Goal: Communication & Community: Answer question/provide support

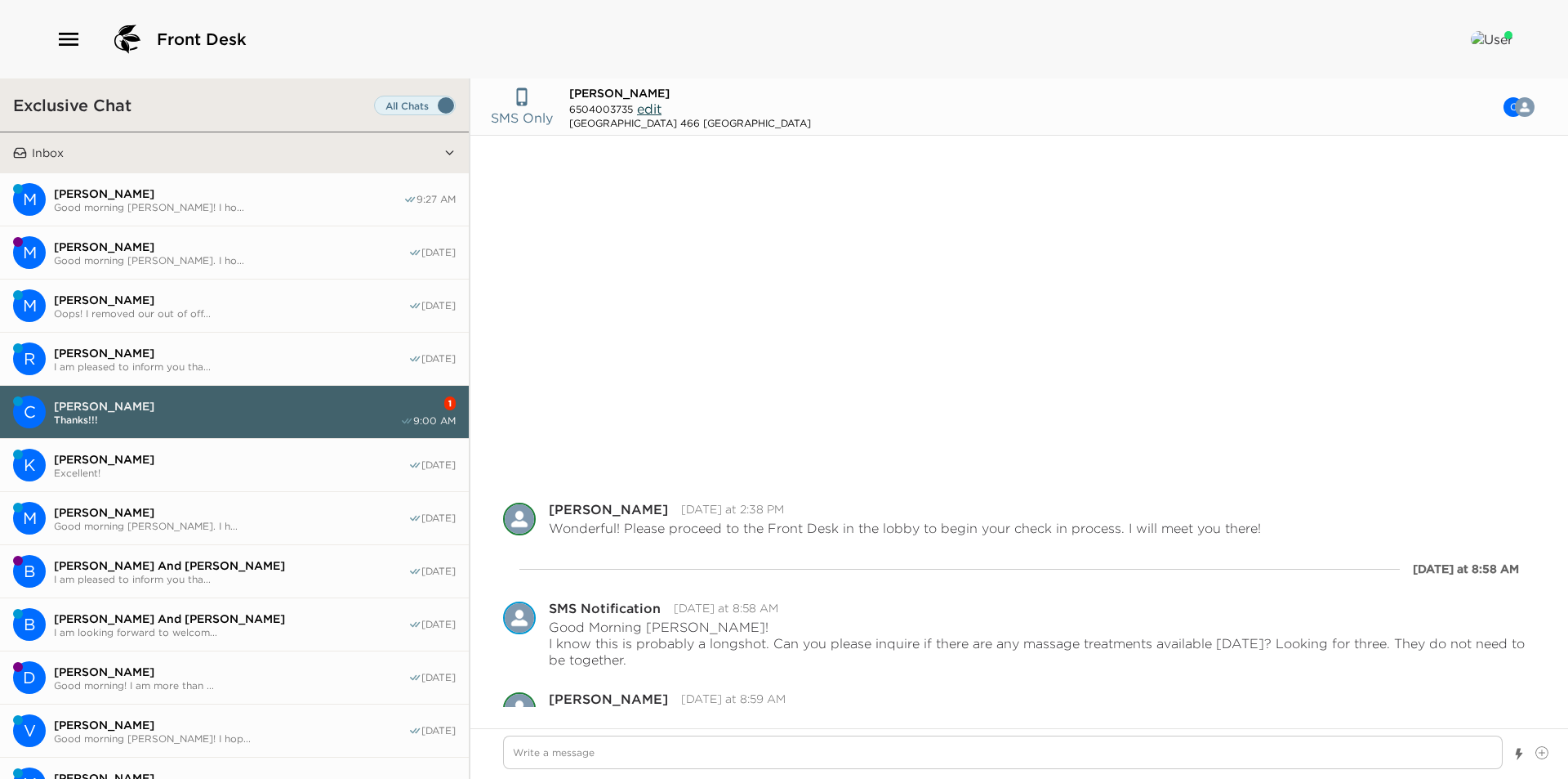
scroll to position [351, 0]
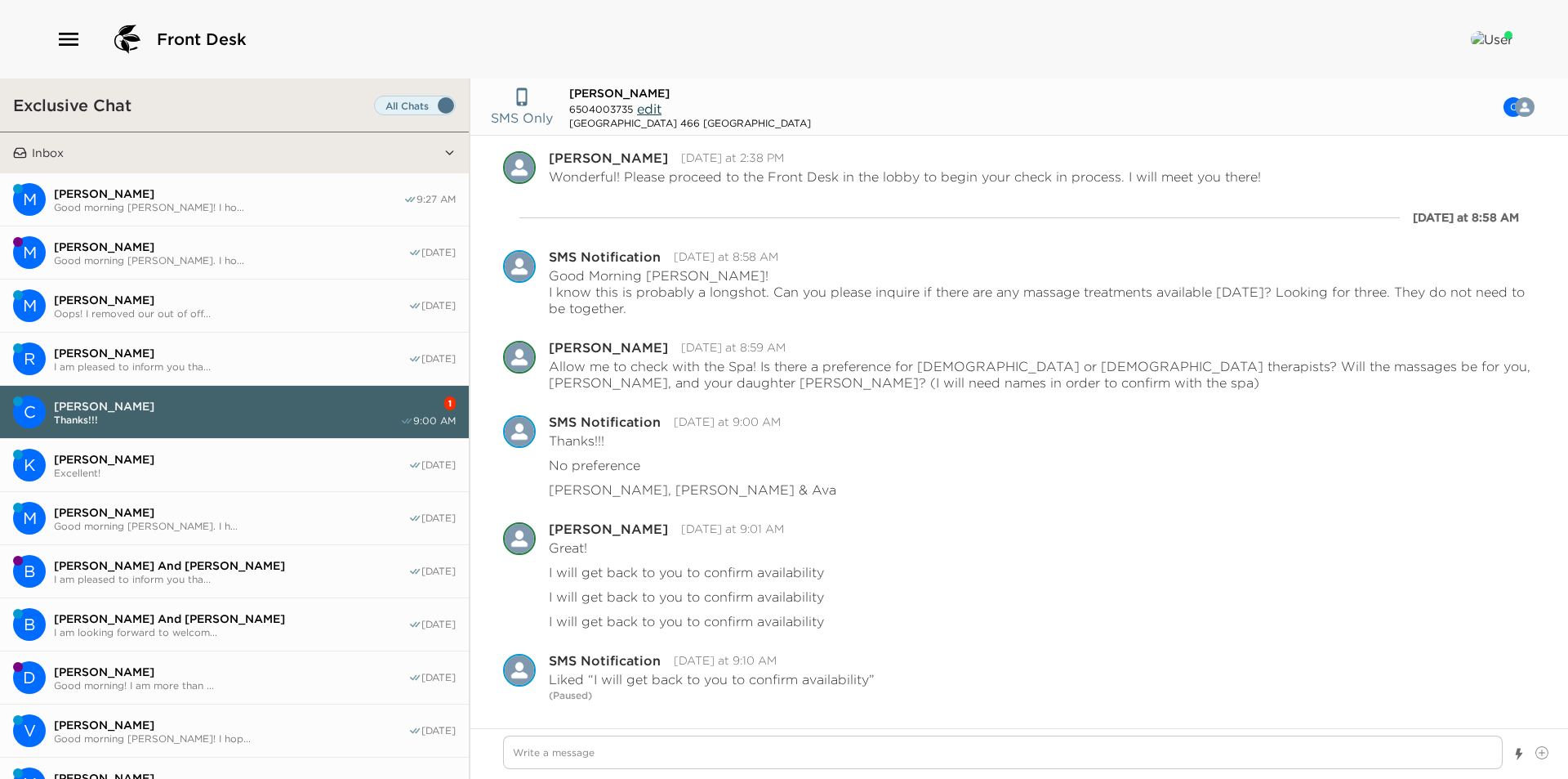
click at [215, 420] on span "Thanks!!!" at bounding box center [226, 420] width 346 height 12
click at [180, 350] on span "[PERSON_NAME]" at bounding box center [230, 353] width 354 height 15
type textarea "x"
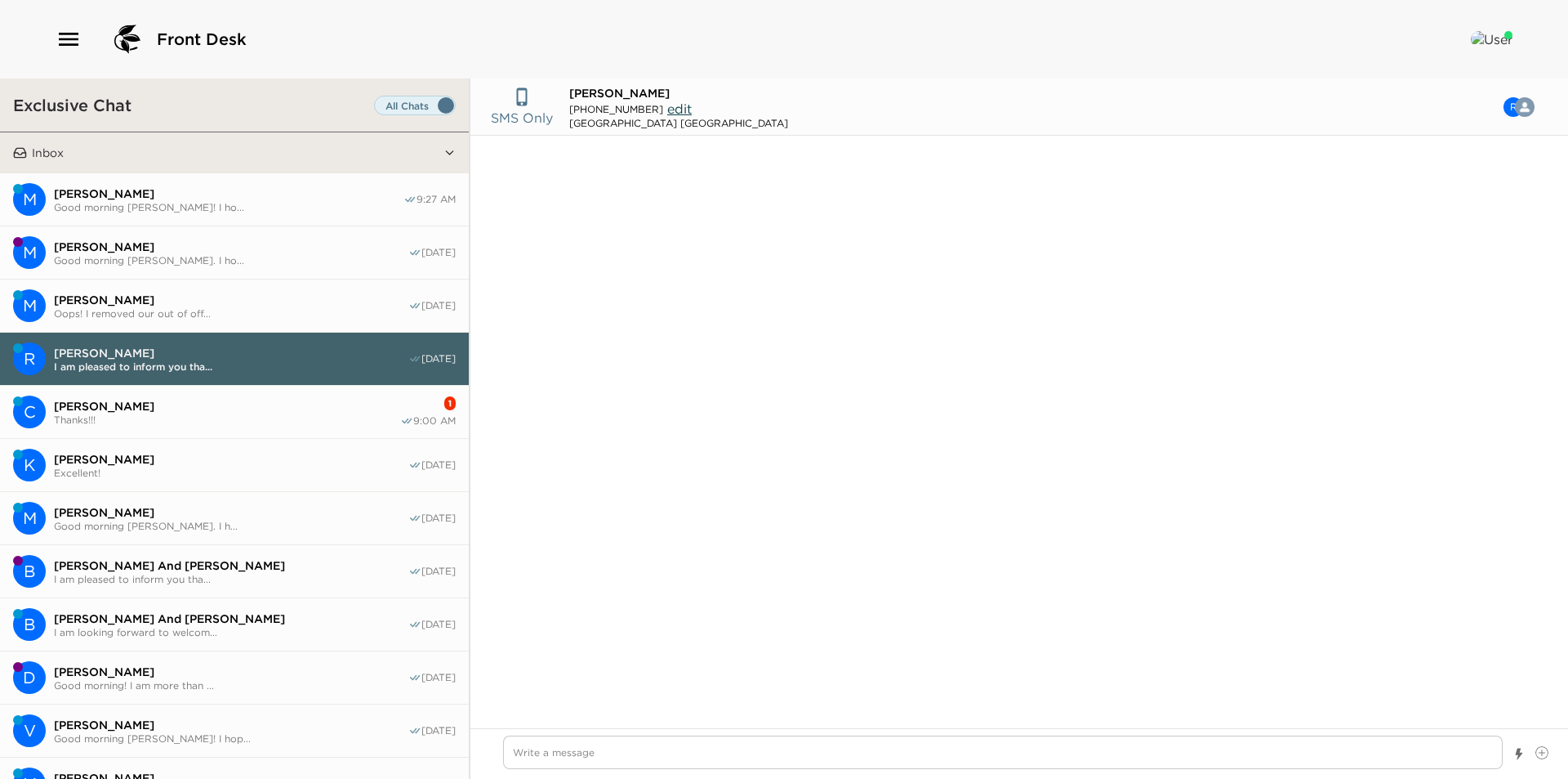
type input "[PHONE_NUMBER]"
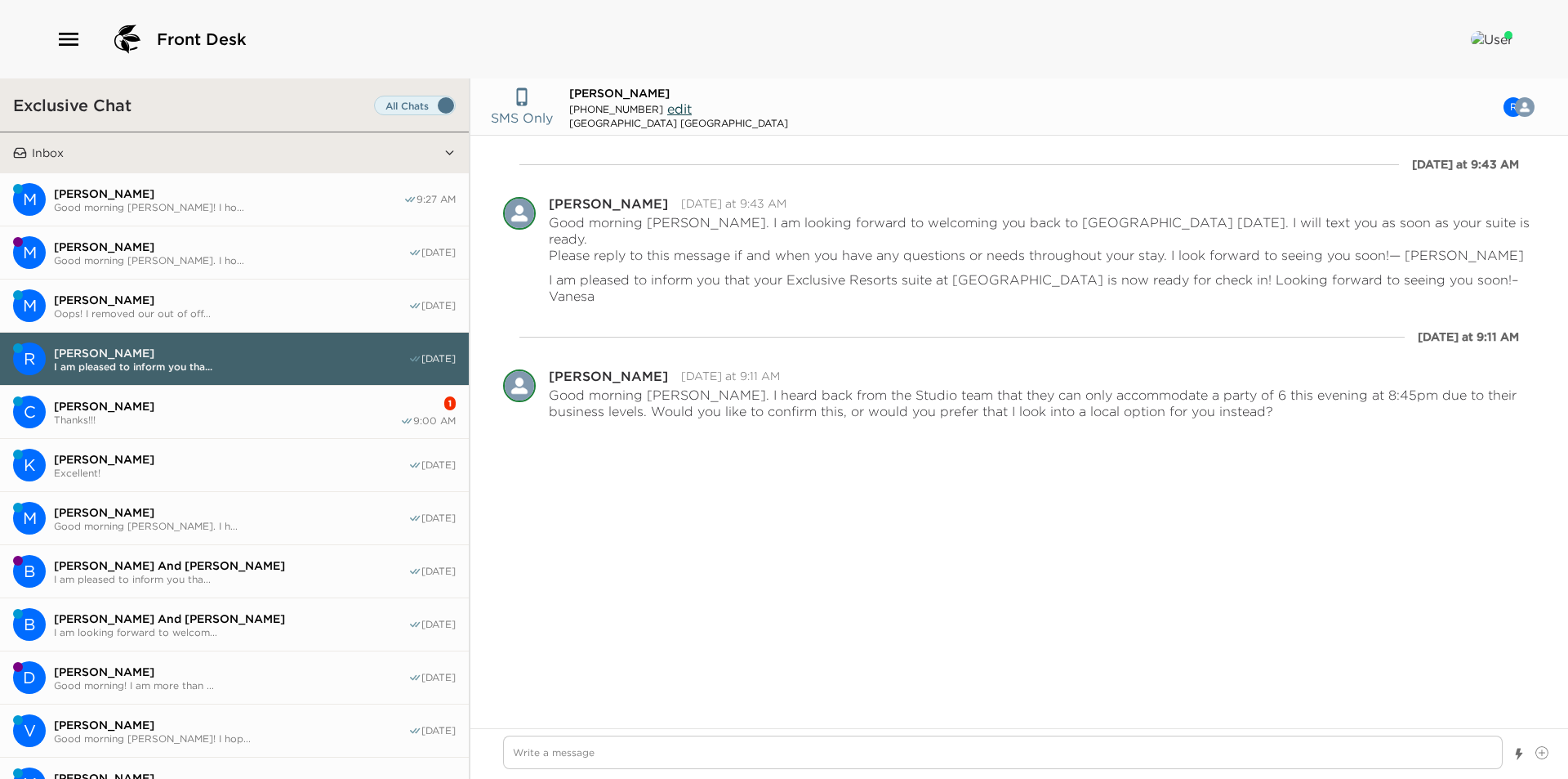
click at [181, 401] on span "[PERSON_NAME]" at bounding box center [226, 406] width 346 height 15
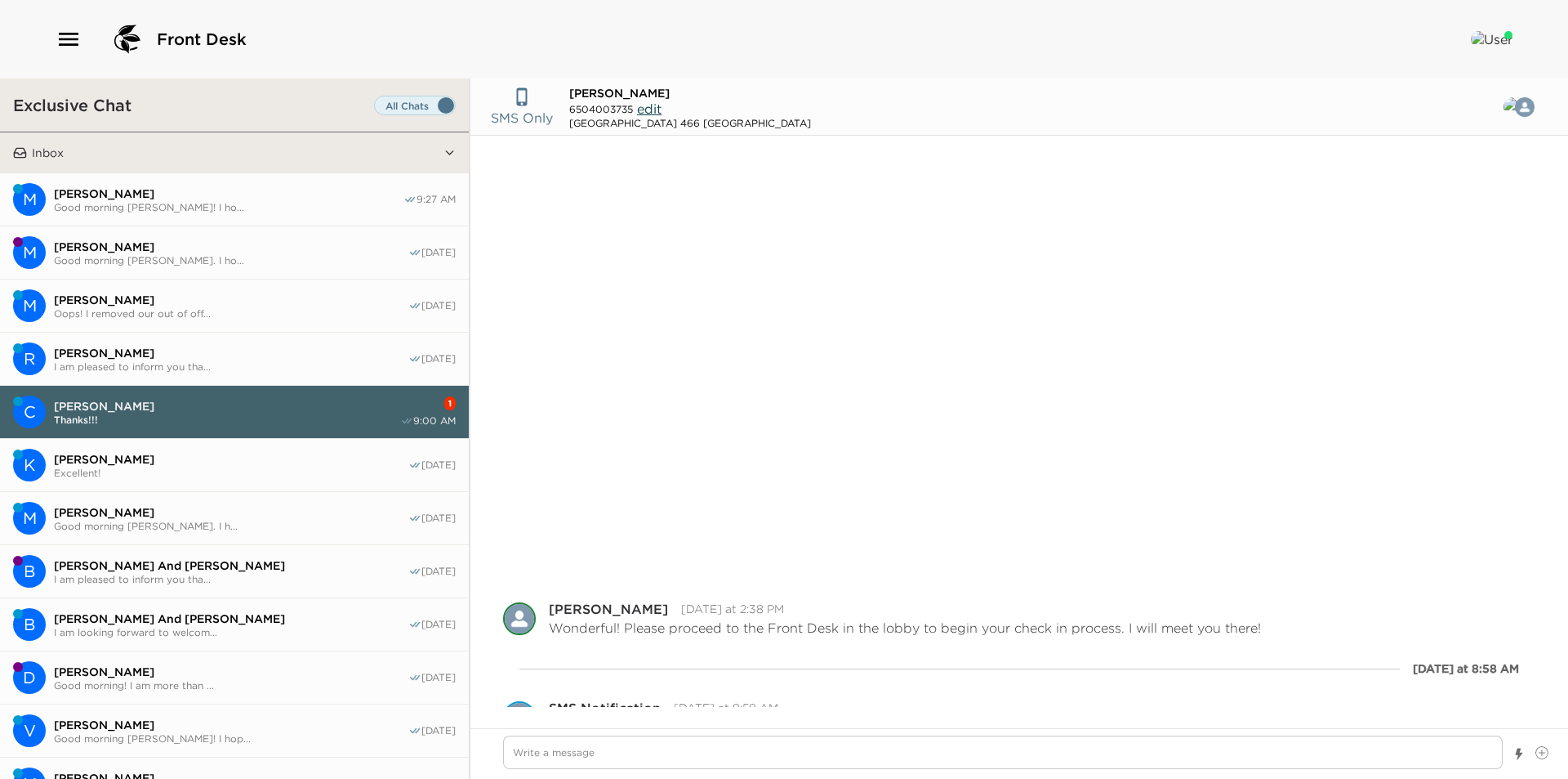
scroll to position [451, 0]
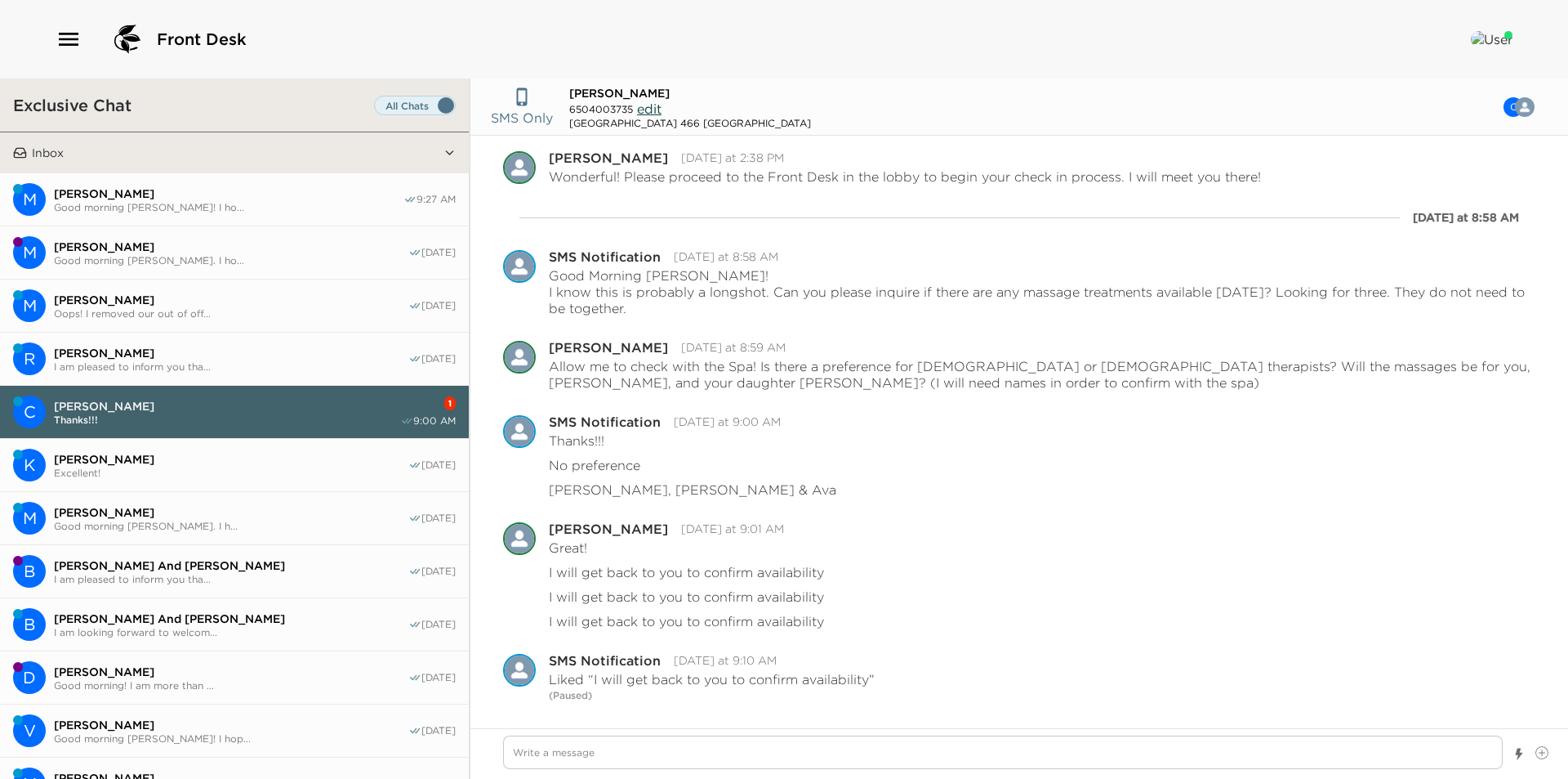
click at [122, 201] on span "Good morning [PERSON_NAME]! I ho..." at bounding box center [228, 207] width 349 height 12
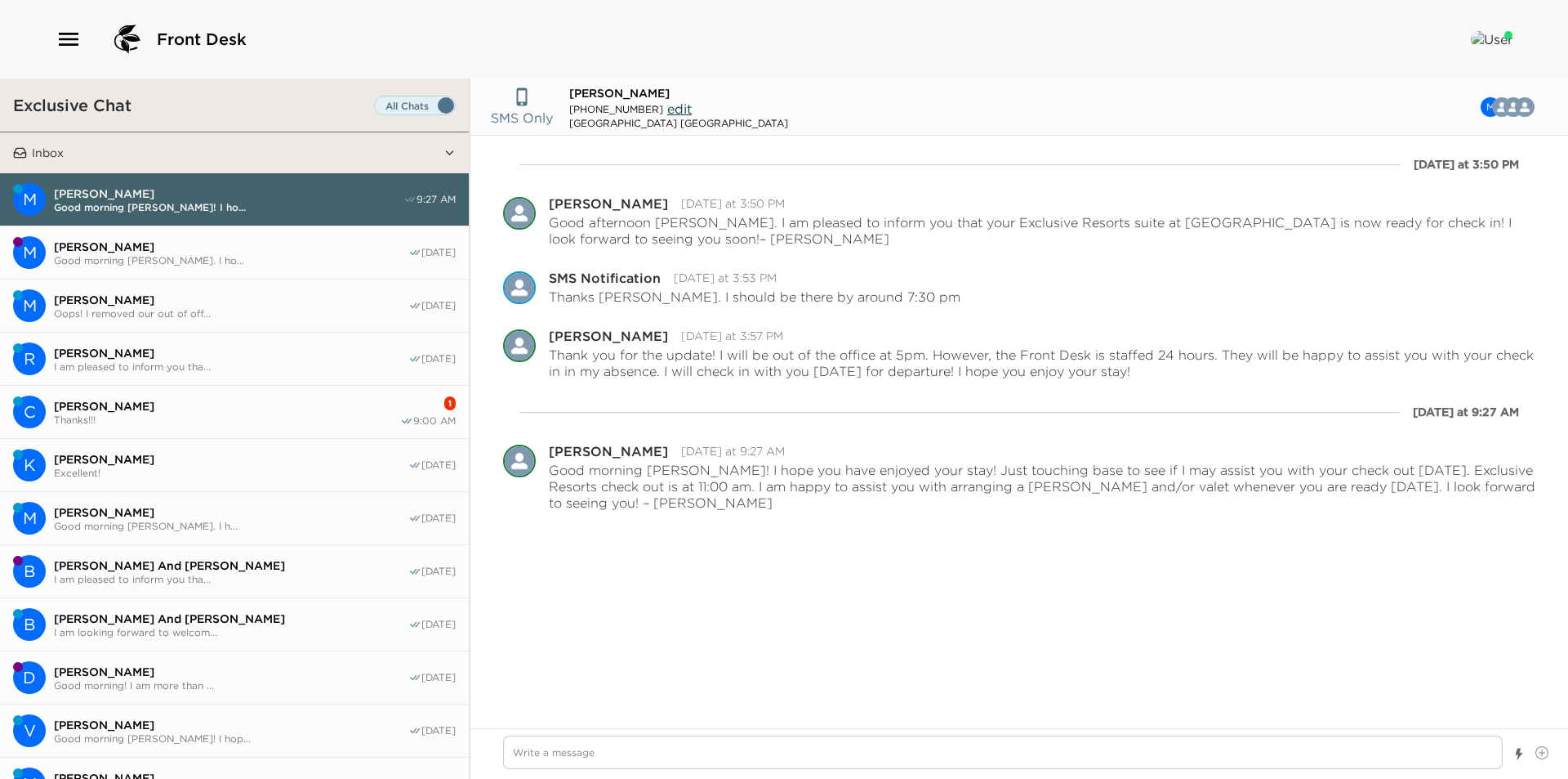
click at [130, 414] on span "Thanks!!!" at bounding box center [226, 420] width 346 height 12
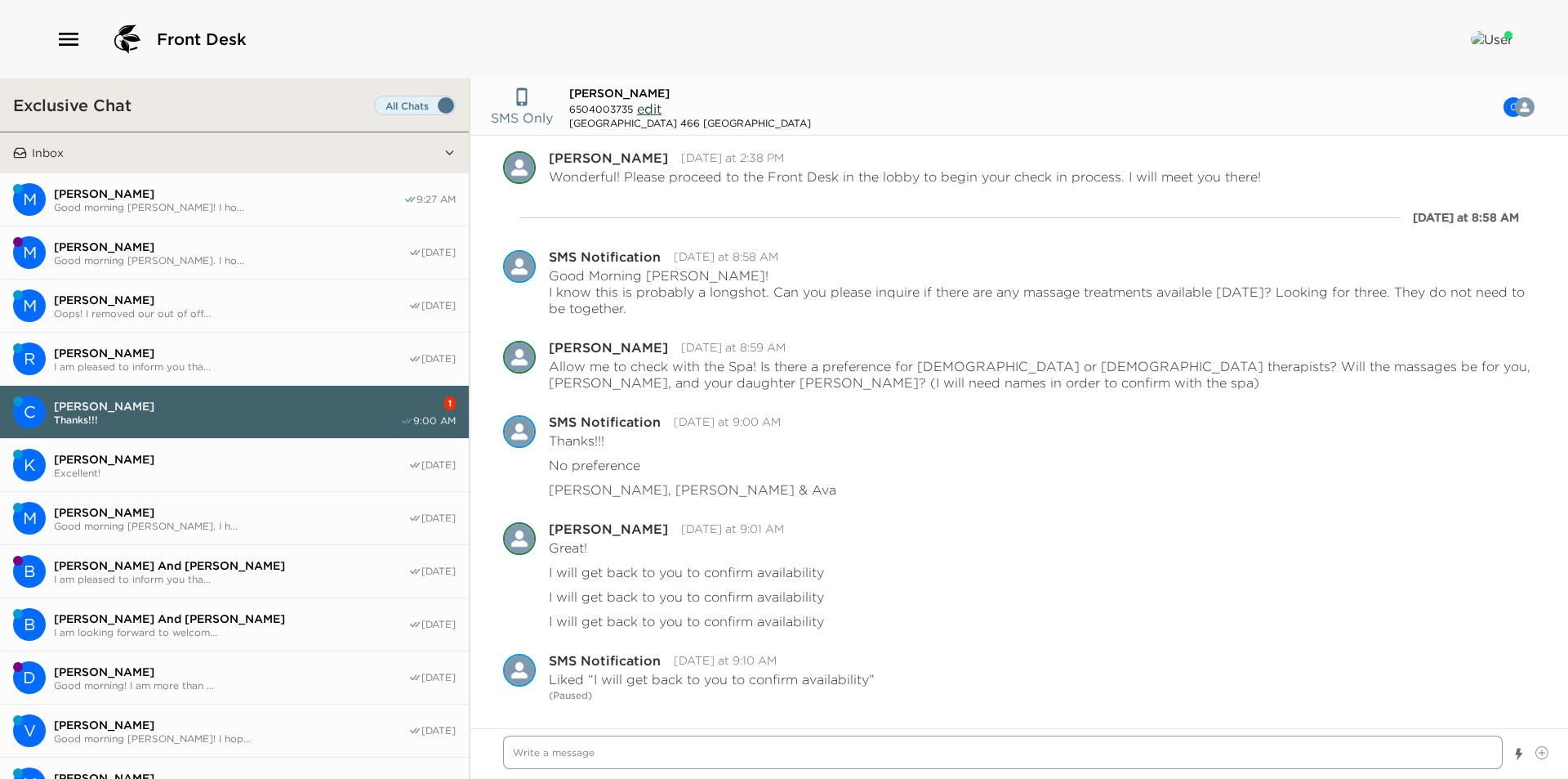
click at [796, 758] on textarea "Write a message" at bounding box center [1002, 752] width 1000 height 34
type textarea "x"
type textarea "T"
type textarea "x"
type textarea "Th"
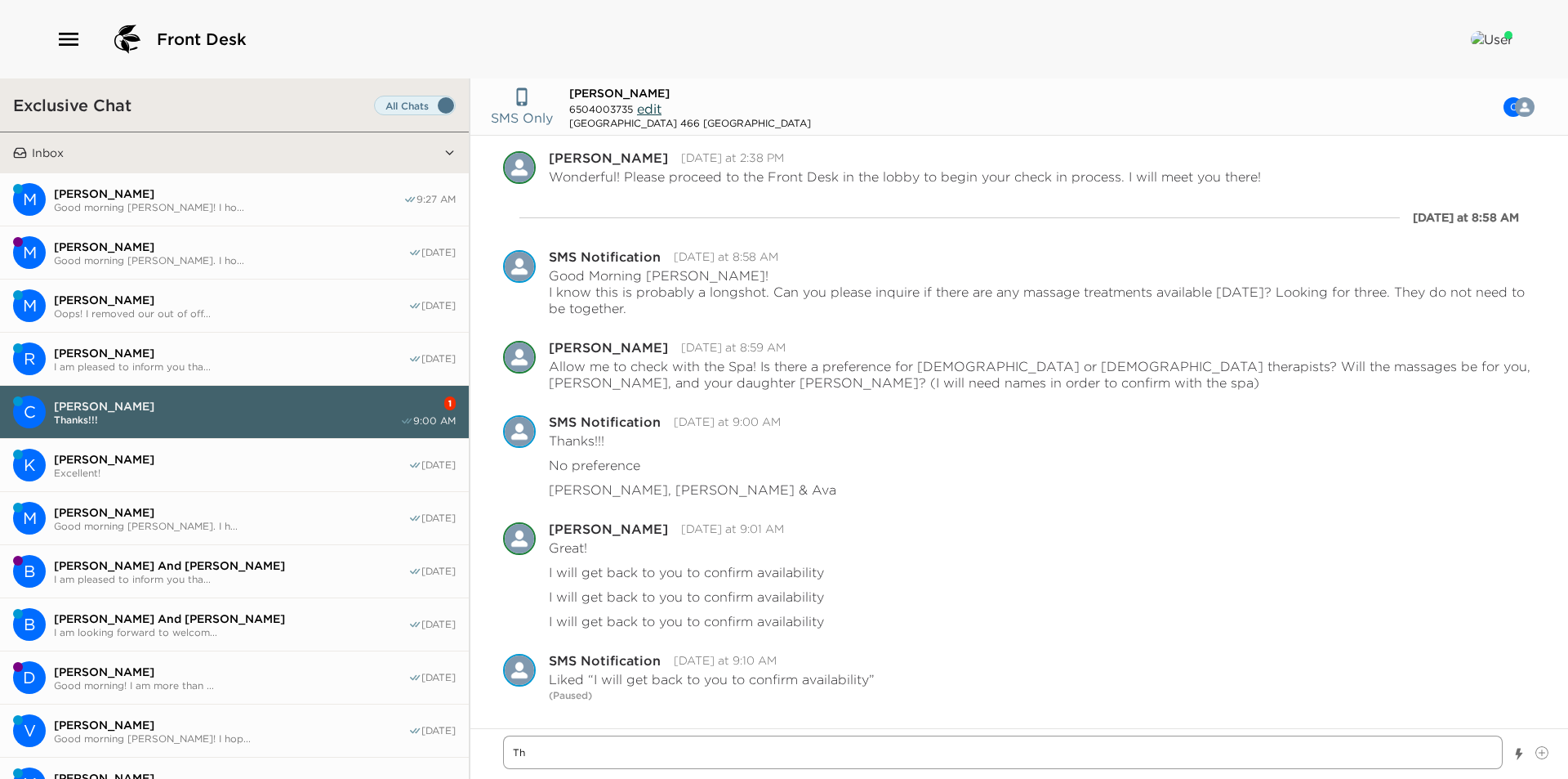
type textarea "x"
type textarea "The"
type textarea "x"
type textarea "The"
type textarea "x"
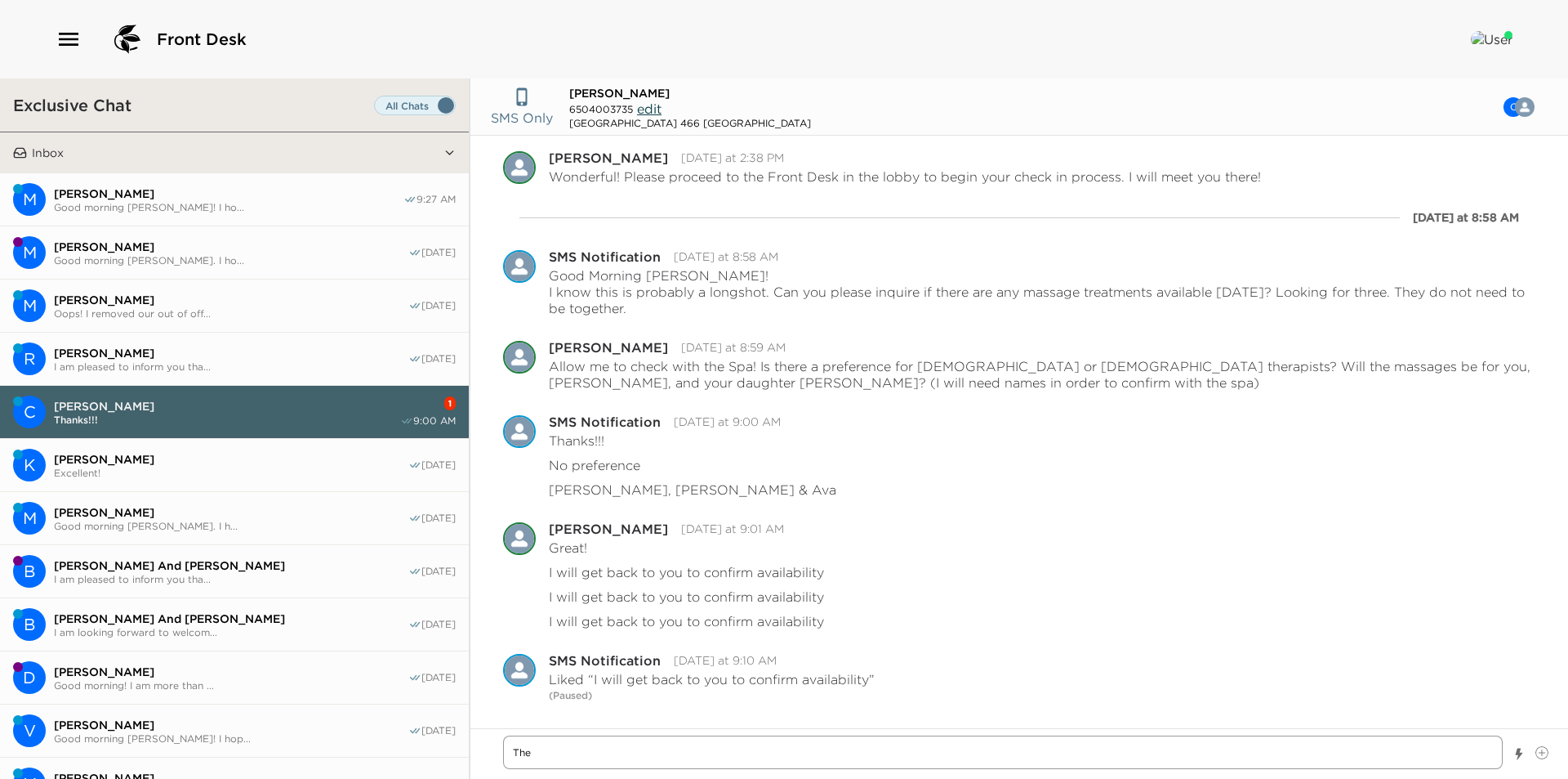
type textarea "The S"
type textarea "x"
type textarea "The Sa"
type textarea "x"
type textarea "The Sap"
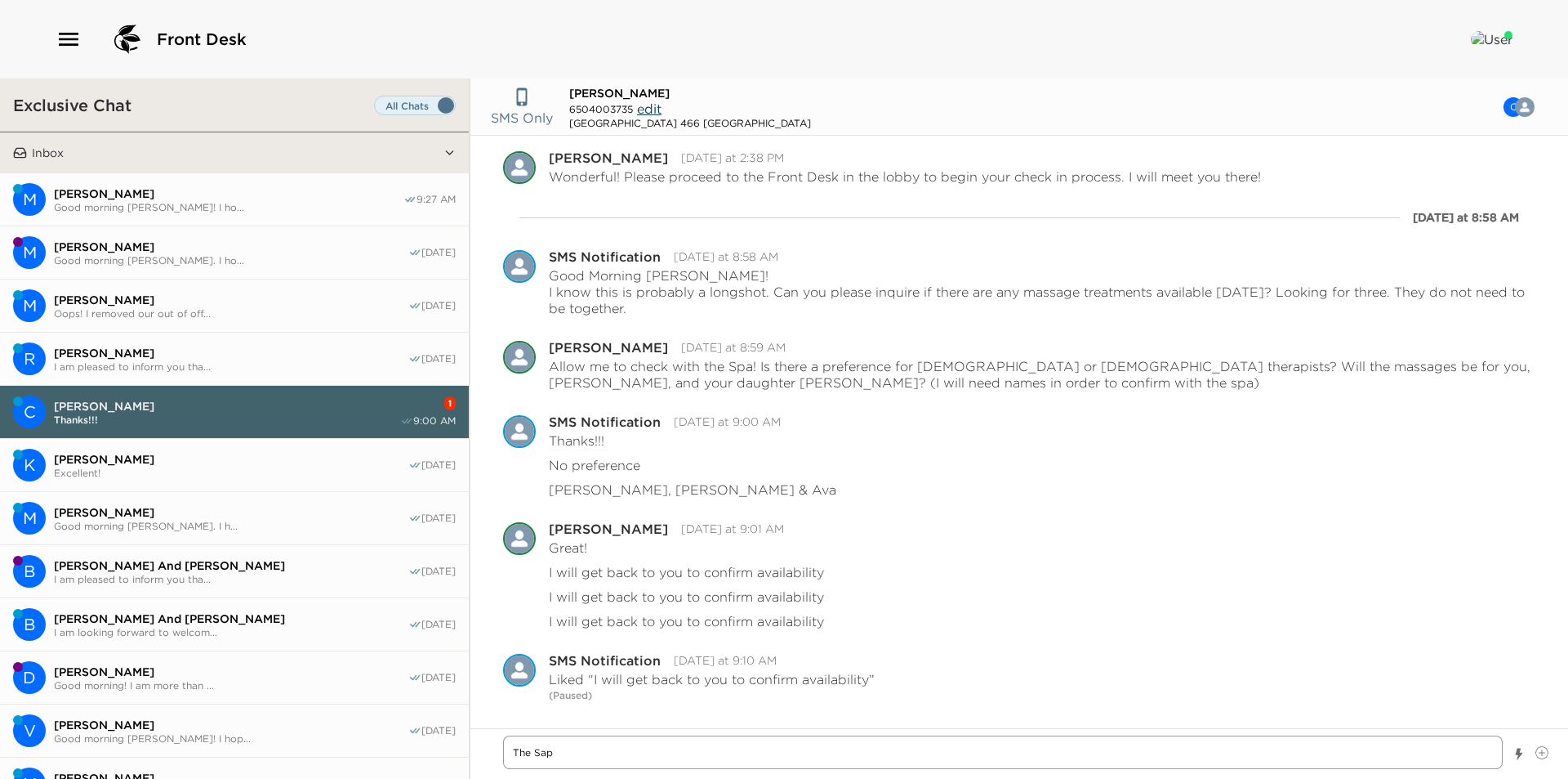
type textarea "x"
type textarea "The Sa"
type textarea "x"
type textarea "The S"
type textarea "x"
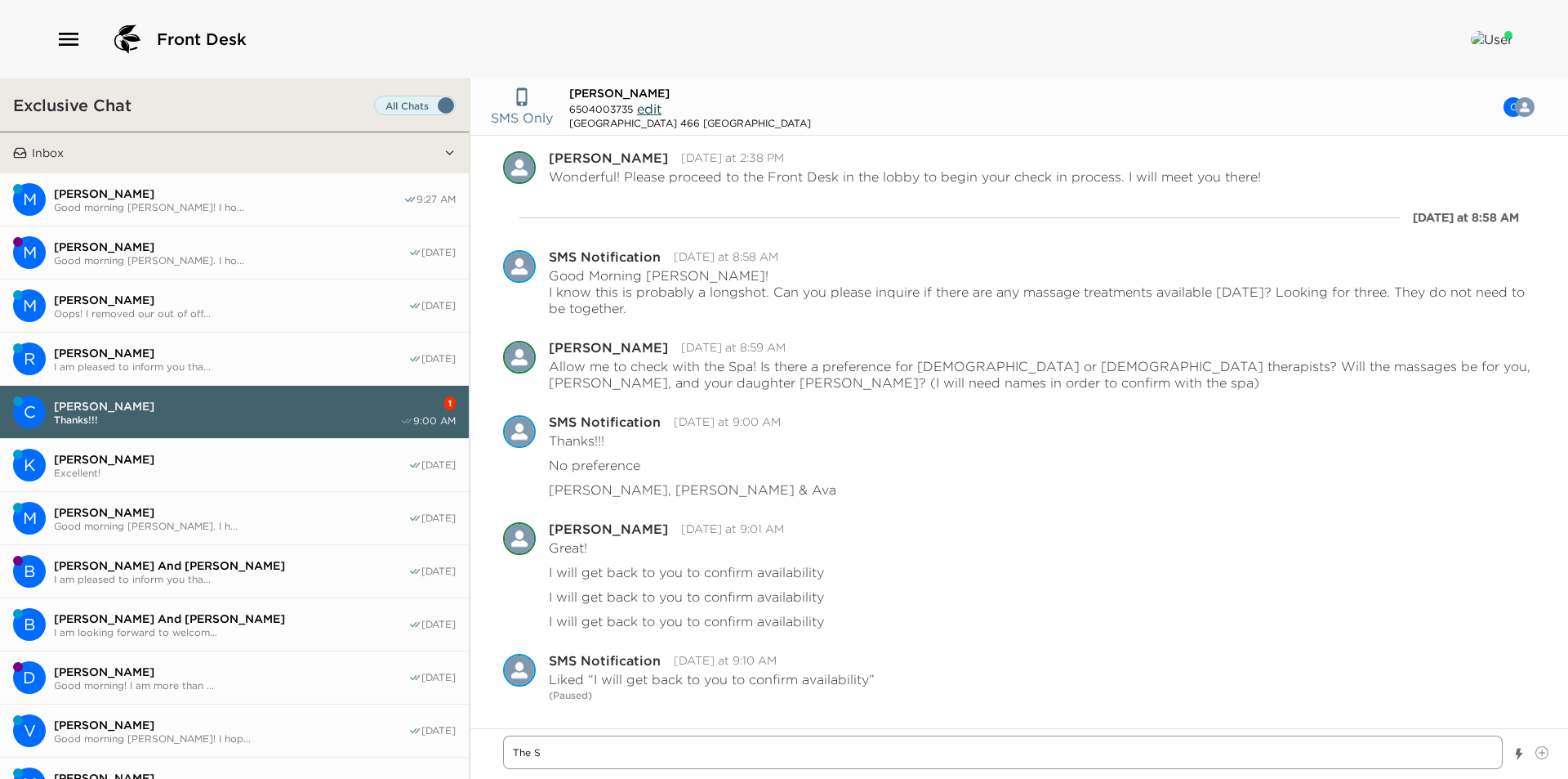
type textarea "The"
type textarea "x"
type textarea "The"
type textarea "x"
type textarea "Th"
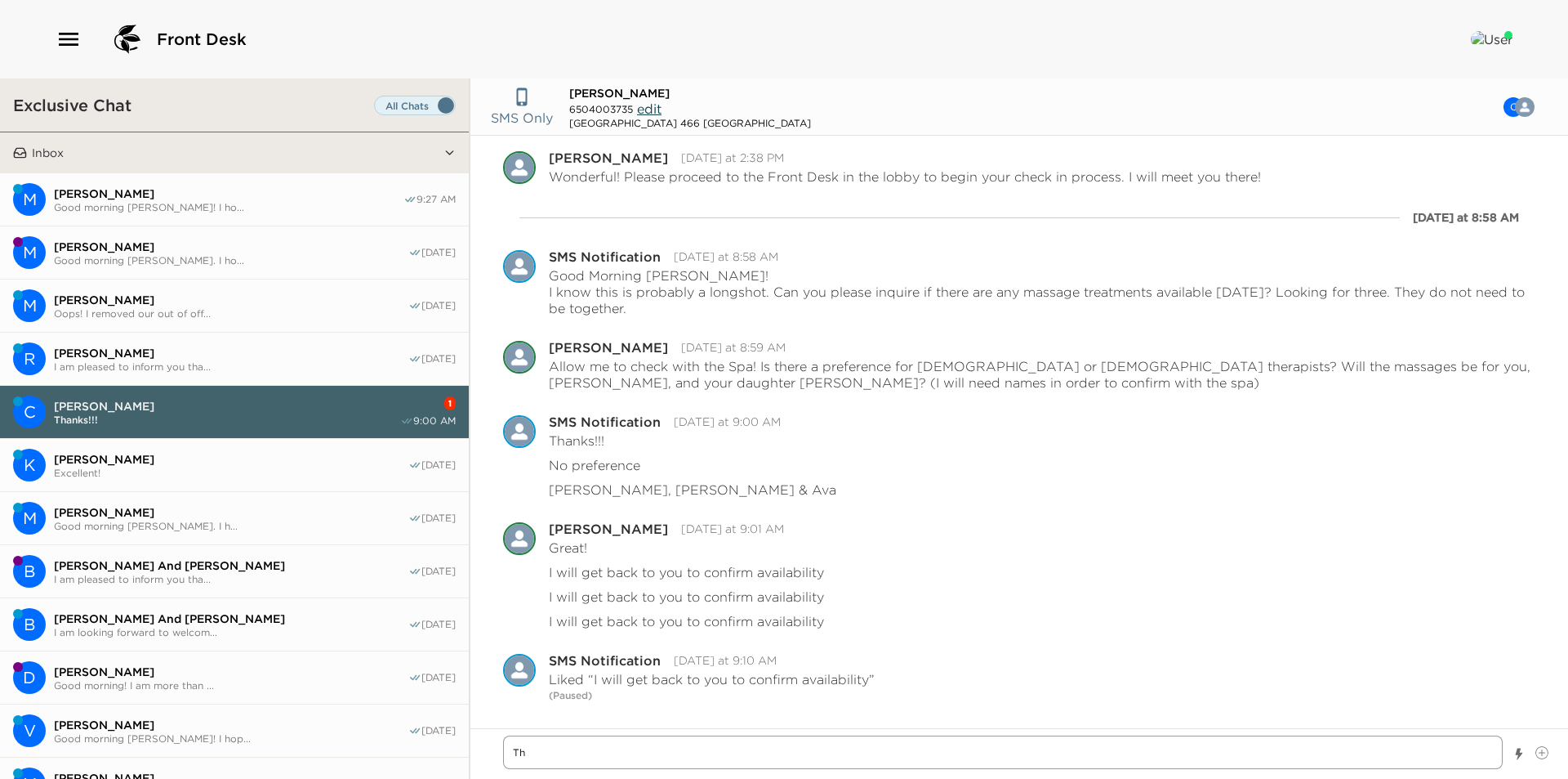
type textarea "x"
type textarea "T"
type textarea "x"
type textarea "I"
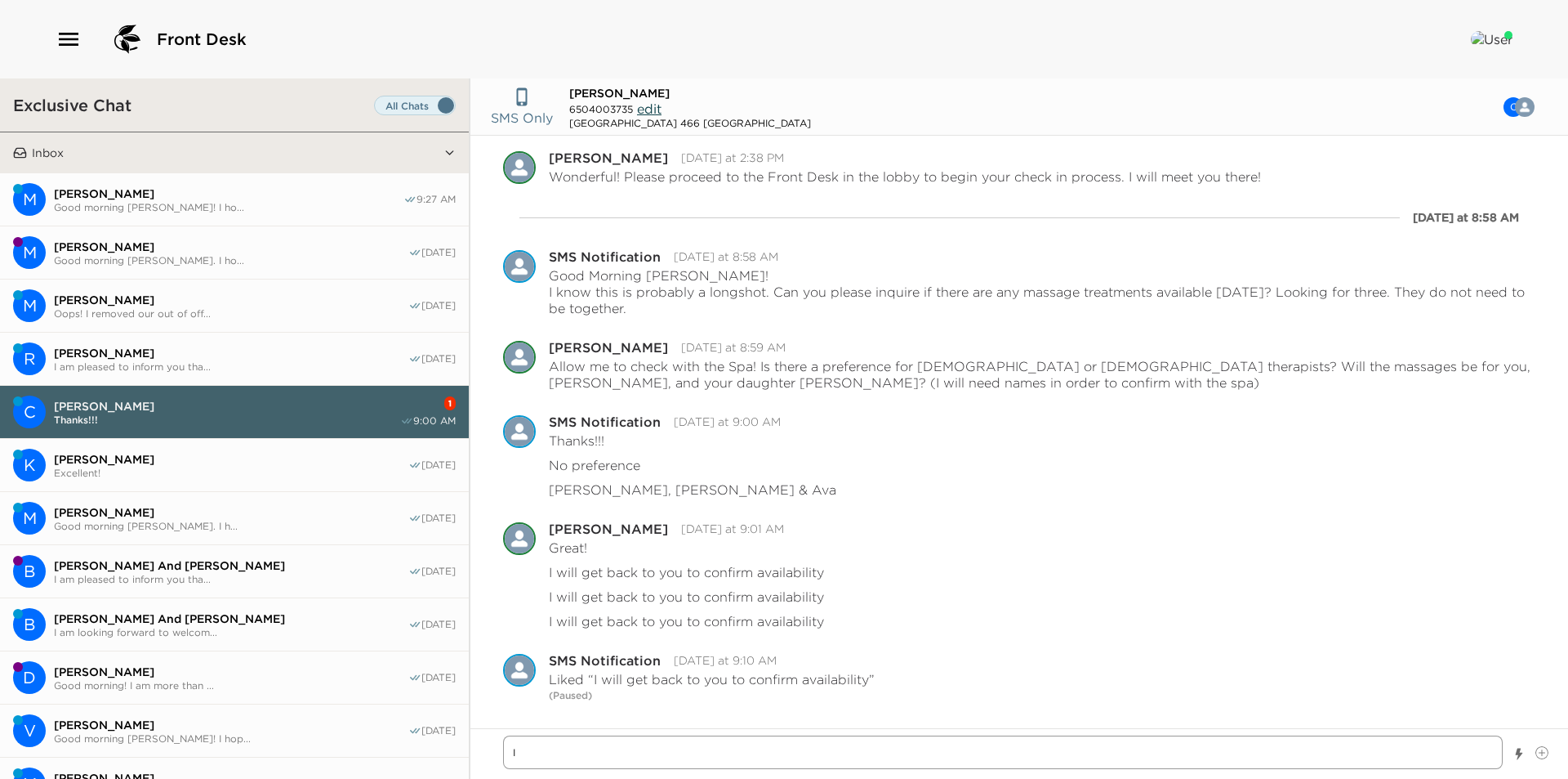
type textarea "x"
type textarea "I"
type textarea "x"
type textarea "I w"
type textarea "x"
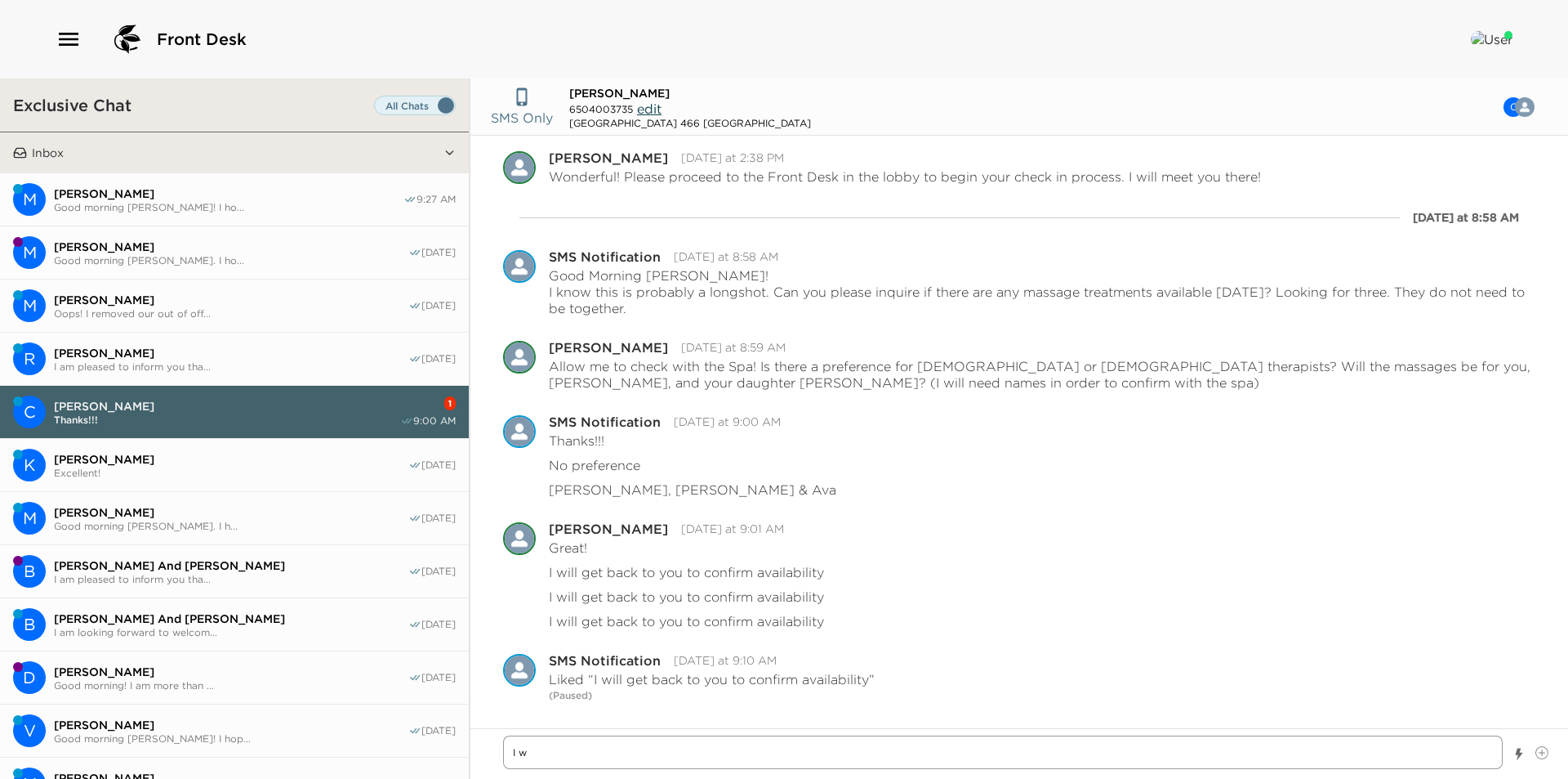
type textarea "I wa"
type textarea "x"
type textarea "I was"
type textarea "x"
type textarea "I was"
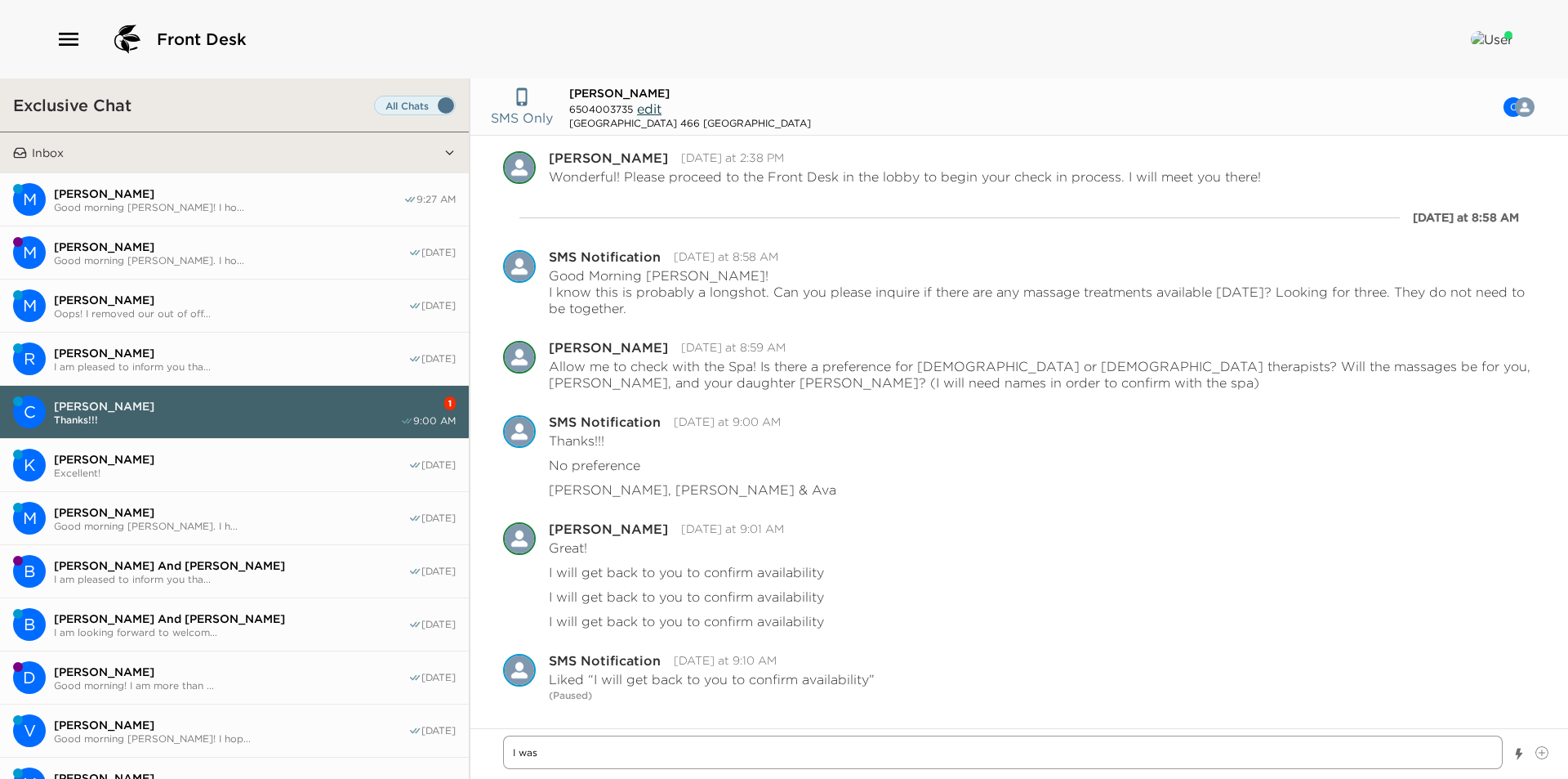
type textarea "x"
type textarea "I was a"
type textarea "x"
type textarea "I was ab"
type textarea "x"
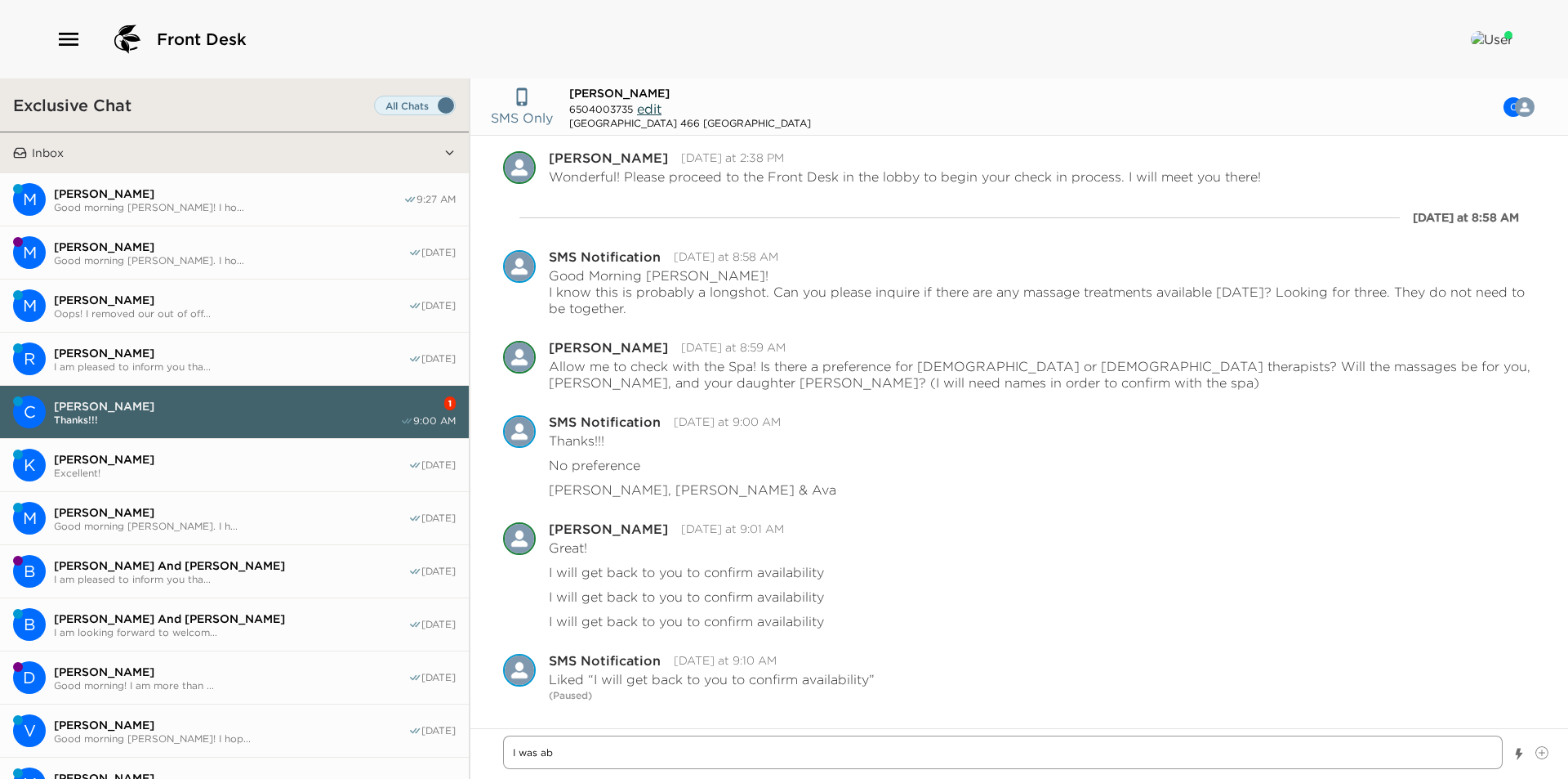
type textarea "I was abl"
type textarea "x"
type textarea "I was able"
type textarea "x"
type textarea "I was able"
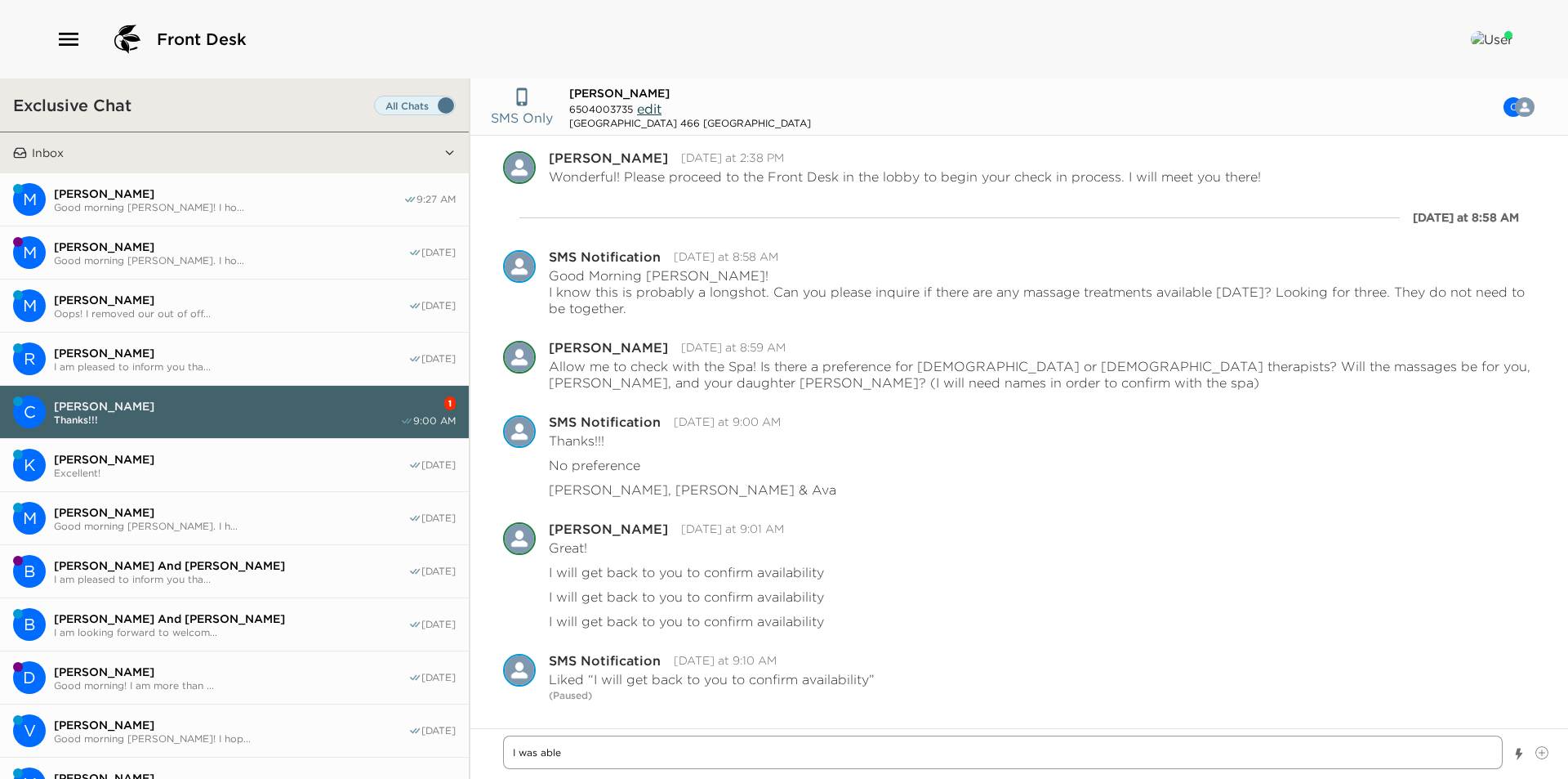
type textarea "x"
type textarea "I was able t"
type textarea "x"
type textarea "I was able to"
type textarea "x"
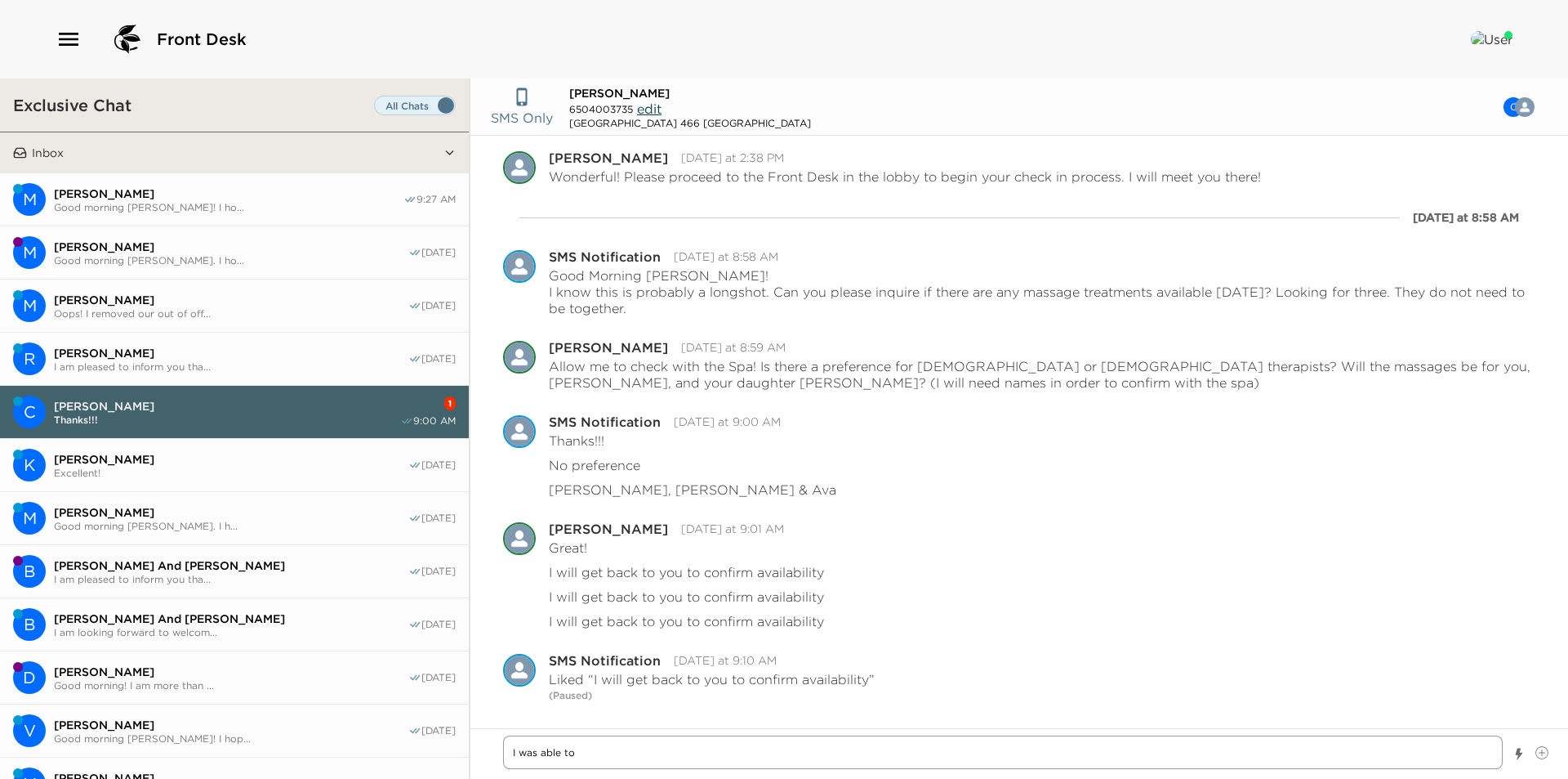
type textarea "I was able to"
type textarea "x"
type textarea "I was able to h"
type textarea "x"
type textarea "I was able to ho"
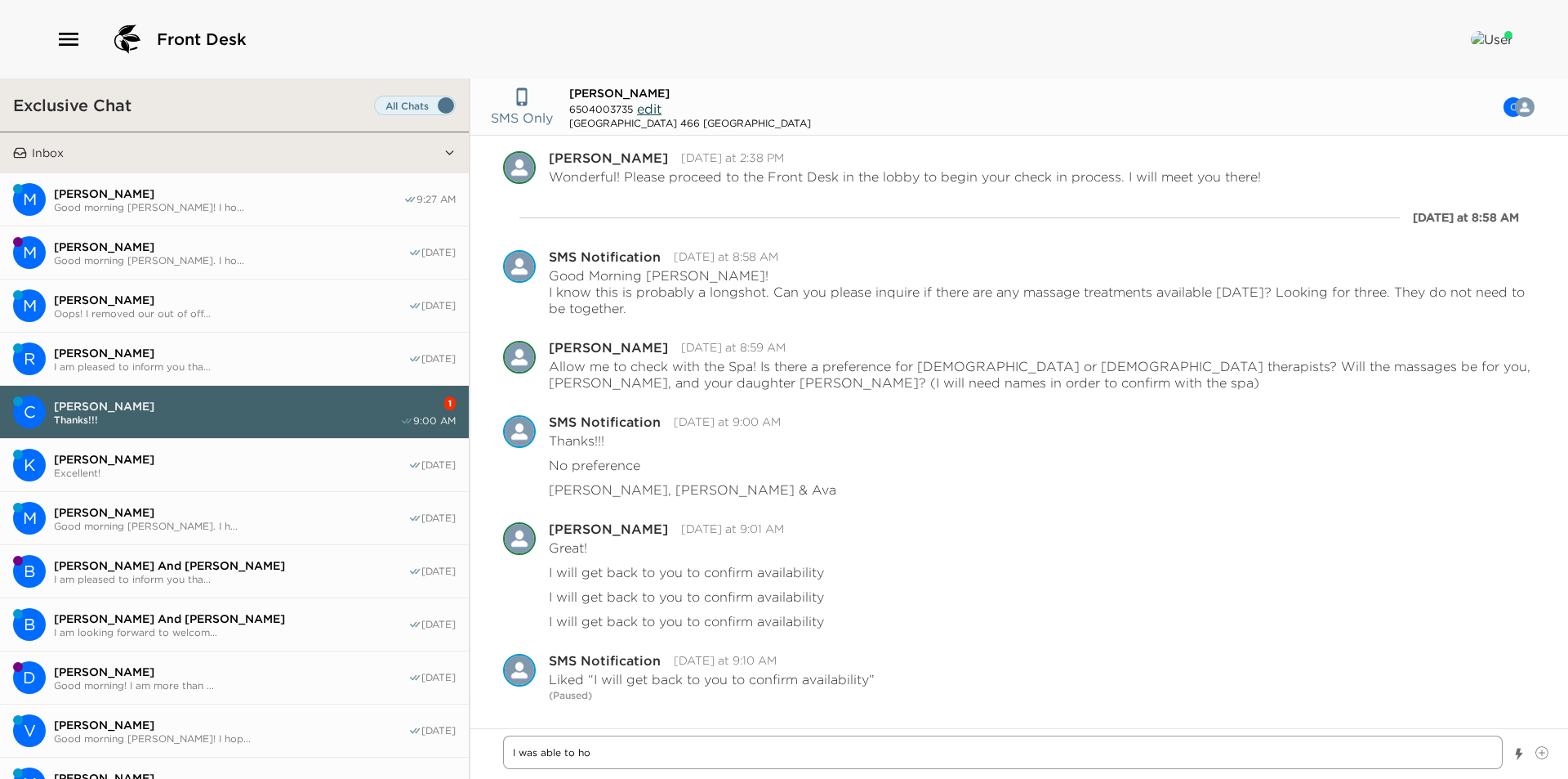
type textarea "x"
type textarea "I was able to hol"
type textarea "x"
type textarea "I was able to hold"
type textarea "x"
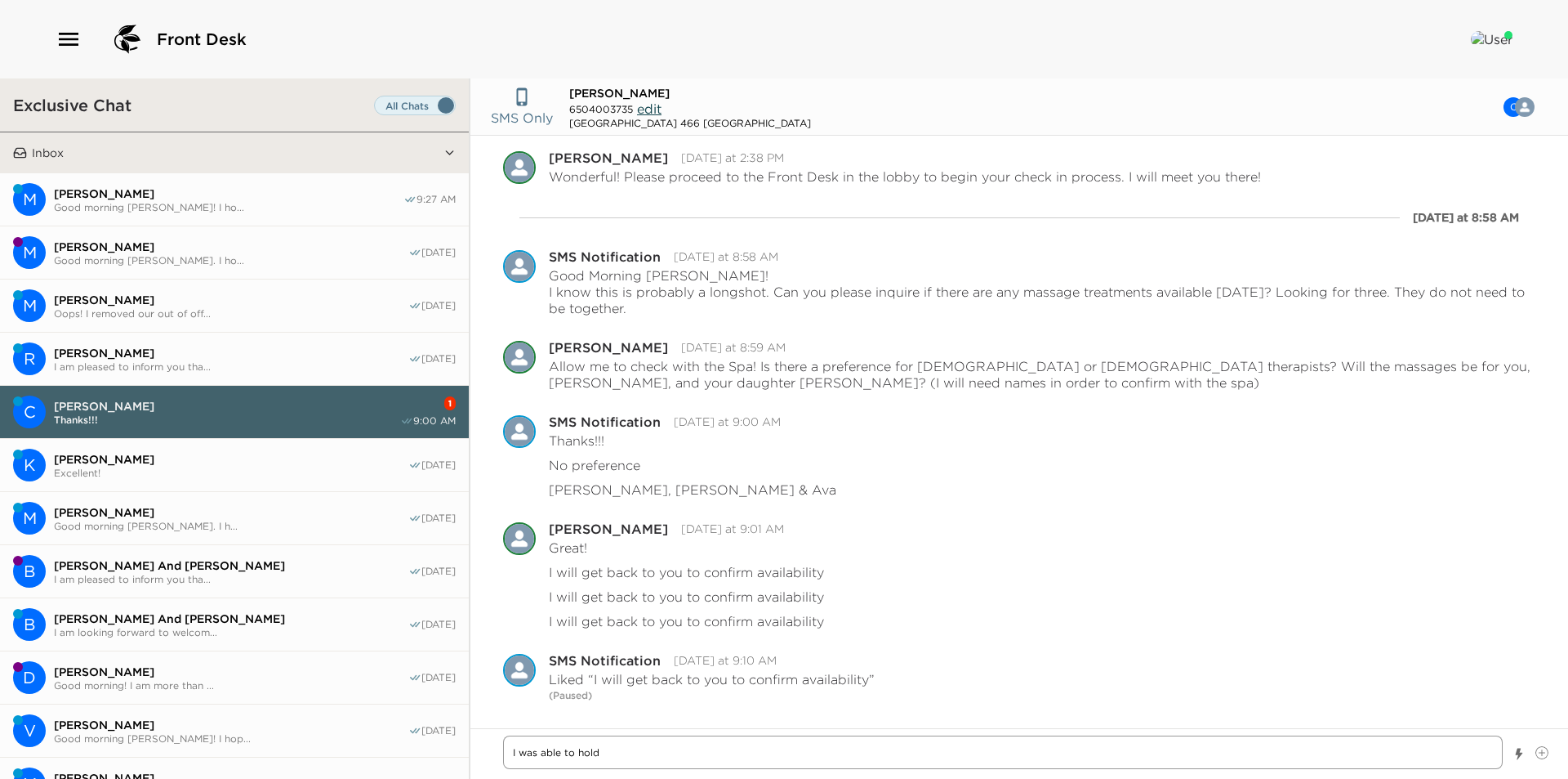
type textarea "I was able to hold"
type textarea "x"
type textarea "I was able to hold 3"
type textarea "x"
type textarea "I was able to hold 3"
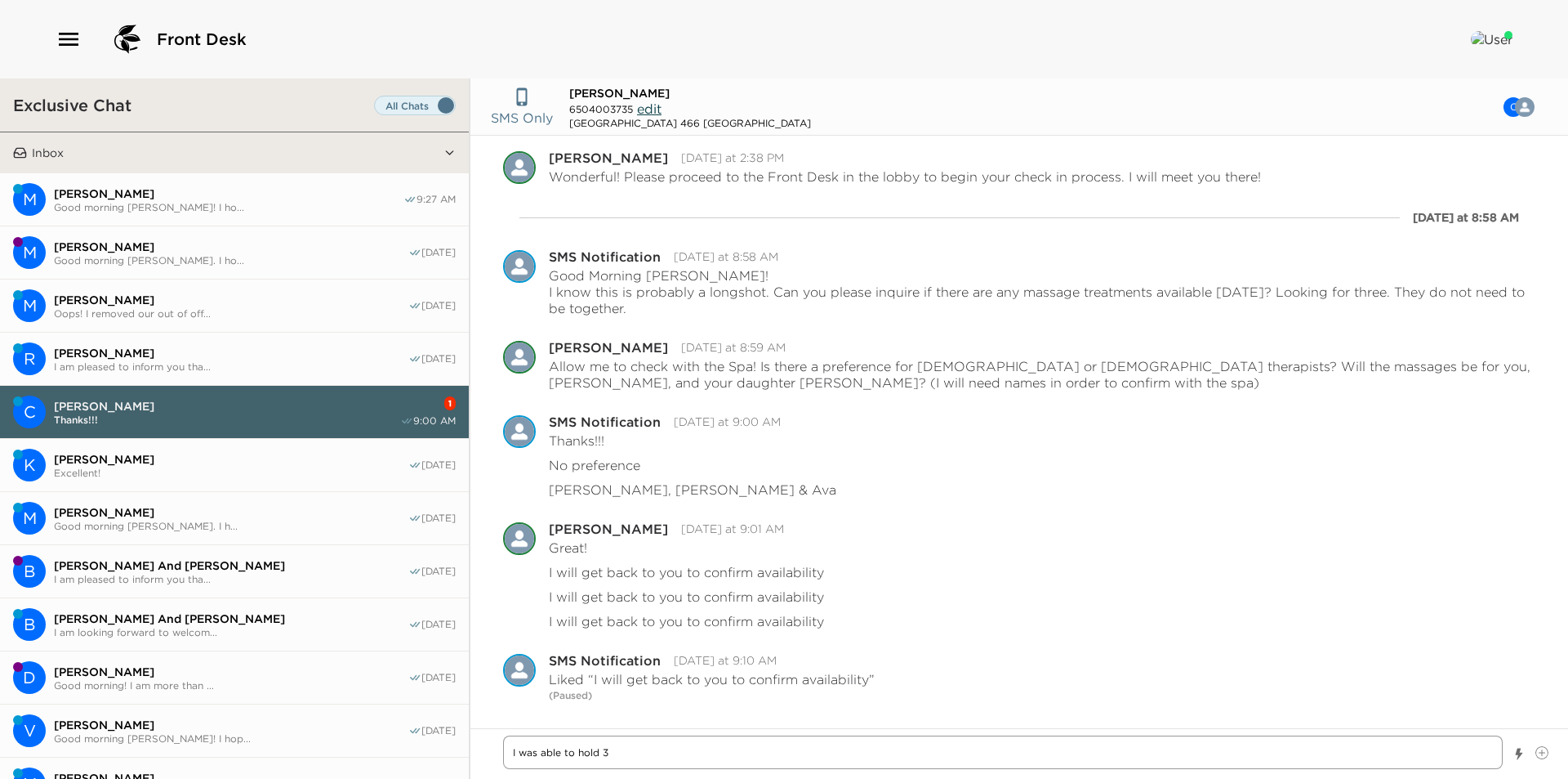
type textarea "x"
type textarea "I was able to hold 3 m"
type textarea "x"
type textarea "I was able to hold 3 ma"
type textarea "x"
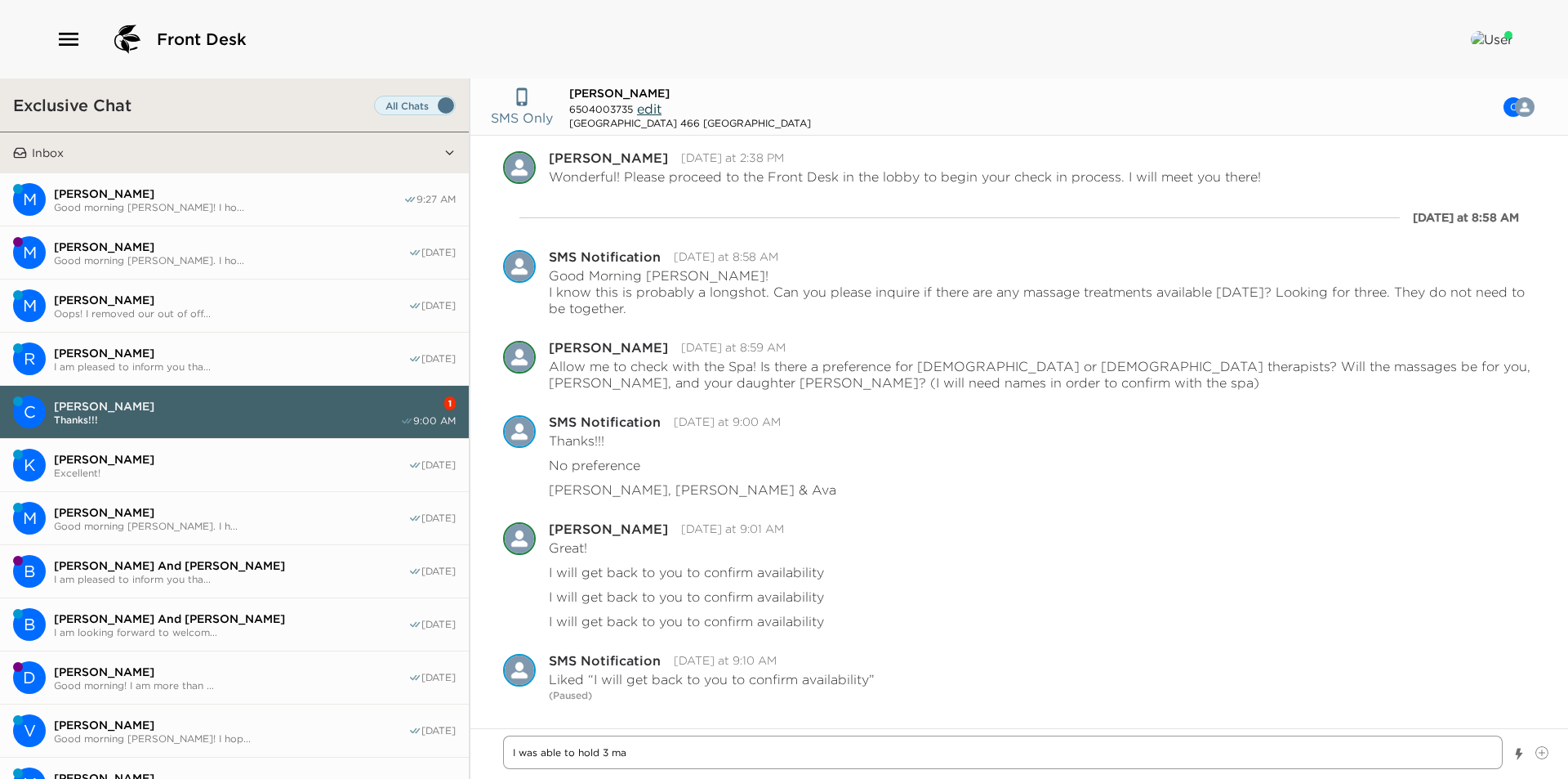
type textarea "I was able to hold 3 mas"
type textarea "x"
type textarea "I was able to hold 3 mass"
type textarea "x"
type textarea "I was able to hold 3 massa"
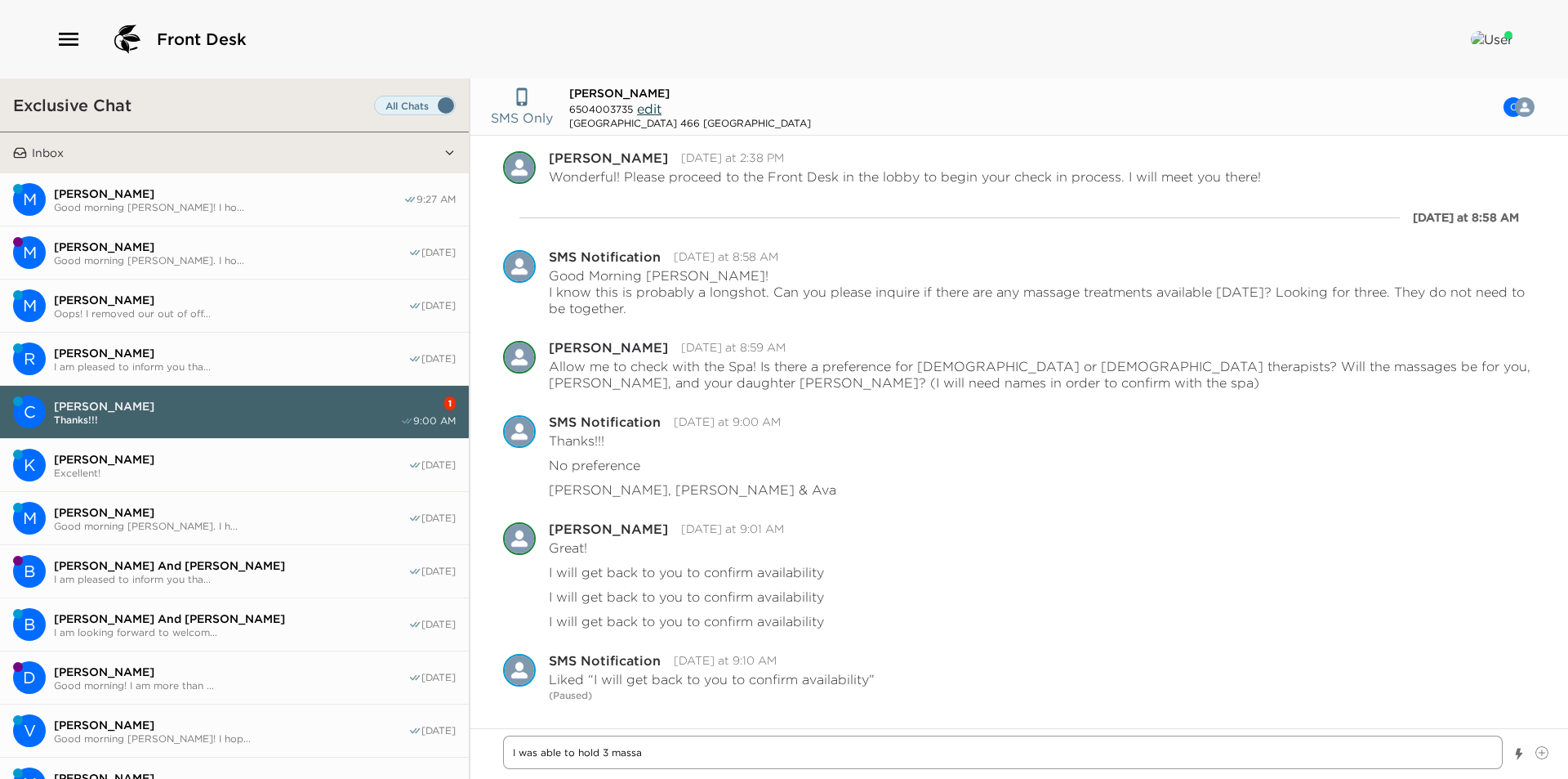
type textarea "x"
type textarea "I was able to hold 3 massag"
type textarea "x"
type textarea "I was able to hold 3 massage"
type textarea "x"
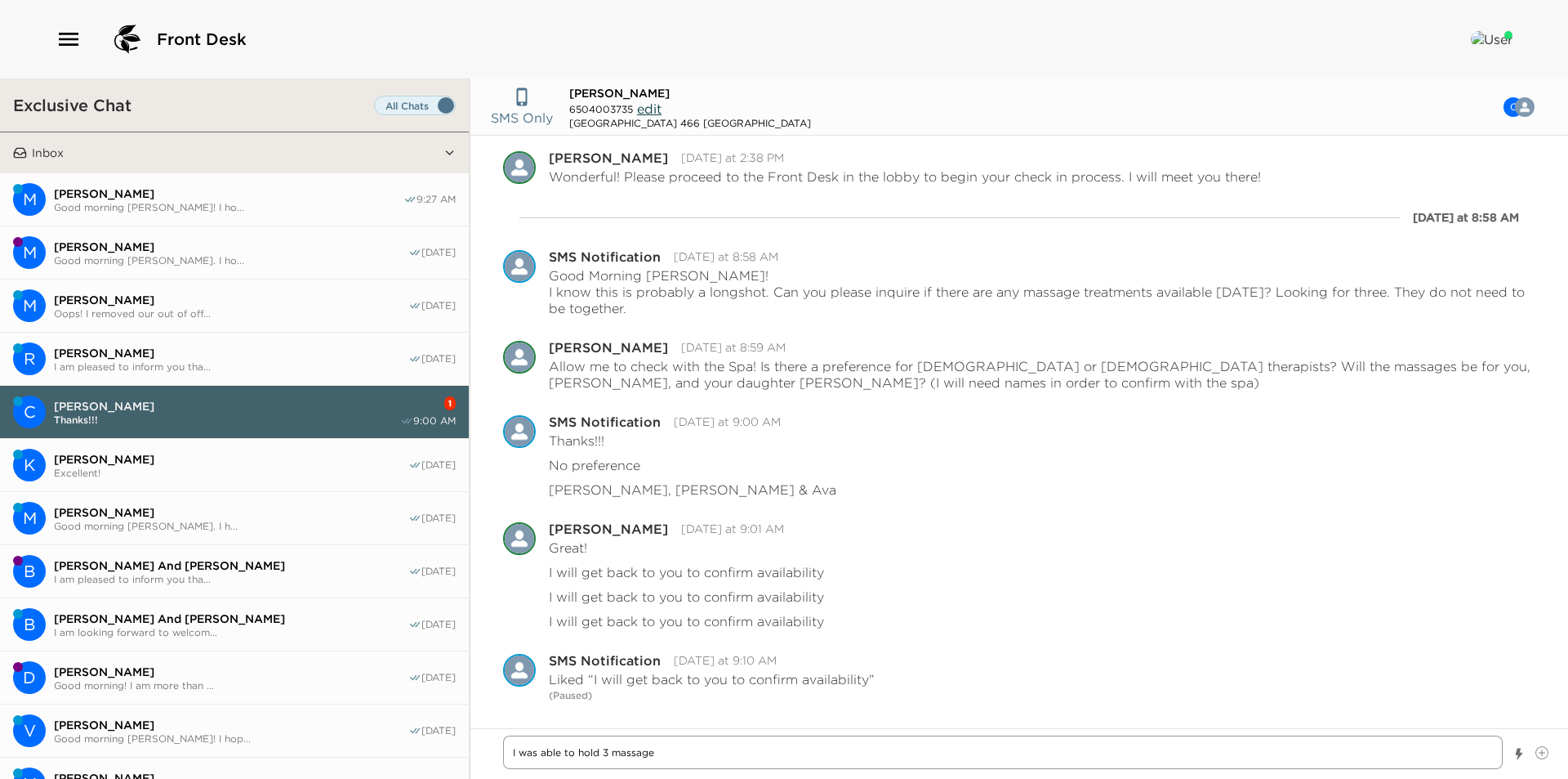
type textarea "I was able to hold 3 massages"
type textarea "x"
type textarea "I was able to hold 3 massages"
type textarea "x"
type textarea "I was able to hold 3 massages f"
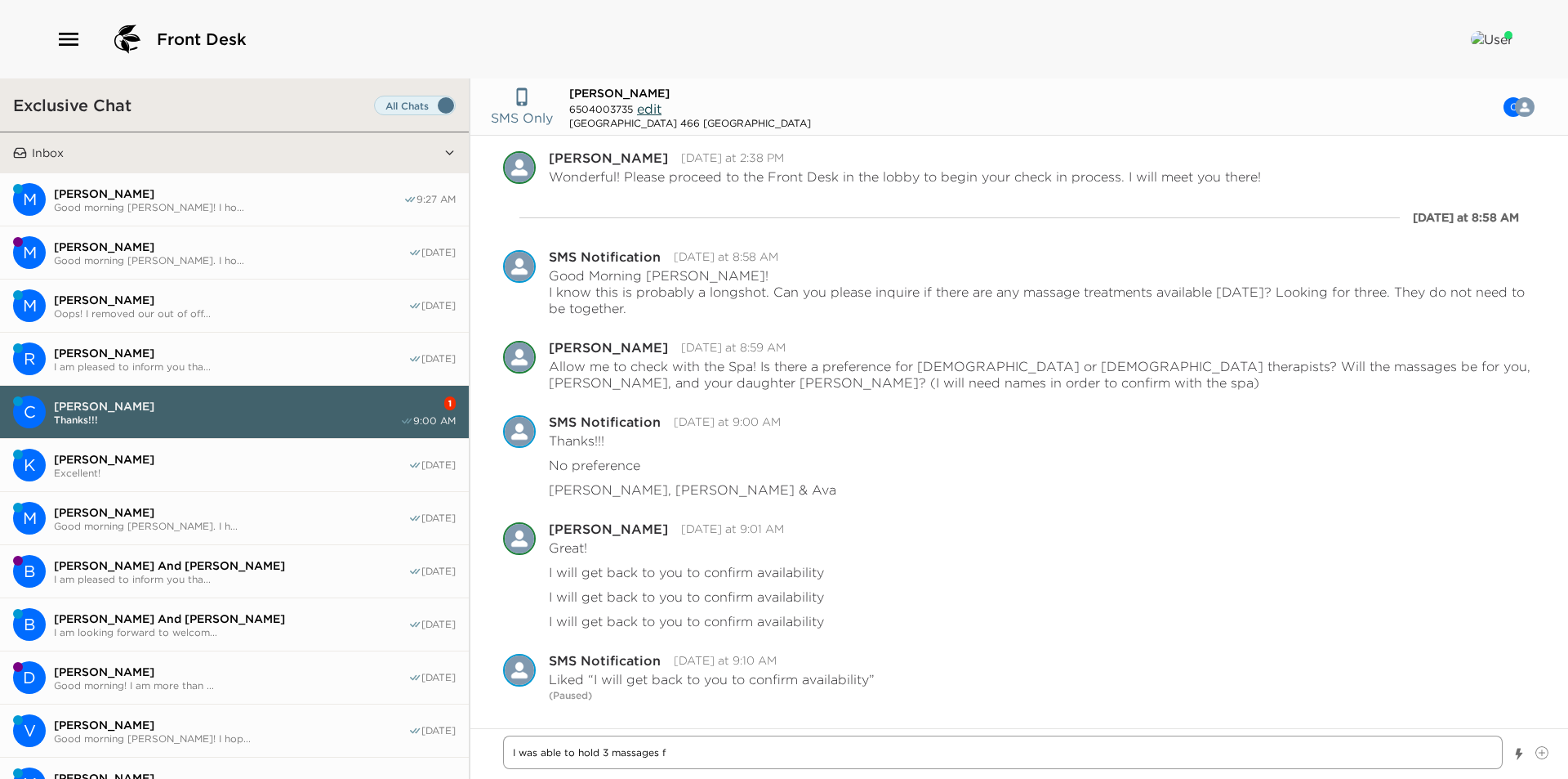
type textarea "x"
type textarea "I was able to hold 3 massages fo"
type textarea "x"
type textarea "I was able to hold 3 massages for"
type textarea "x"
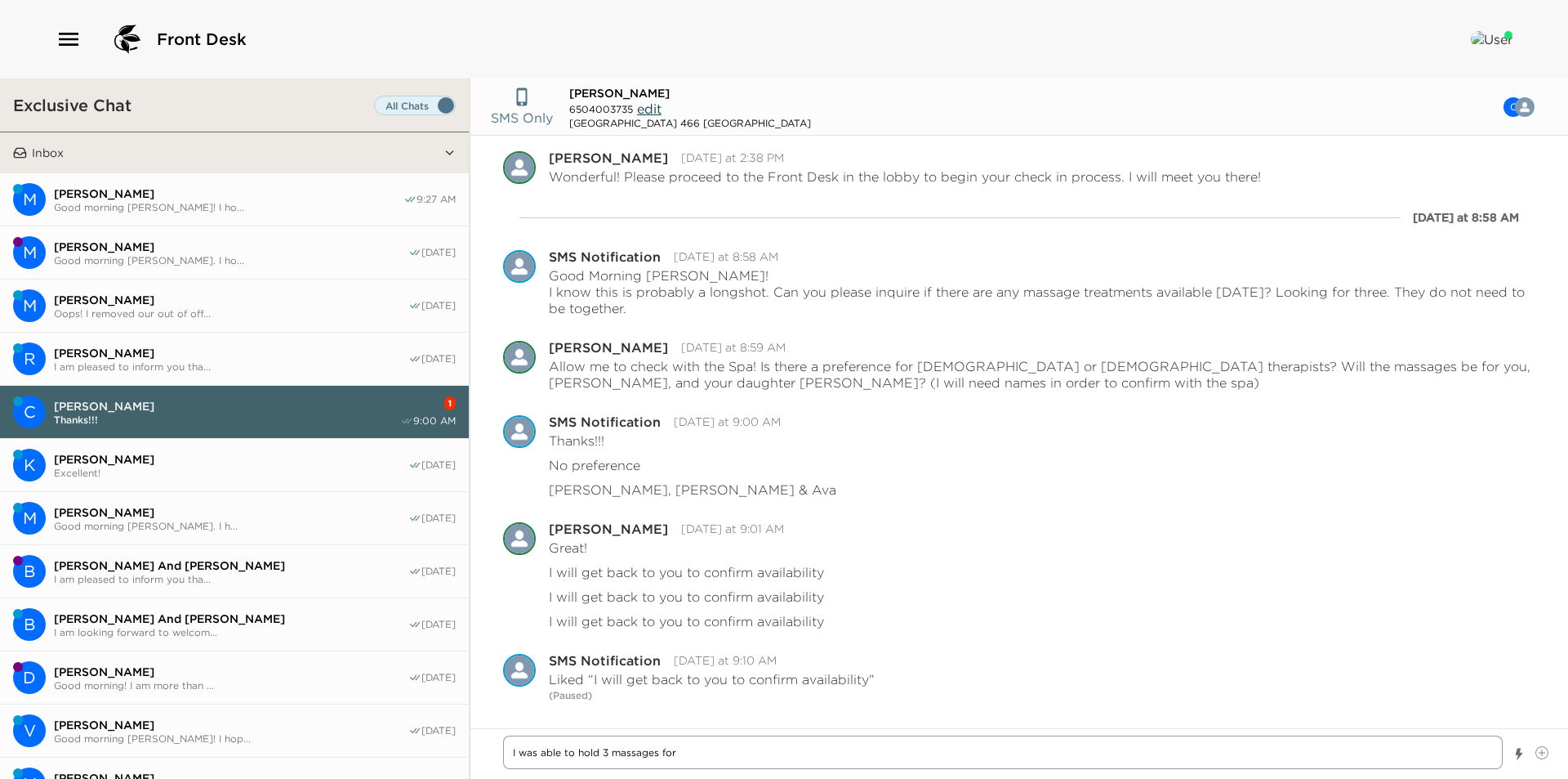
type textarea "I was able to hold 3 massages for"
type textarea "x"
type textarea "I was able to hold 3 massages for y"
type textarea "x"
type textarea "I was able to hold 3 massages for yo"
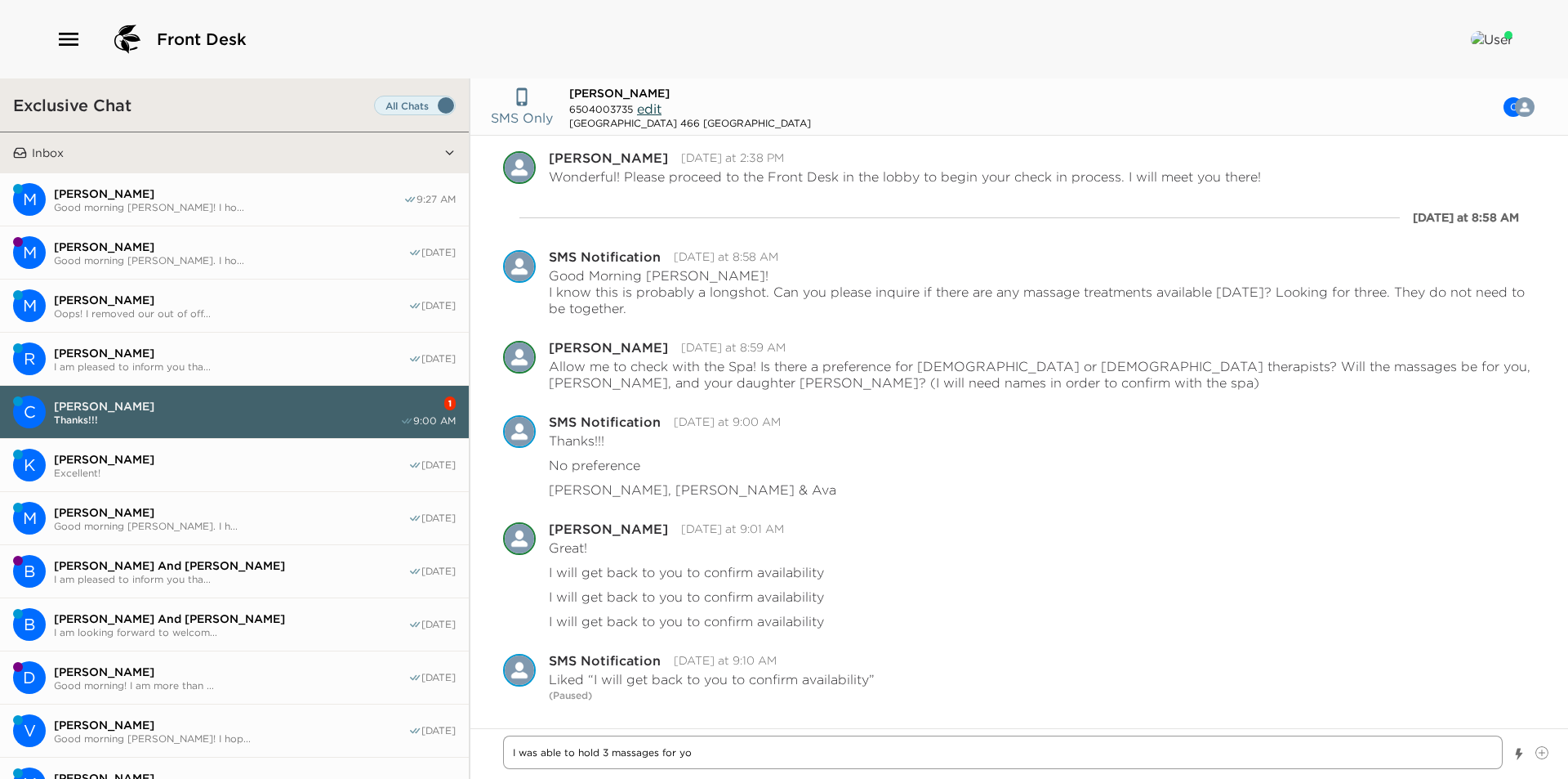
type textarea "x"
type textarea "I was able to hold 3 massages for you"
type textarea "x"
type textarea "I was able to hold 3 massages for you"
type textarea "x"
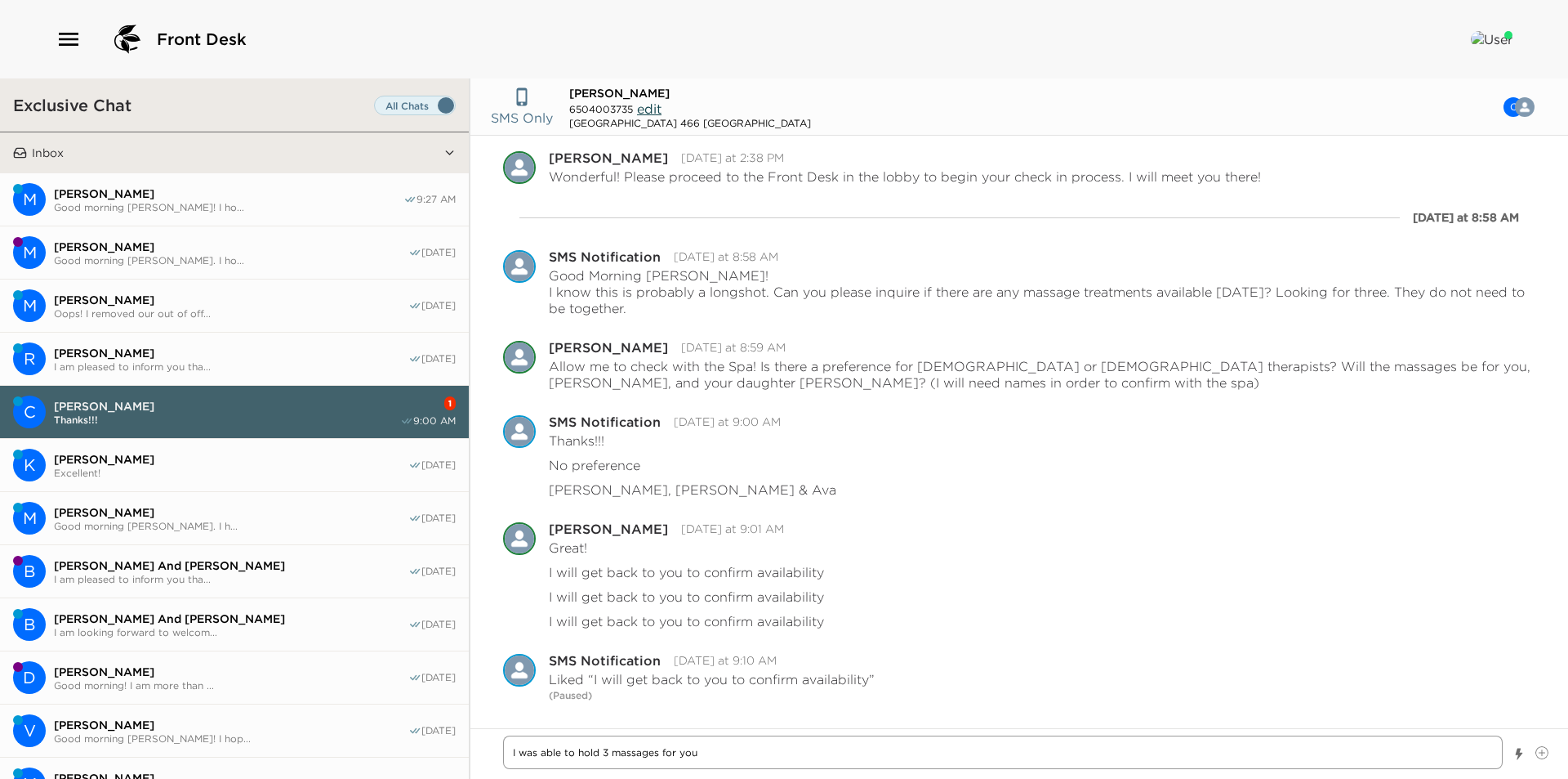
type textarea "I was able to hold 3 massages for you a"
type textarea "x"
type textarea "I was able to hold 3 massages for you al"
type textarea "x"
type textarea "I was able to hold 3 massages for you all"
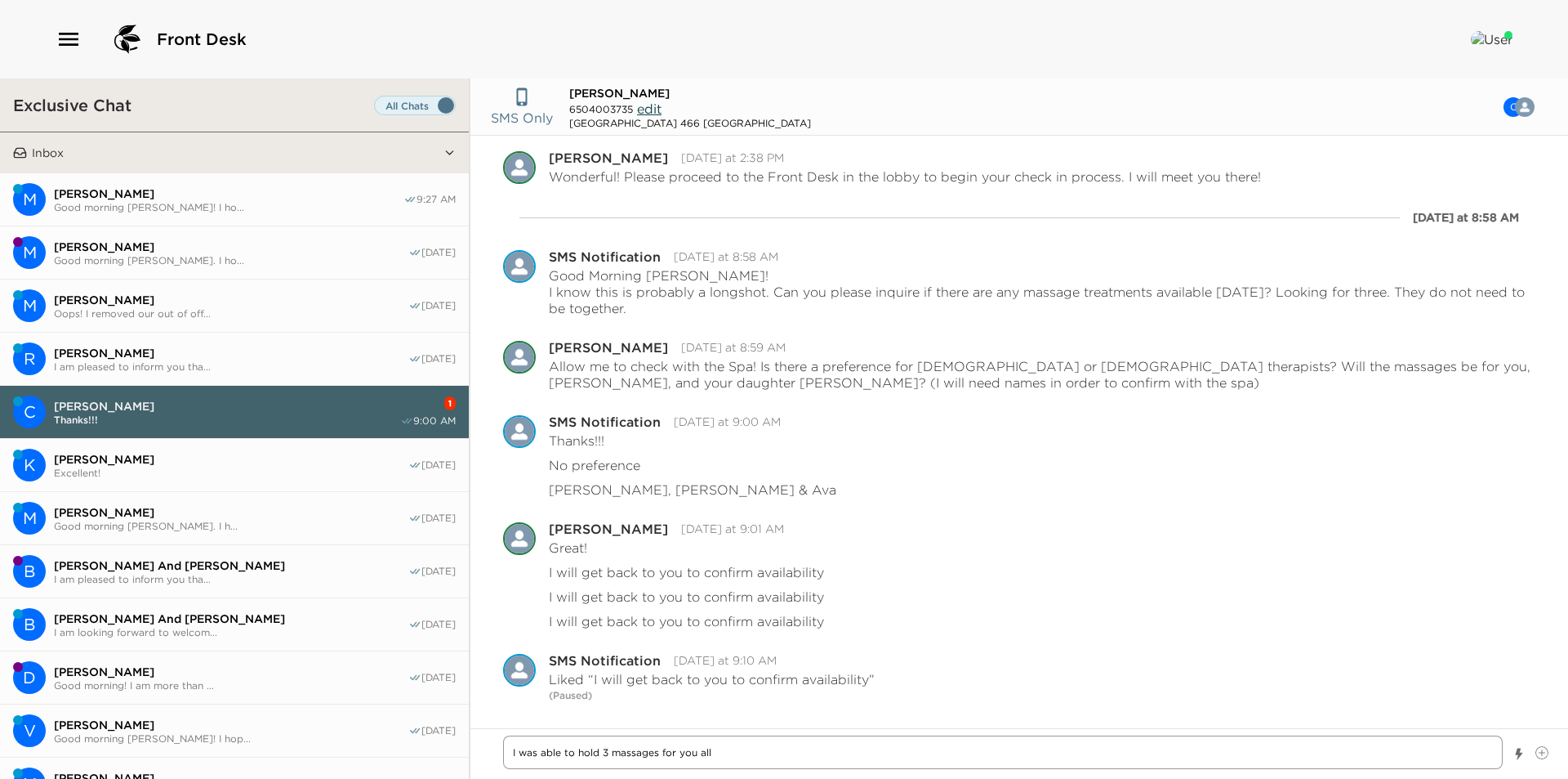
type textarea "x"
type textarea "I was able to hold 3 massages for you all"
type textarea "x"
type textarea "I was able to hold 3 massages for you all s"
type textarea "x"
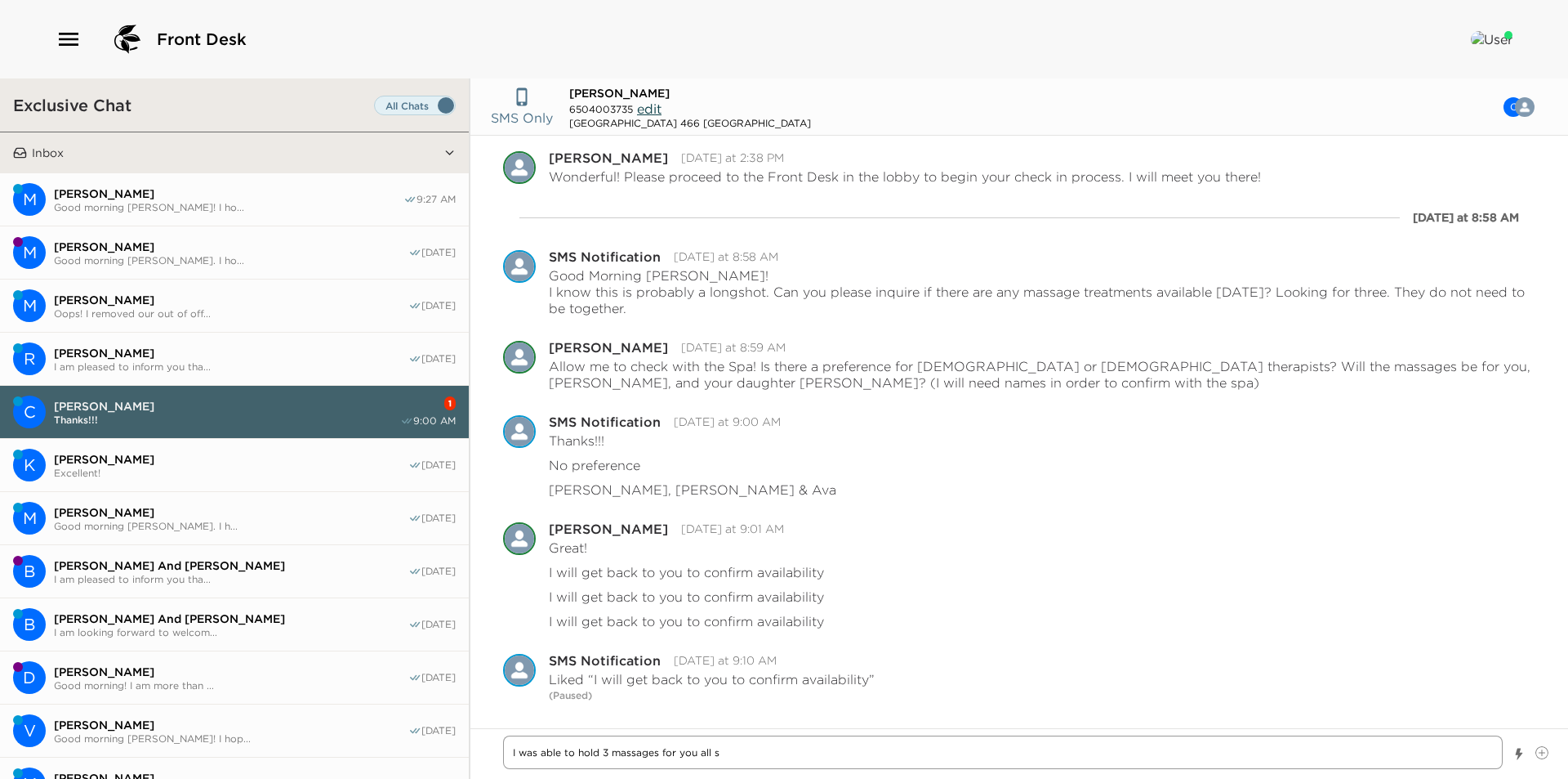
type textarea "I was able to hold 3 massages for you all st"
type textarea "x"
type textarea "I was able to hold 3 massages for you all sta"
type textarea "x"
type textarea "I was able to hold 3 massages for you all star"
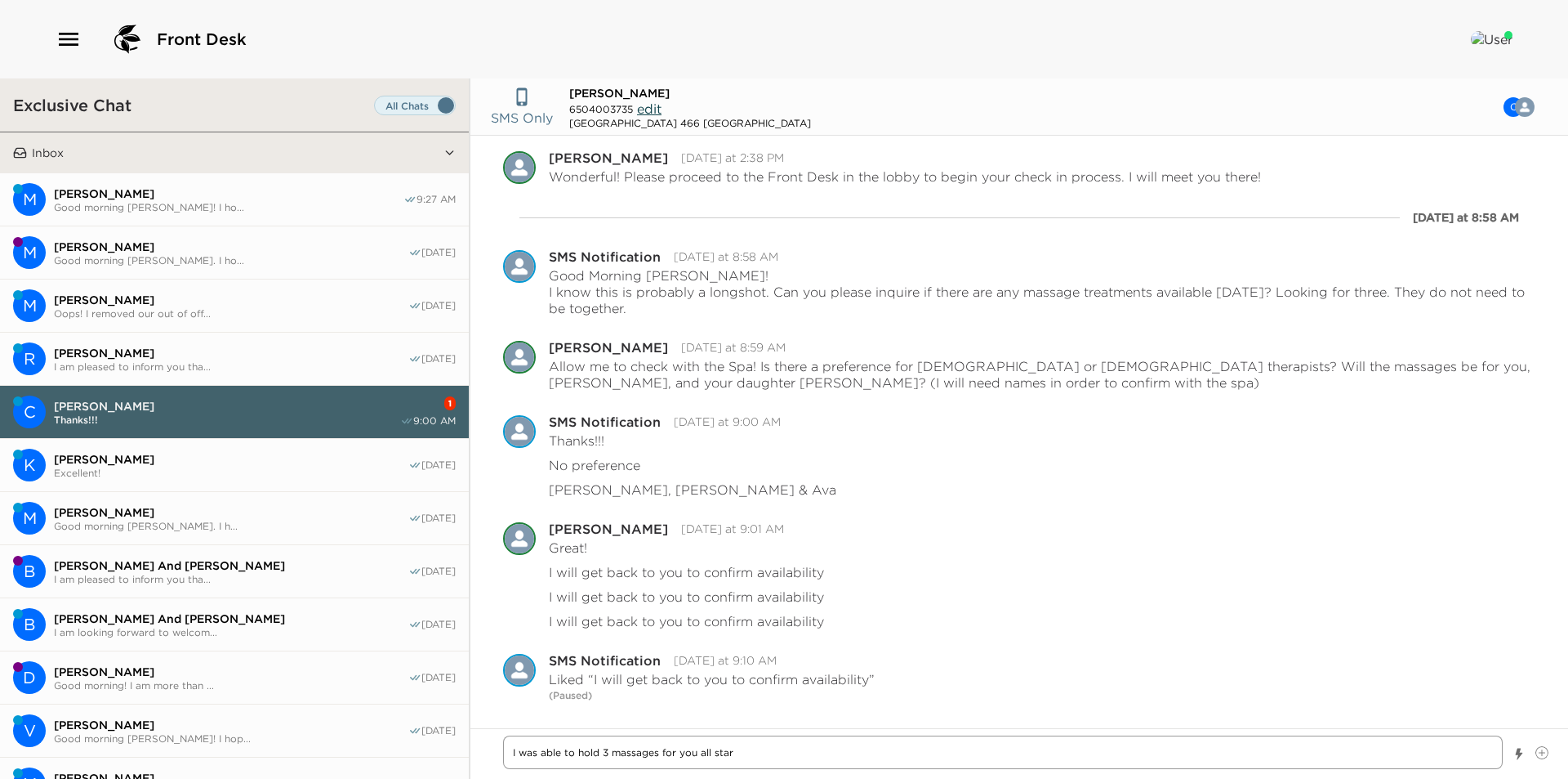
type textarea "x"
type textarea "I was able to hold 3 massages for you all start"
type textarea "x"
type textarea "I was able to hold 3 massages for you all starti"
type textarea "x"
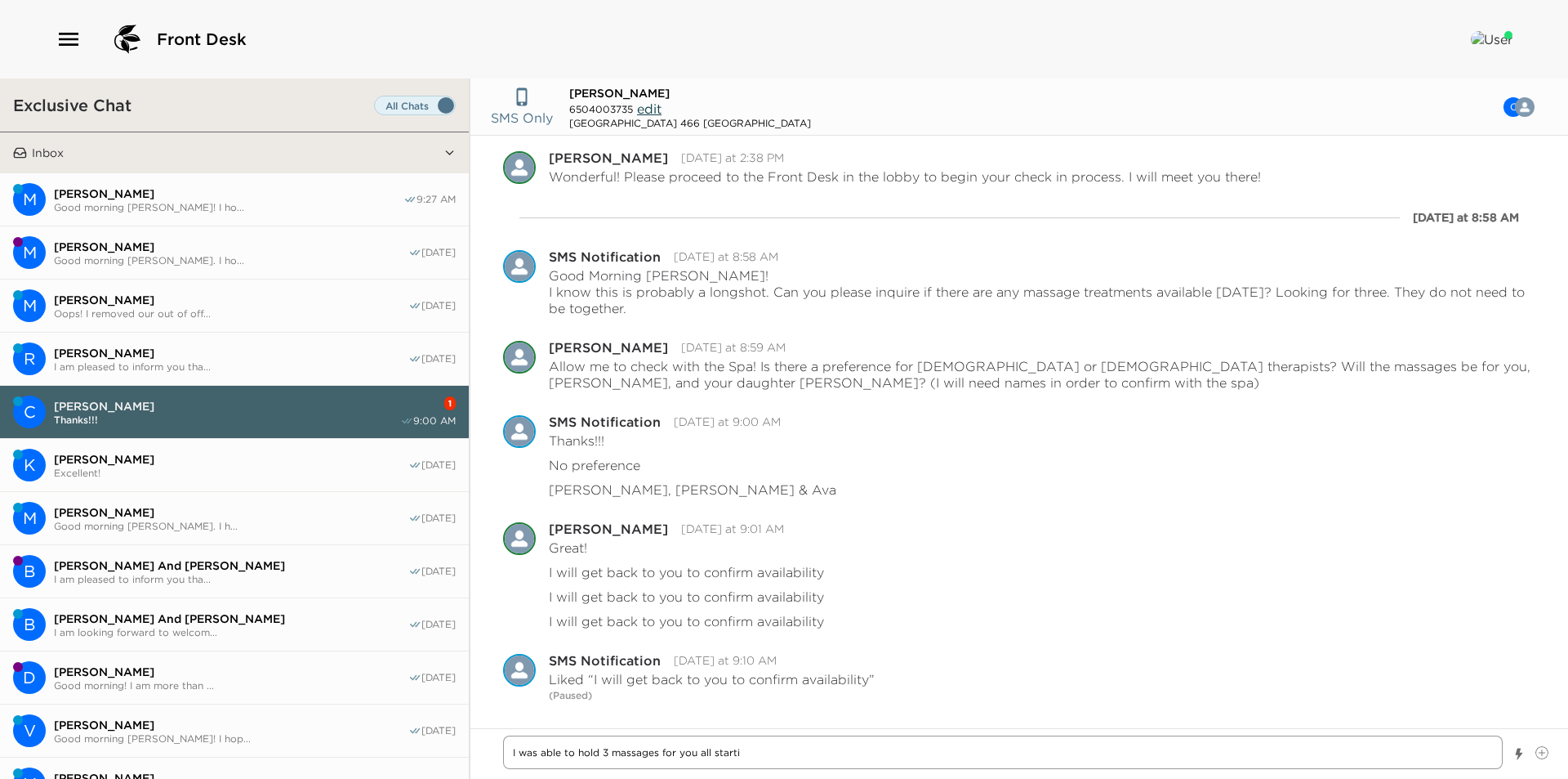
type textarea "I was able to hold 3 massages for you all startin"
type textarea "x"
type textarea "I was able to hold 3 massages for you all starting"
type textarea "x"
type textarea "I was able to hold 3 massages for you all starting"
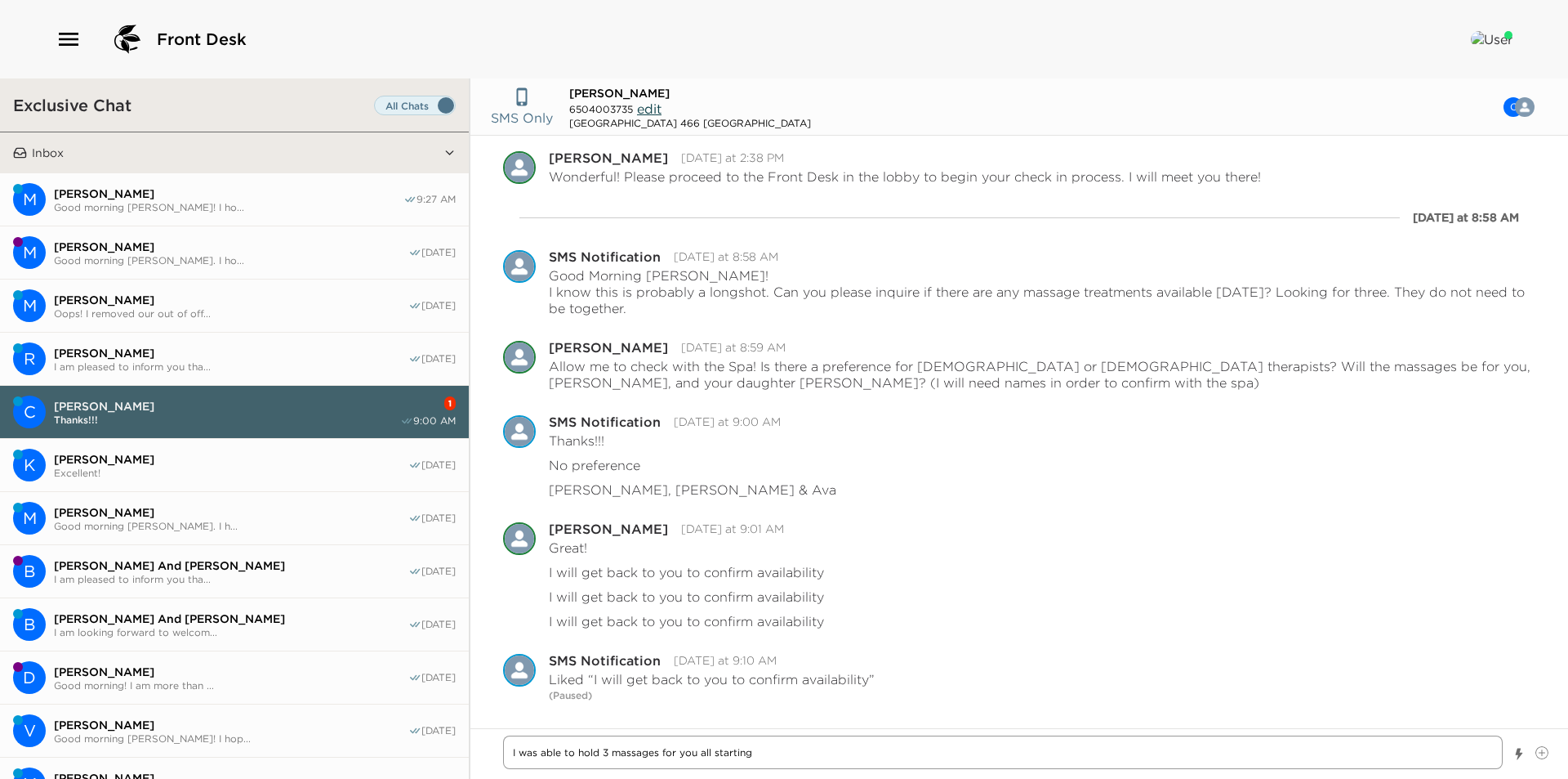
type textarea "x"
type textarea "I was able to hold 3 massages for you all starting a"
type textarea "x"
type textarea "I was able to hold 3 massages for you all starting at"
type textarea "x"
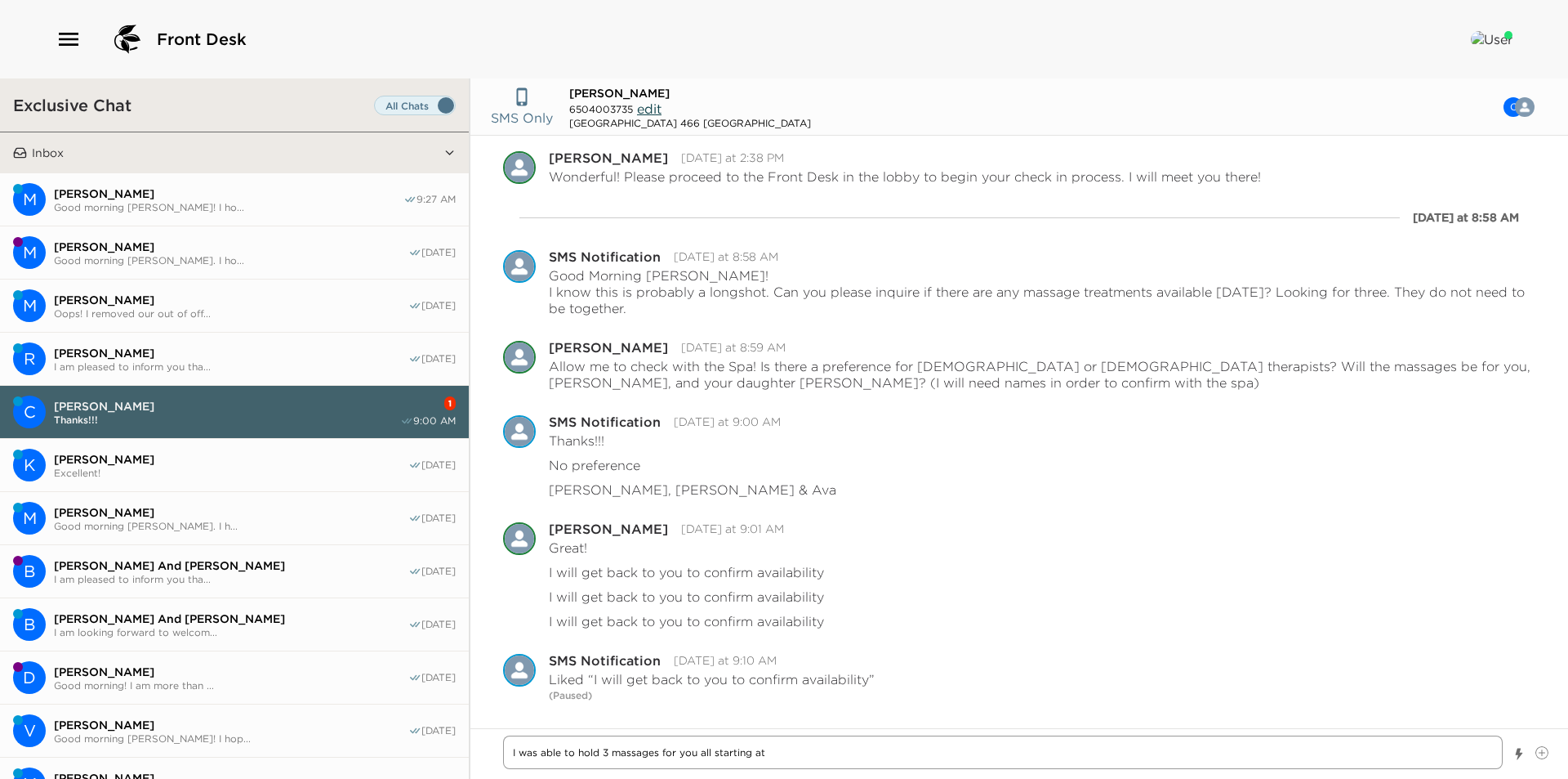
type textarea "I was able to hold 3 massages for you all starting at"
type textarea "x"
type textarea "I was able to hold 3 massages for you all starting at 4"
type textarea "x"
type textarea "I was able to hold 3 massages for you all starting at 4:1"
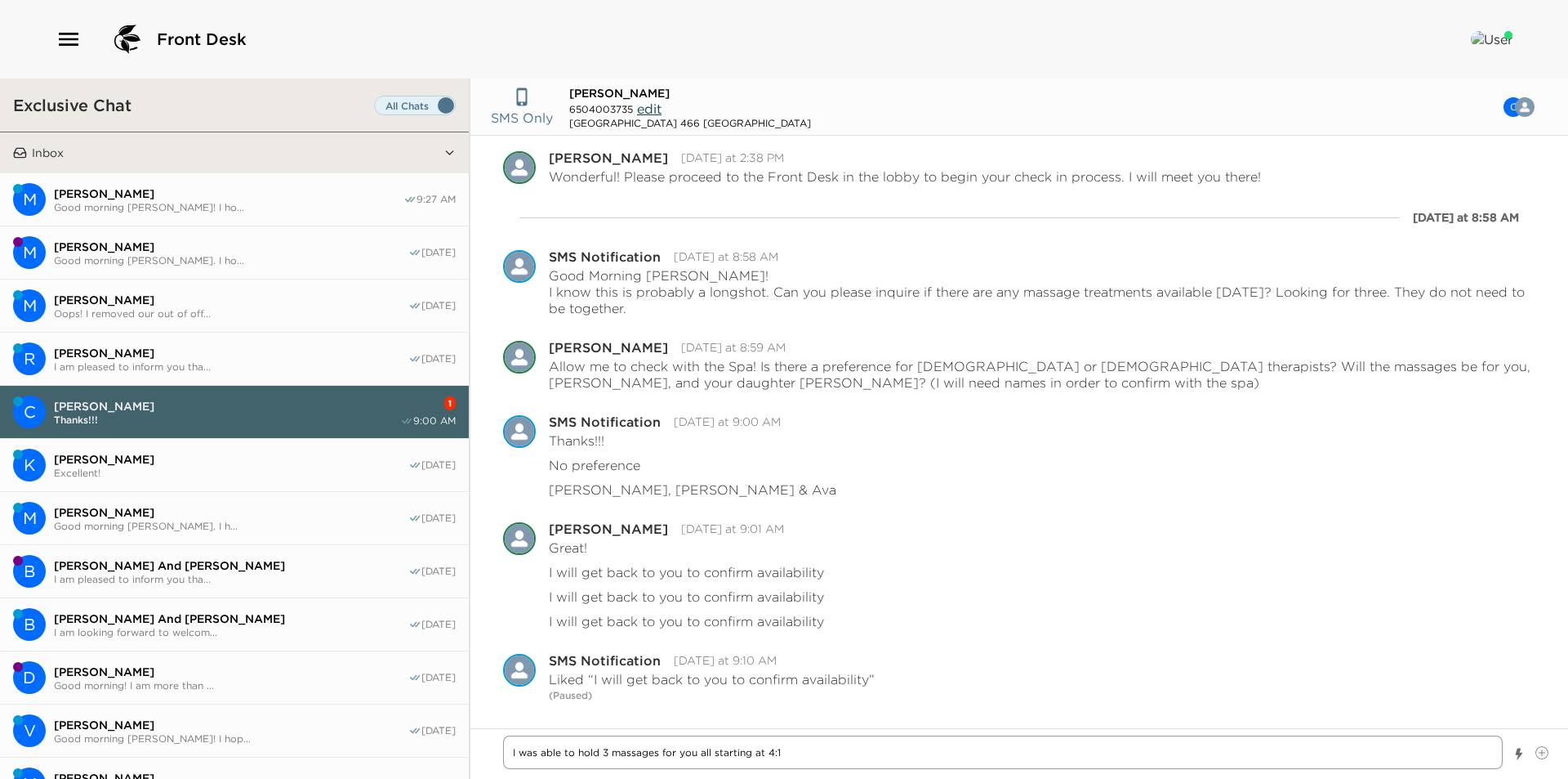
type textarea "x"
type textarea "I was able to hold 3 massages for you all starting at 4:15"
type textarea "x"
type textarea "I was able to hold 3 massages for you all starting at 4:15pm"
type textarea "x"
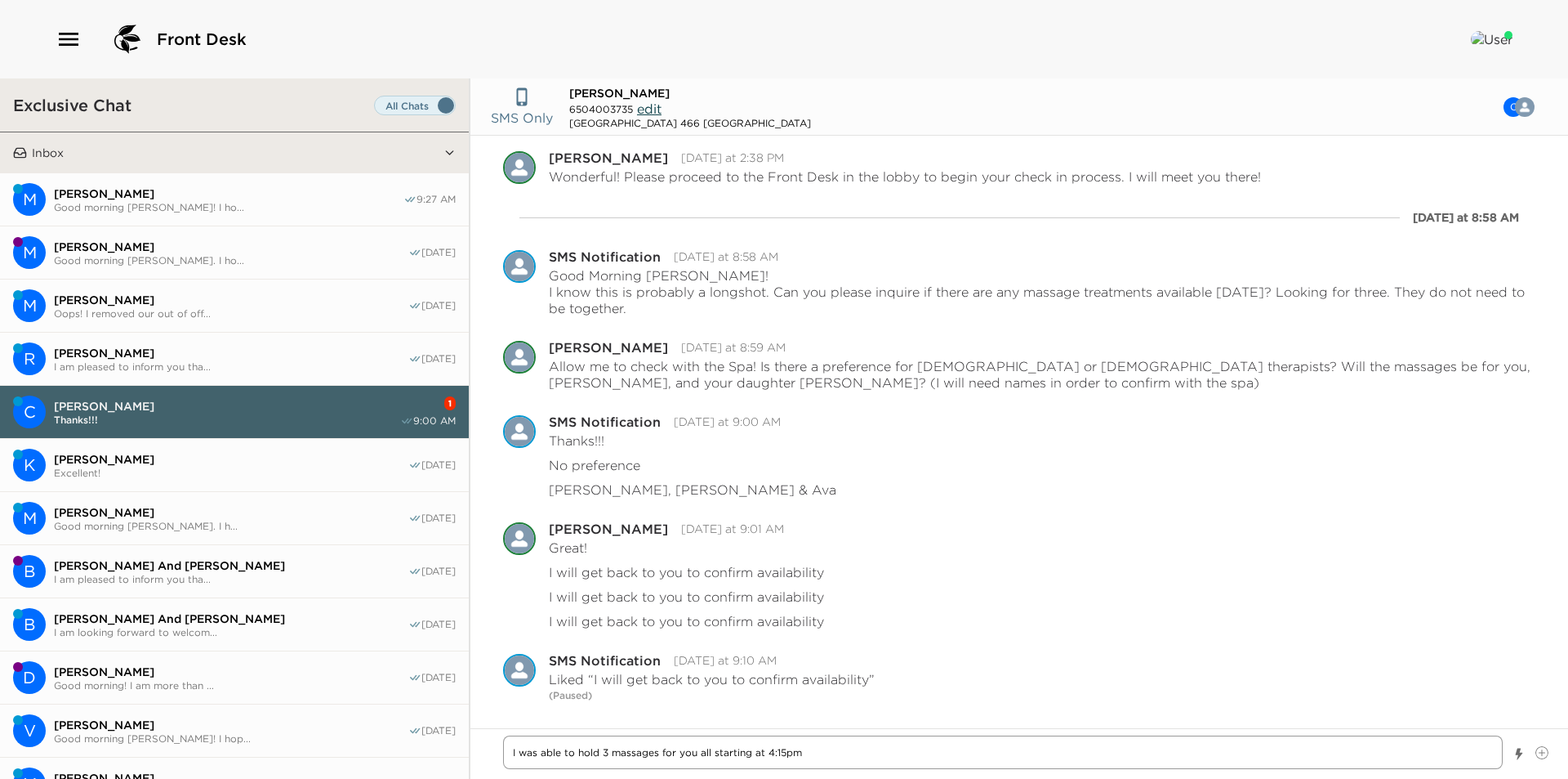
type textarea "I was able to hold 3 massages for you all starting at 4:15pm"
type textarea "x"
type textarea "I was able to hold 3 massages for you all starting at 4:15pm t"
type textarea "x"
type textarea "I was able to hold 3 massages for you all starting at 4:15pm thi"
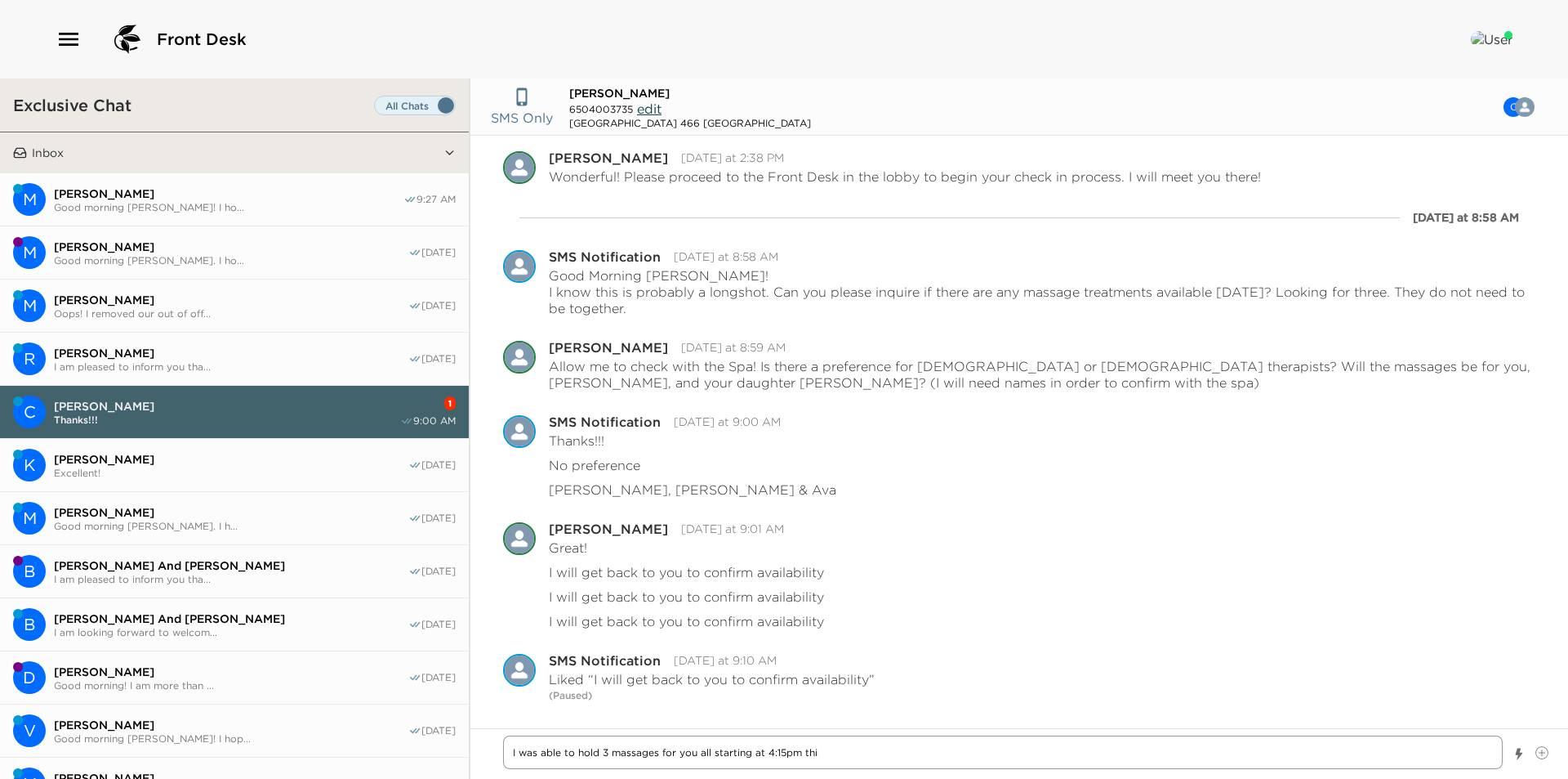
type textarea "x"
type textarea "I was able to hold 3 massages for you all starting at 4:15pm this"
type textarea "x"
type textarea "I was able to hold 3 massages for you all starting at 4:15pm this"
type textarea "x"
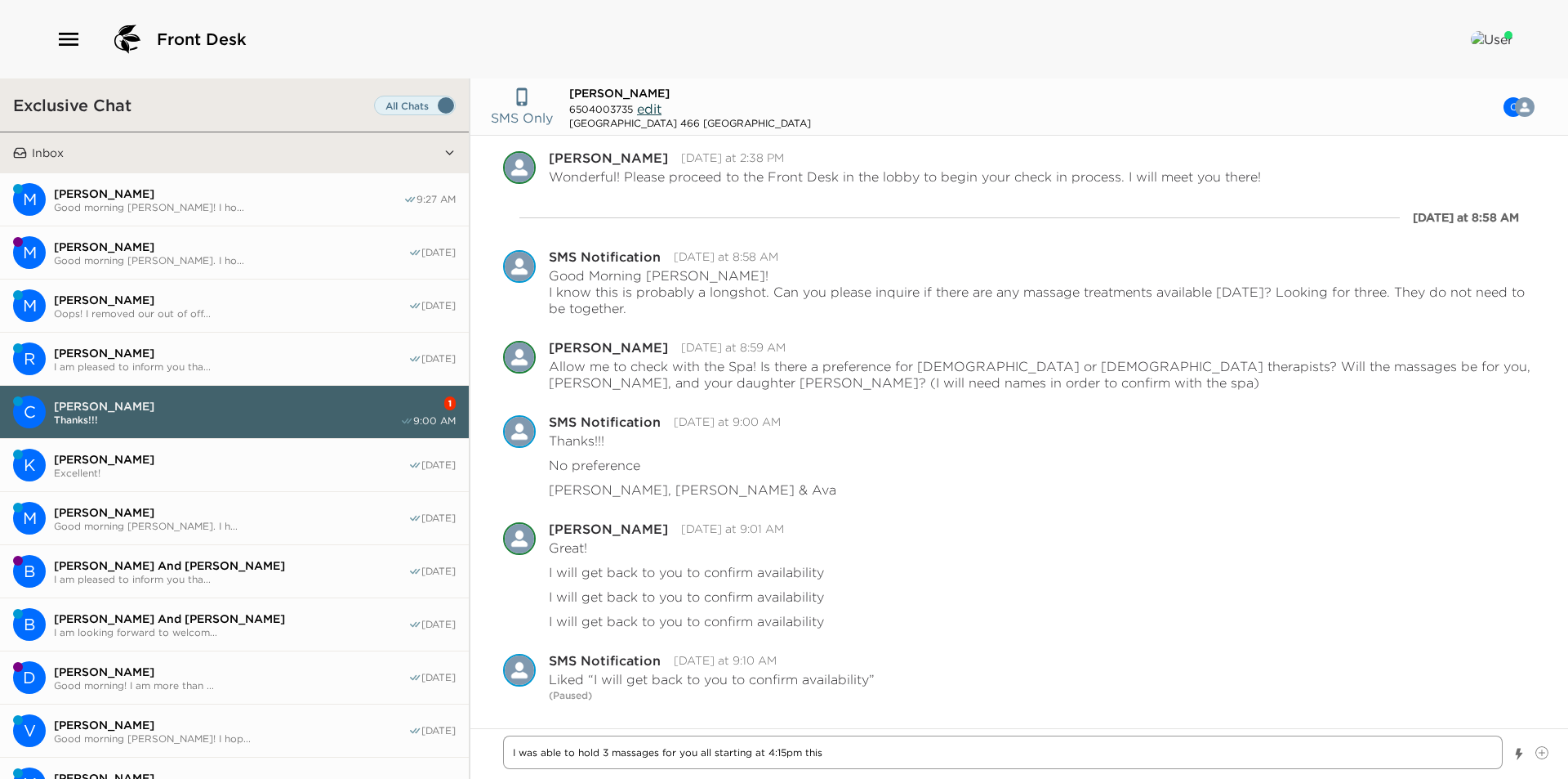
type textarea "I was able to hold 3 massages for you all starting at 4:15pm this a"
type textarea "x"
type textarea "I was able to hold 3 massages for you all starting at 4:15pm this af"
type textarea "x"
type textarea "I was able to hold 3 massages for you all starting at 4:15pm this aft"
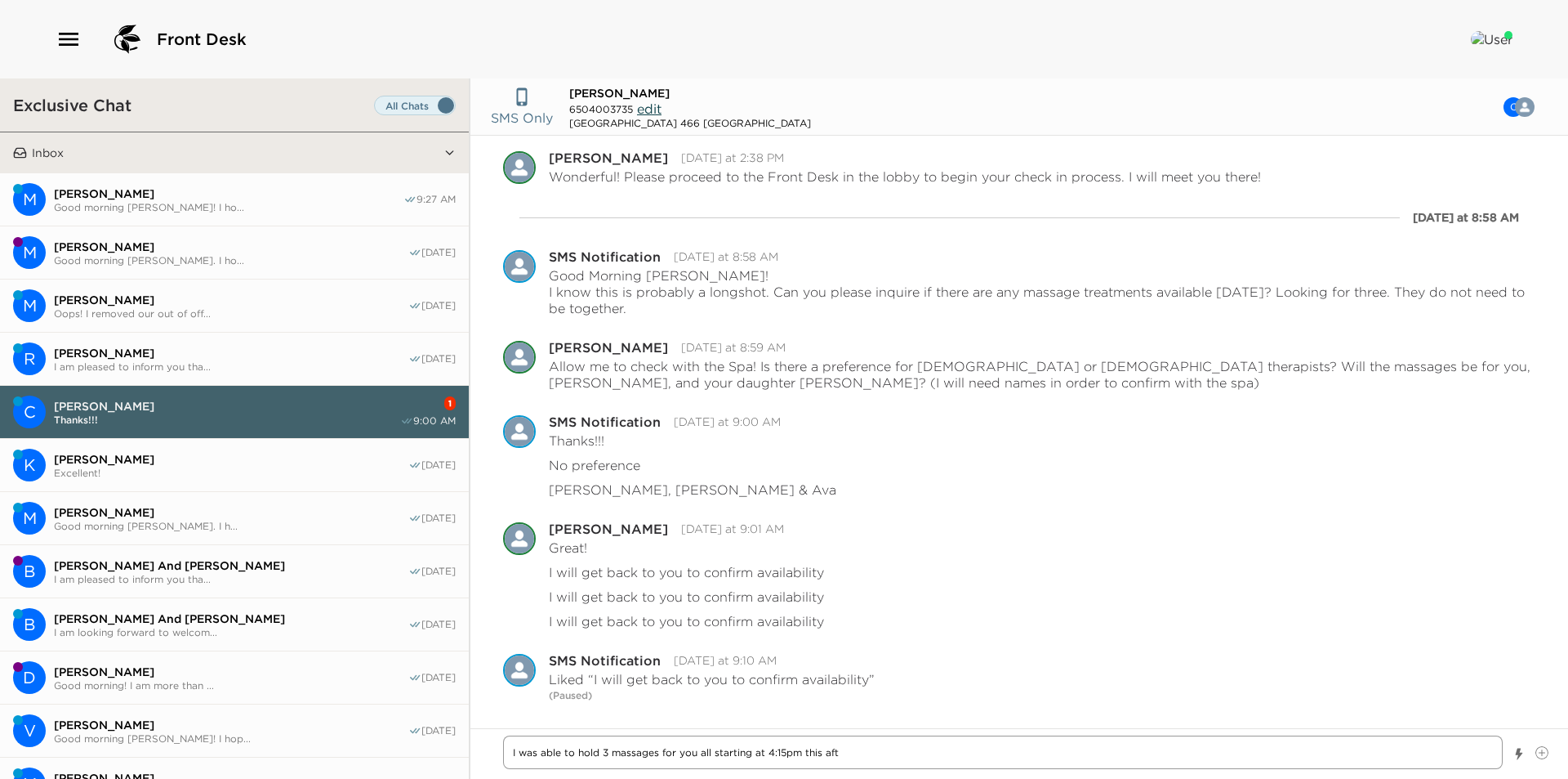
type textarea "x"
type textarea "I was able to hold 3 massages for you all starting at 4:15pm this afte"
type textarea "x"
type textarea "I was able to hold 3 massages for you all starting at 4:15pm this after"
type textarea "x"
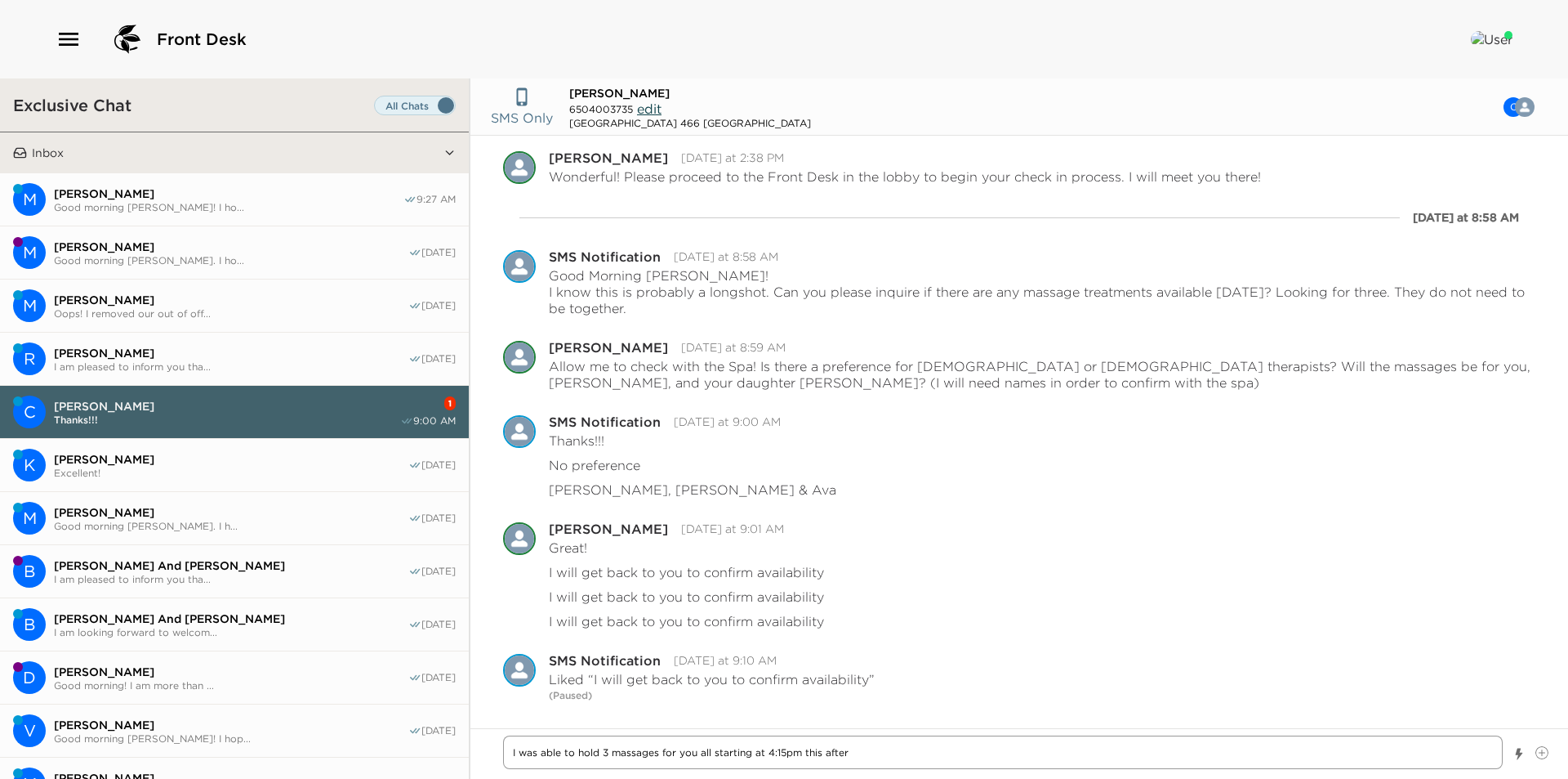
type textarea "I was able to hold 3 massages for you all starting at 4:15pm this aftern"
type textarea "x"
type textarea "I was able to hold 3 massages for you all starting at 4:15pm this afterno"
type textarea "x"
type textarea "I was able to hold 3 massages for you all starting at 4:15pm this afternoo"
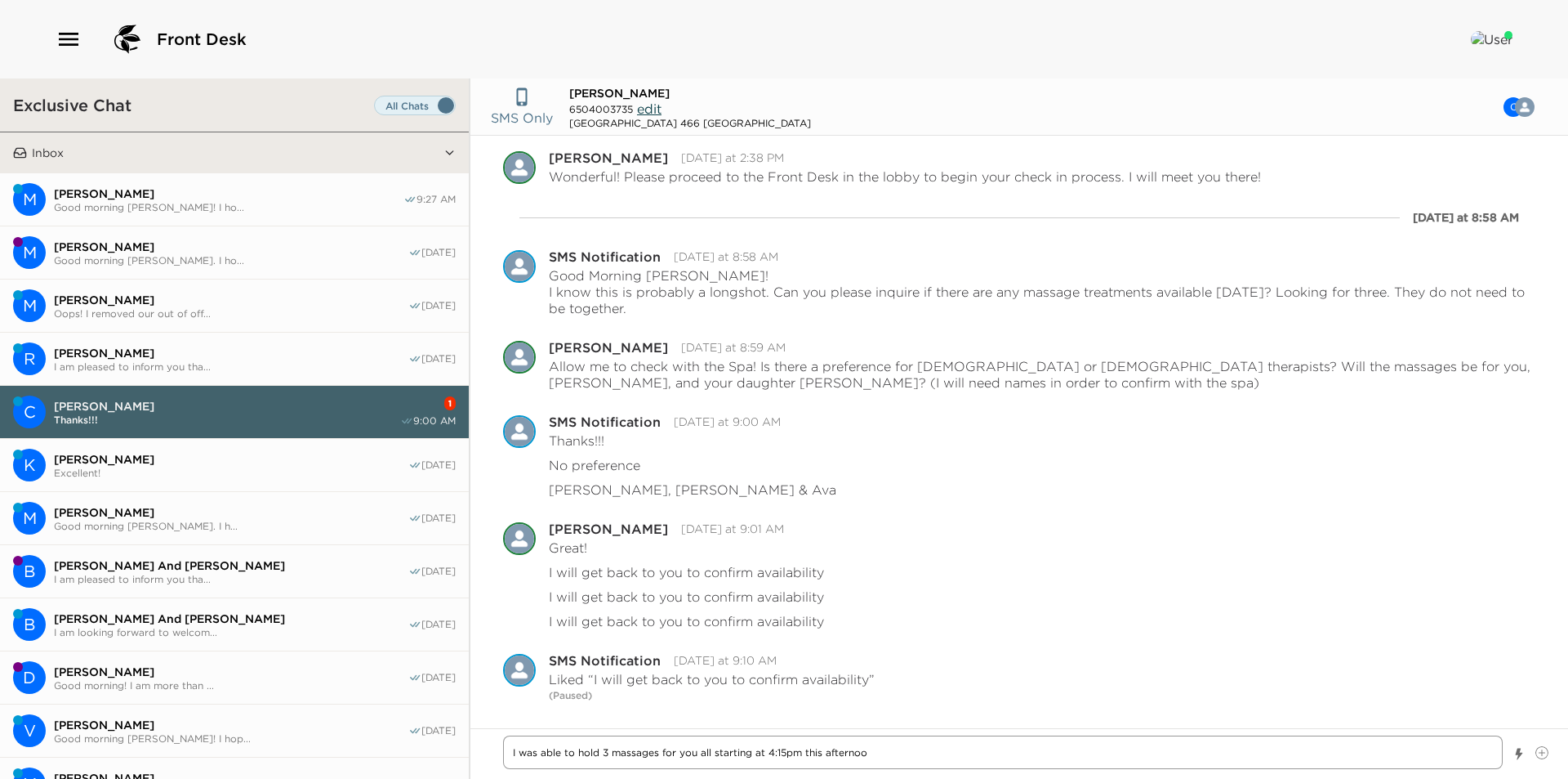
type textarea "x"
type textarea "I was able to hold 3 massages for you all starting at 4:15pm this afternoon"
type textarea "x"
type textarea "I was able to hold 3 massages for you all starting at 4:15pm this afternoon."
type textarea "x"
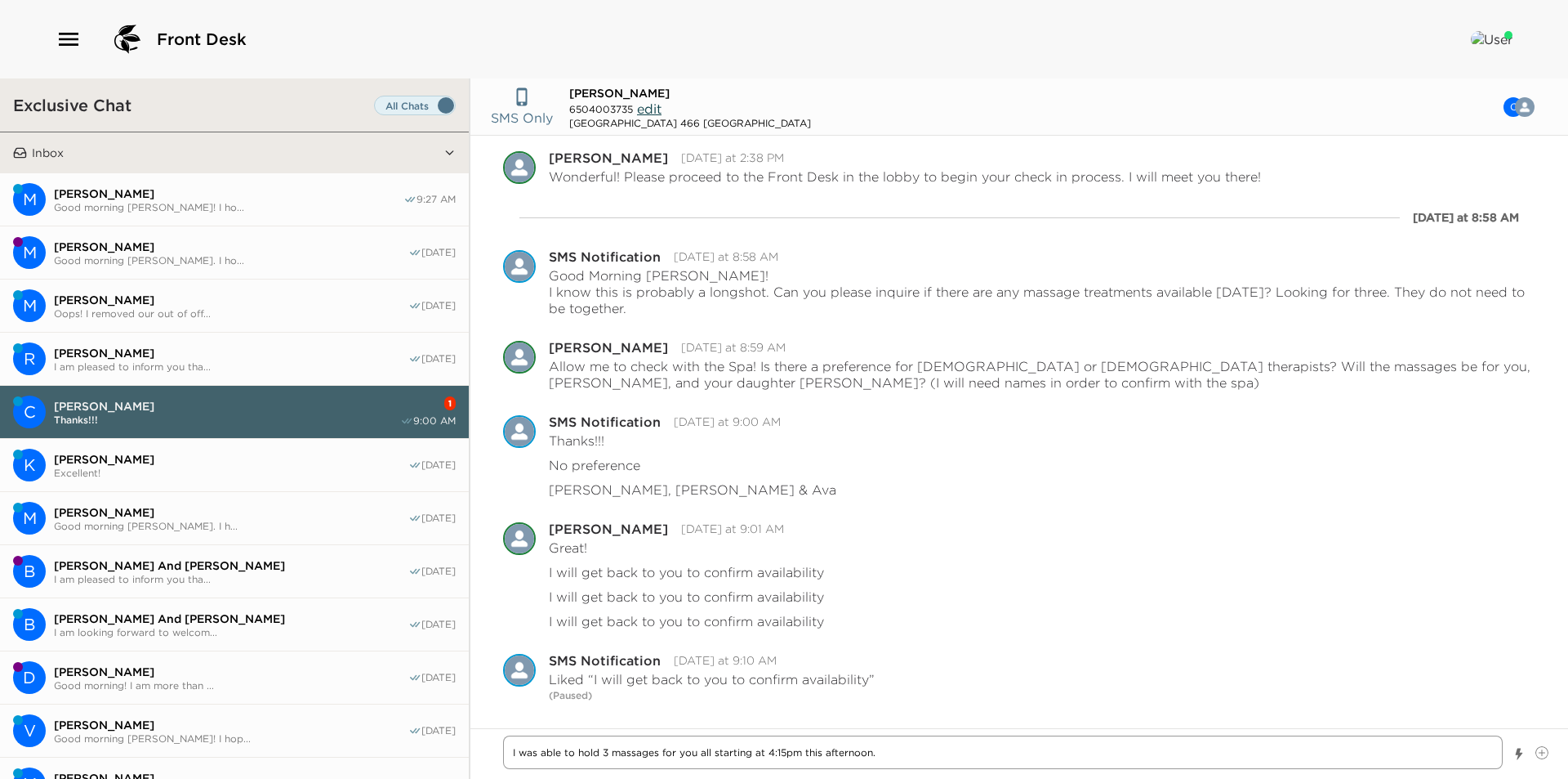
type textarea "I was able to hold 3 massages for you all starting at 4:15pm this afternoon."
type textarea "x"
type textarea "I was able to hold 3 massages for you all starting at 4:15pm this afternoon. W"
type textarea "x"
type textarea "I was able to hold 3 massages for you all starting at 4:15pm this afternoon. Wi"
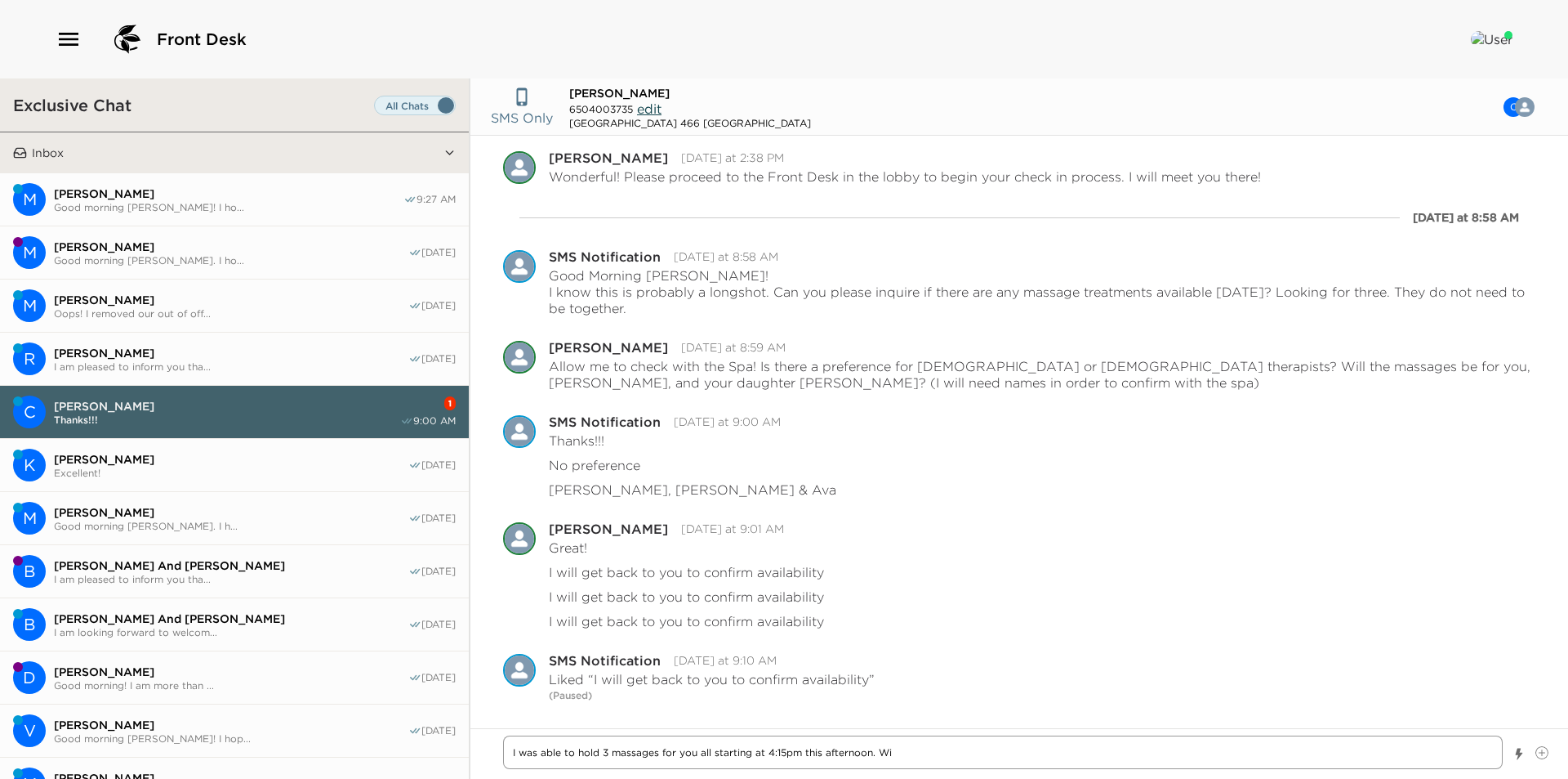
type textarea "x"
type textarea "I was able to hold 3 massages for you all starting at 4:15pm this afternoon. Wil"
type textarea "x"
type textarea "I was able to hold 3 massages for you all starting at 4:15pm this afternoon. Wi…"
type textarea "x"
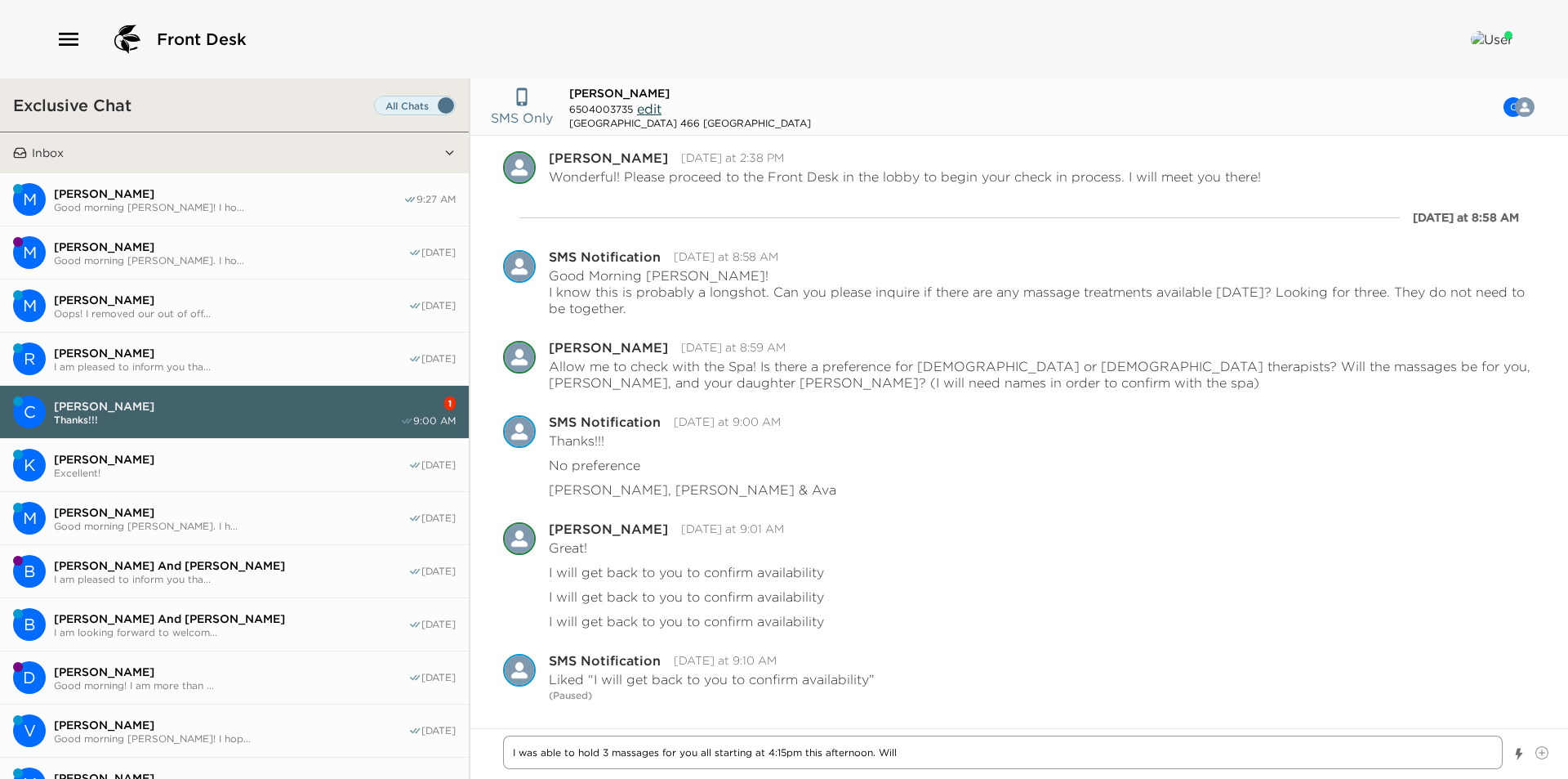
type textarea "I was able to hold 3 massages for you all starting at 4:15pm this afternoon. Wi…"
type textarea "x"
type textarea "I was able to hold 3 massages for you all starting at 4:15pm this afternoon. Wi…"
type textarea "x"
type textarea "I was able to hold 3 massages for you all starting at 4:15pm this afternoon. Wi…"
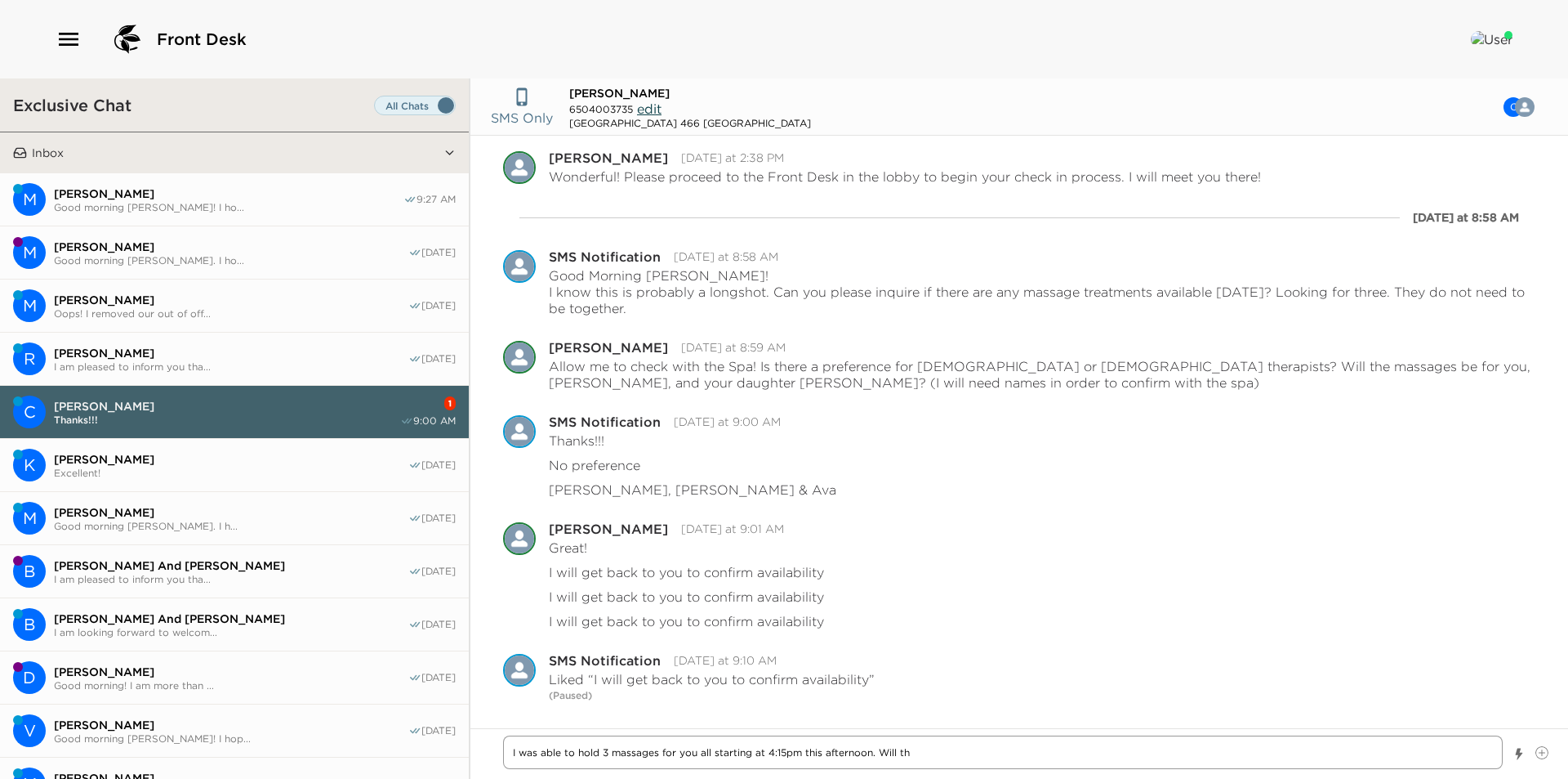
type textarea "x"
type textarea "I was able to hold 3 massages for you all starting at 4:15pm this afternoon. Wi…"
type textarea "x"
type textarea "I was able to hold 3 massages for you all starting at 4:15pm this afternoon. Wi…"
type textarea "x"
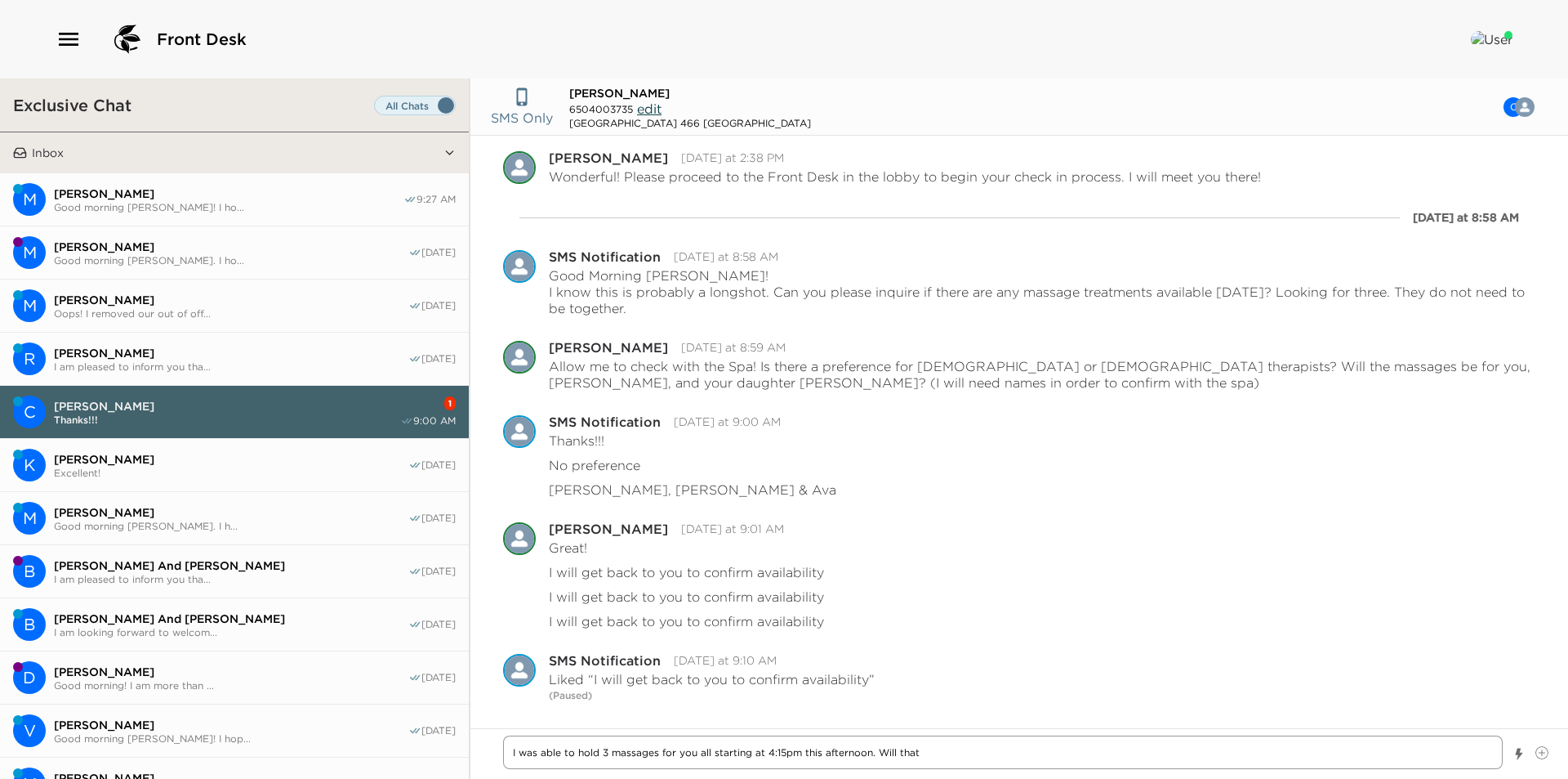
type textarea "I was able to hold 3 massages for you all starting at 4:15pm this afternoon. Wi…"
type textarea "x"
type textarea "I was able to hold 3 massages for you all starting at 4:15pm this afternoon. Wi…"
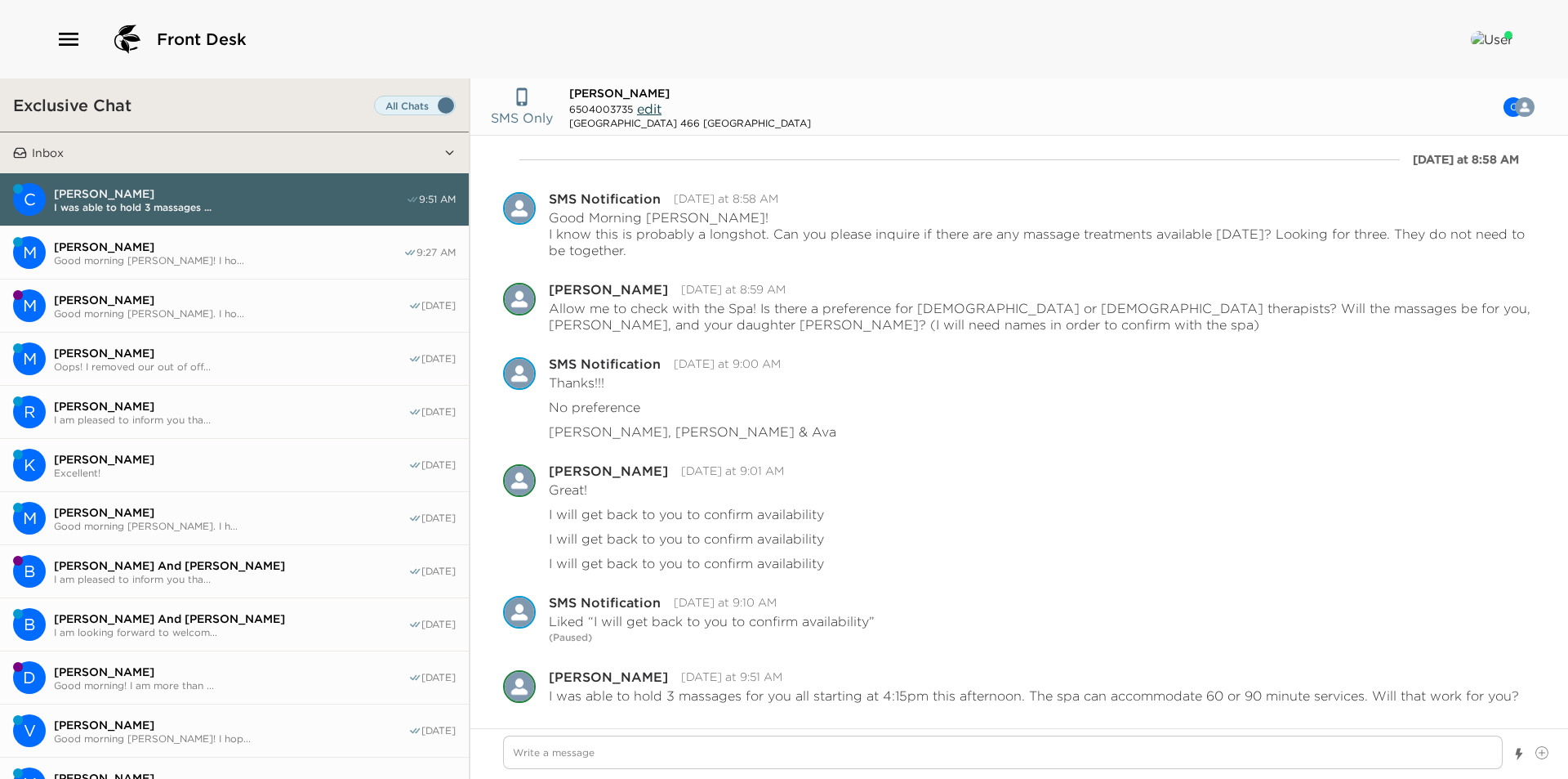
click at [182, 259] on span "Good morning [PERSON_NAME]! I ho..." at bounding box center [228, 260] width 349 height 12
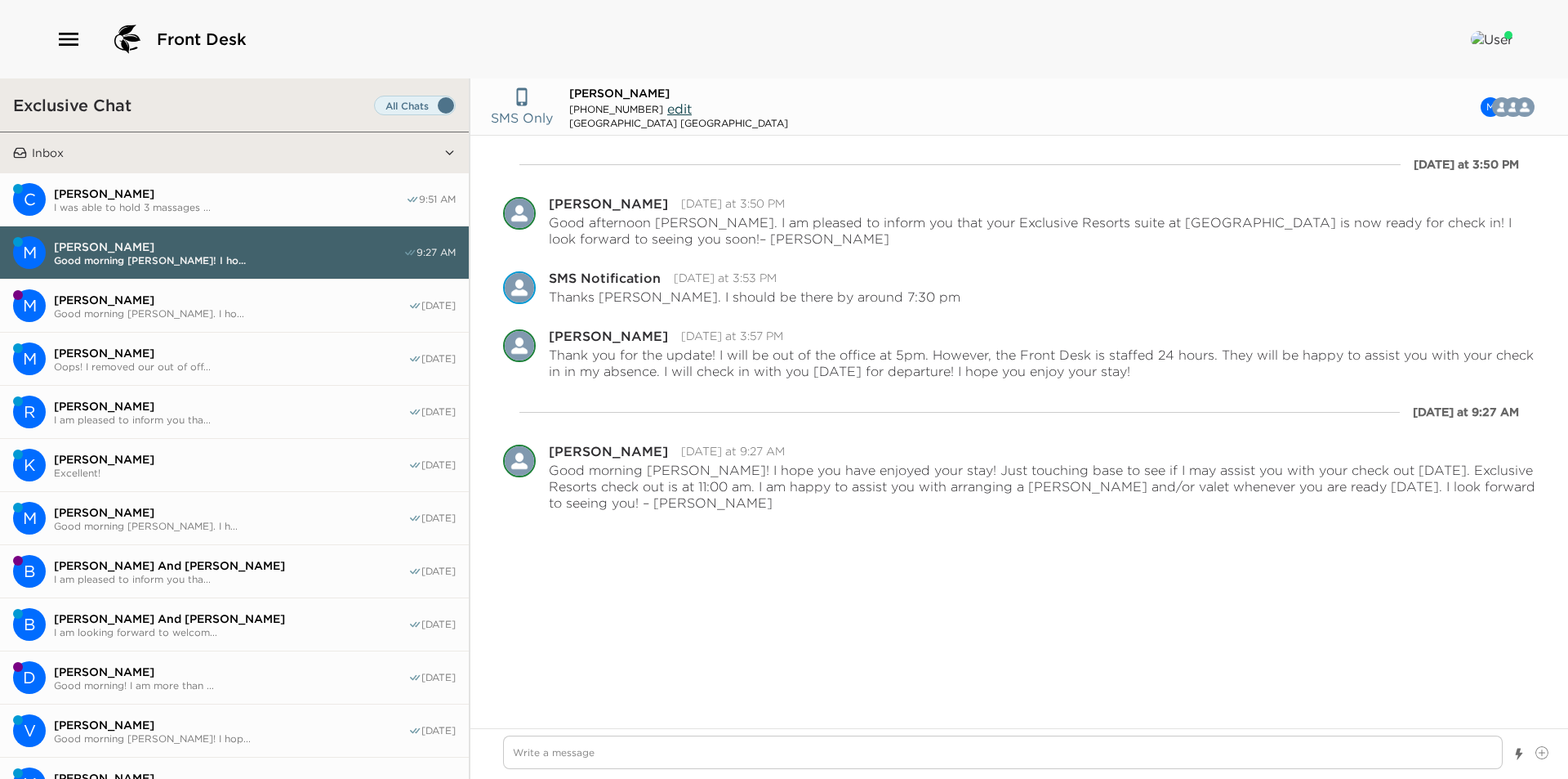
click at [181, 312] on span "Good morning [PERSON_NAME]. I ho..." at bounding box center [230, 313] width 354 height 12
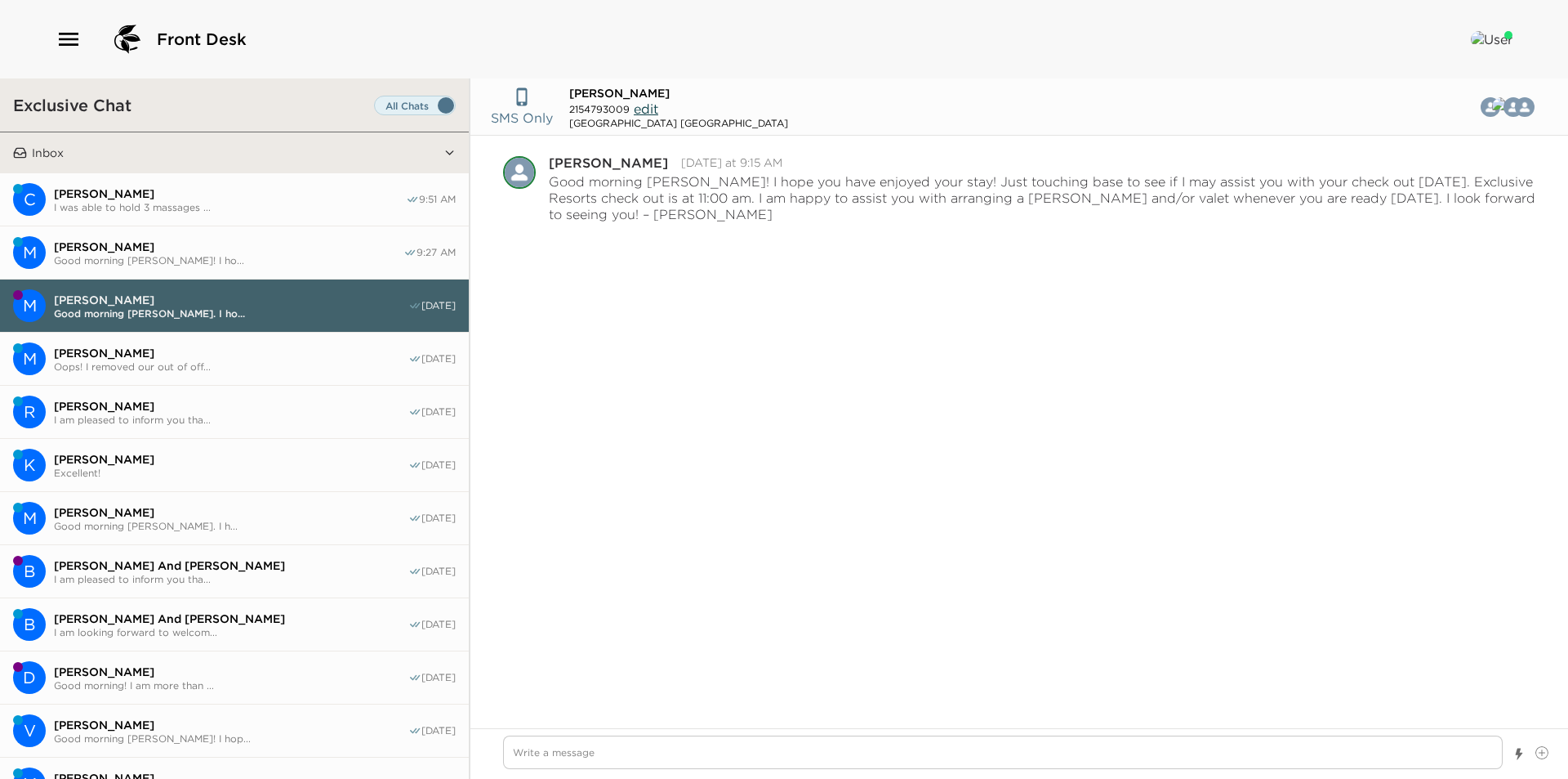
scroll to position [853, 0]
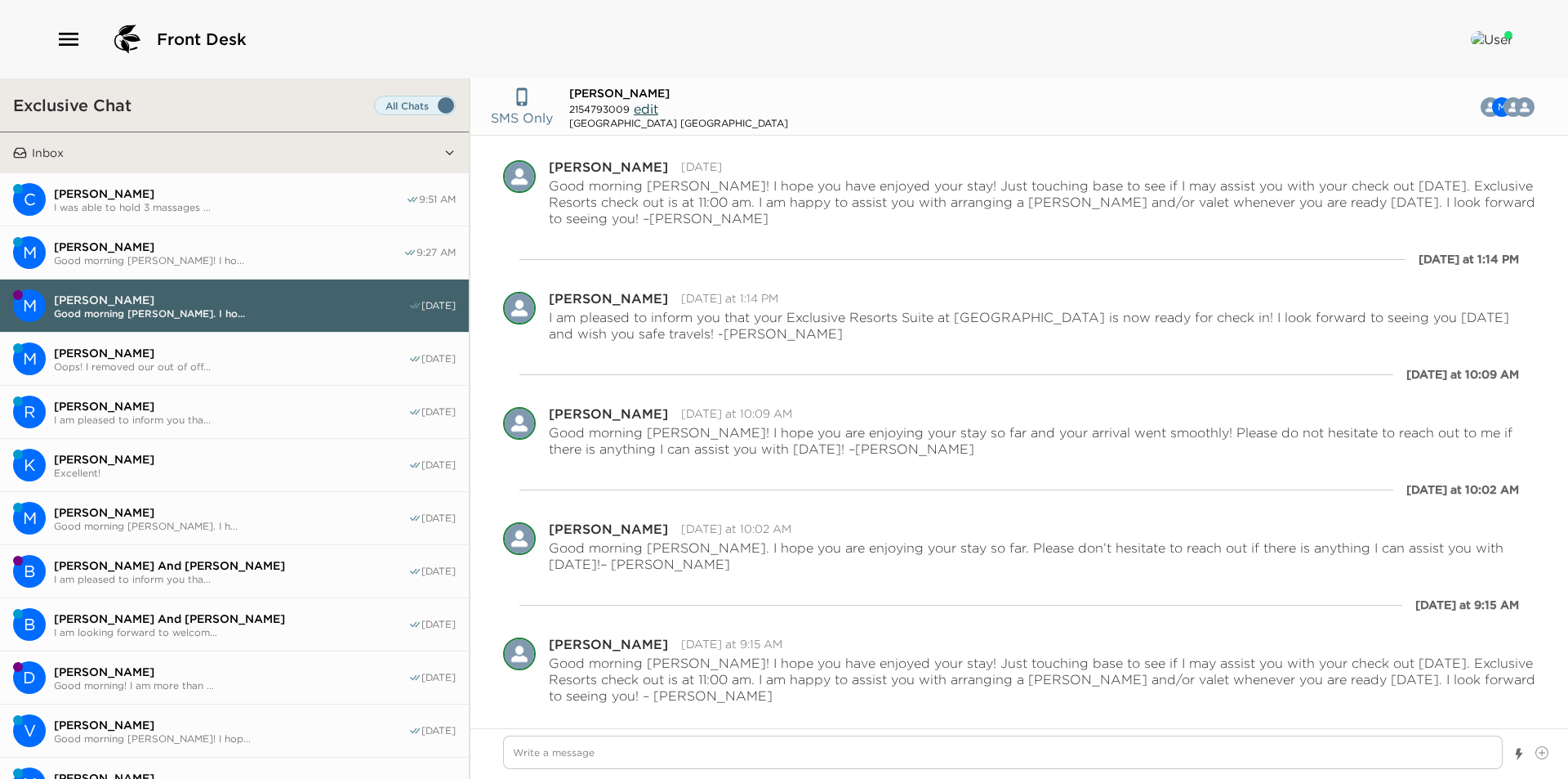
click at [190, 348] on span "[PERSON_NAME]" at bounding box center [230, 353] width 354 height 15
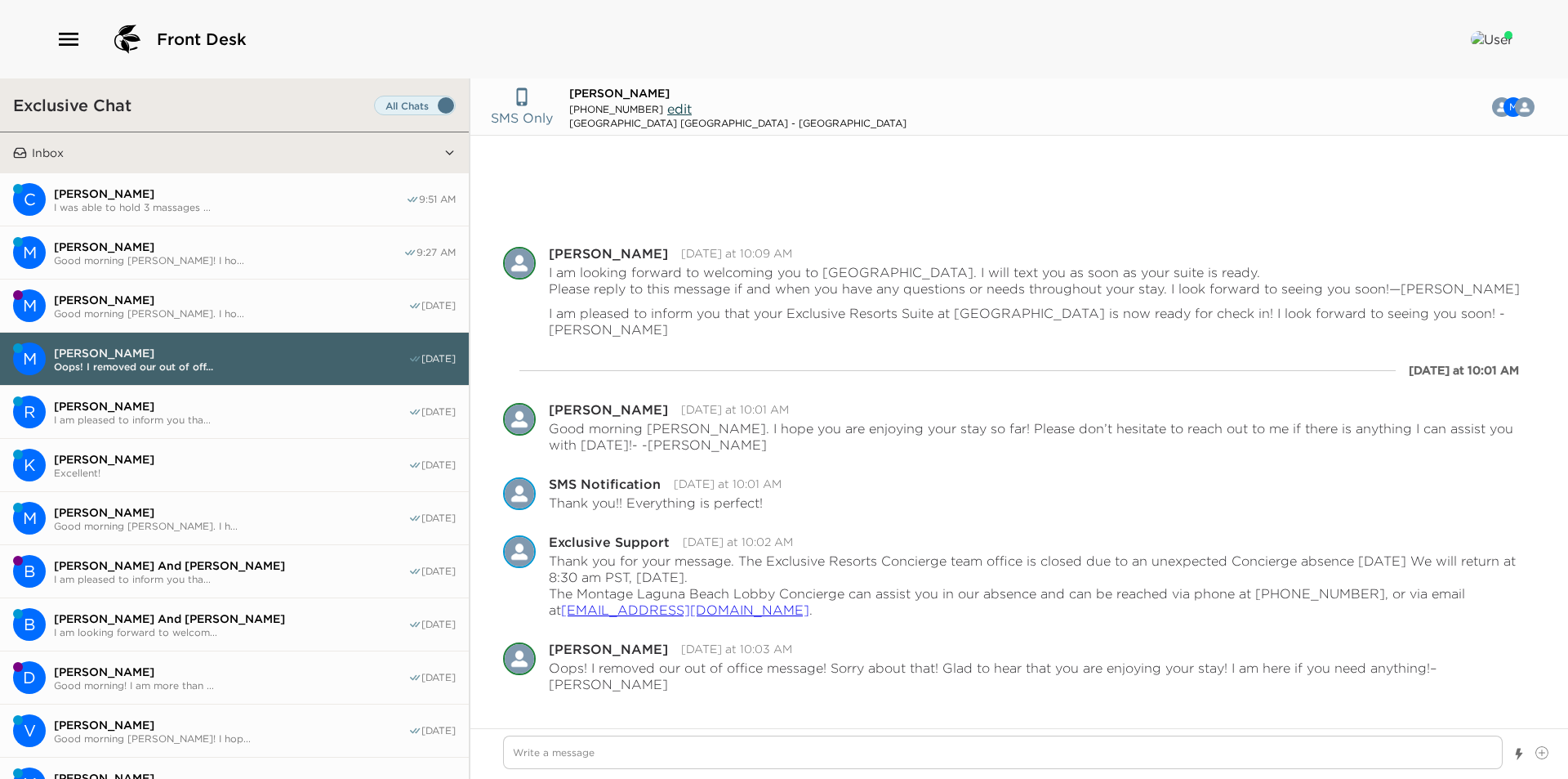
scroll to position [104, 0]
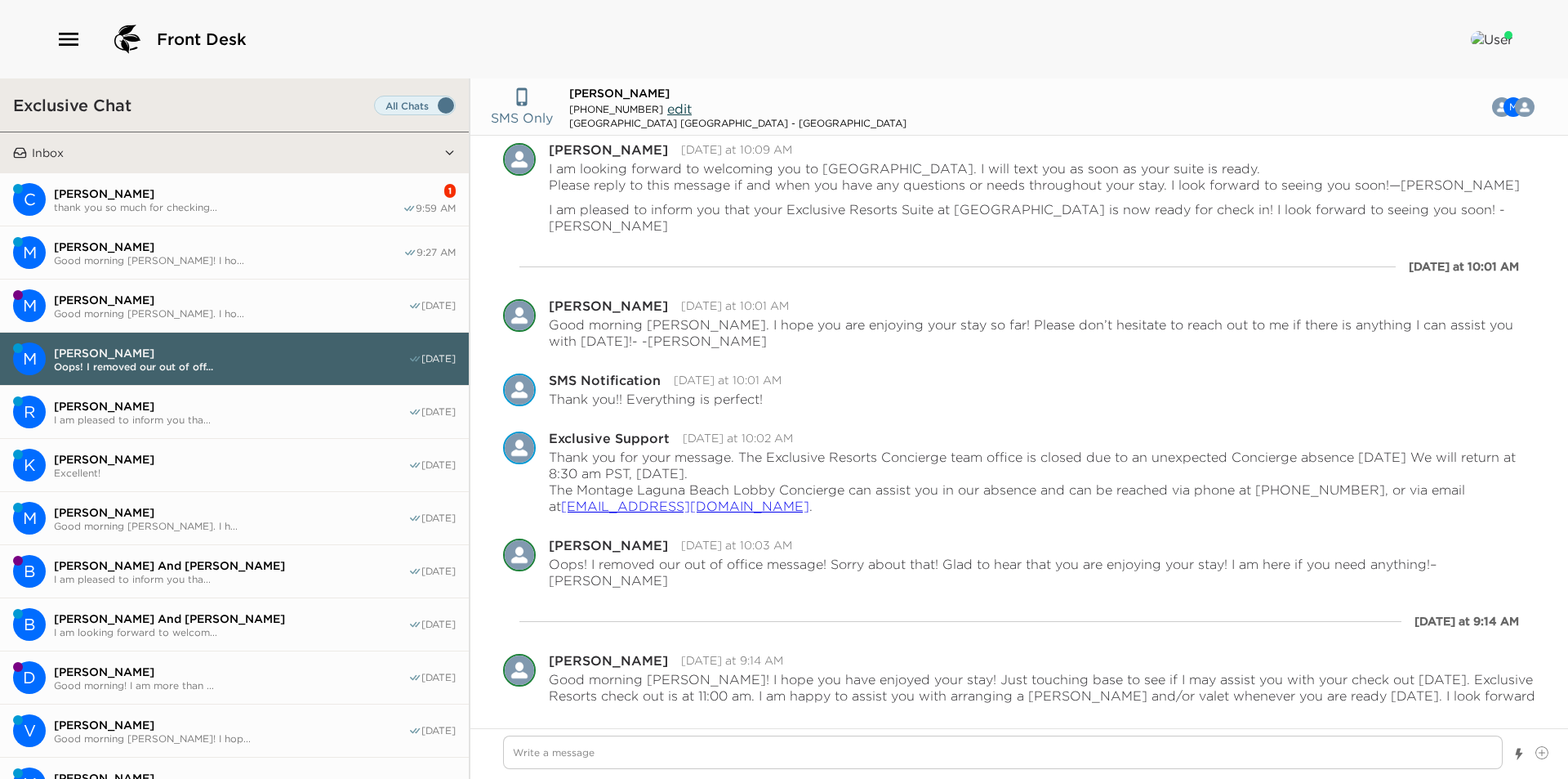
click at [220, 216] on button "C [PERSON_NAME] thank you so much for checking... 1 9:59 AM" at bounding box center [234, 200] width 469 height 53
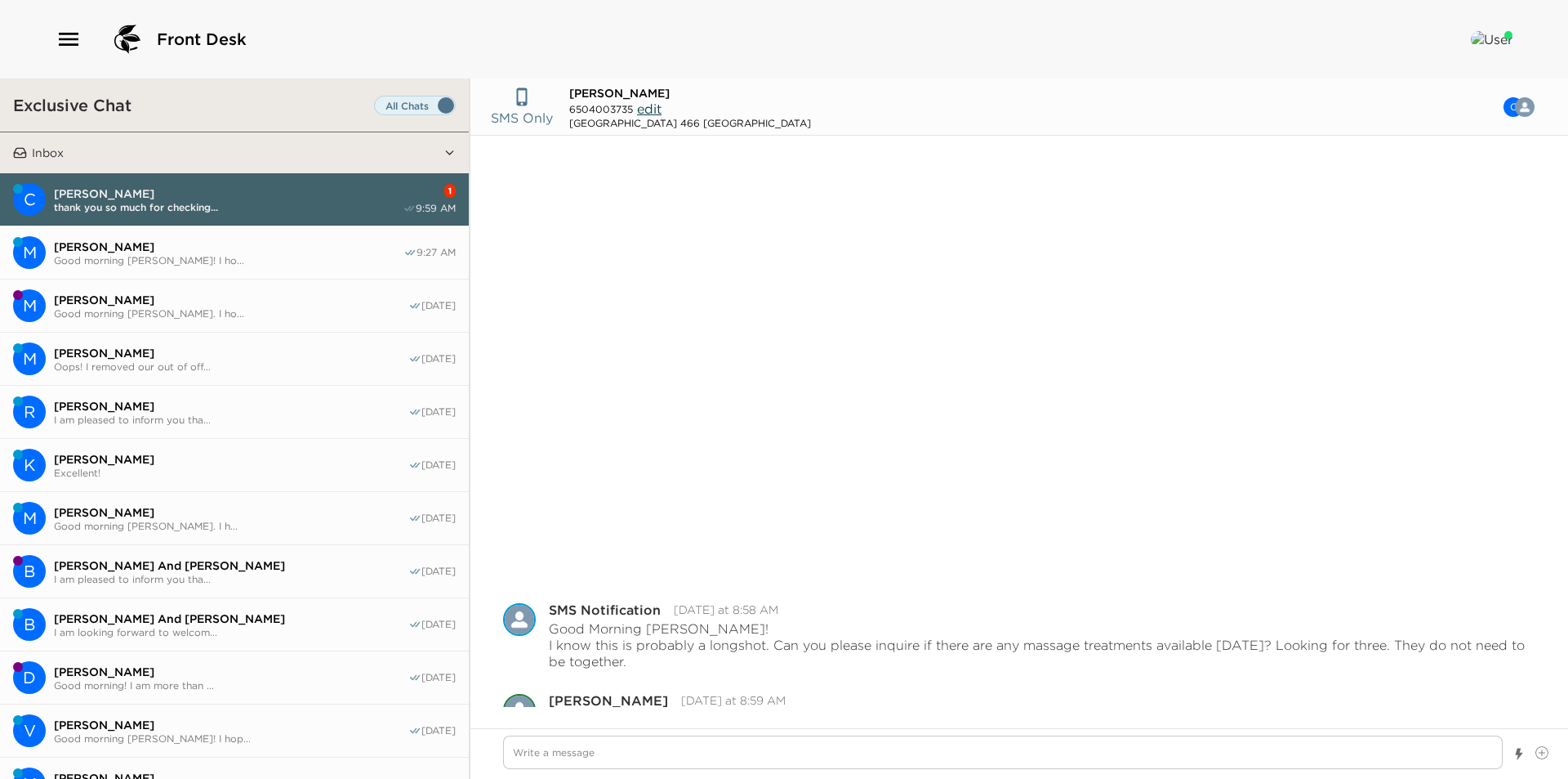
scroll to position [469, 0]
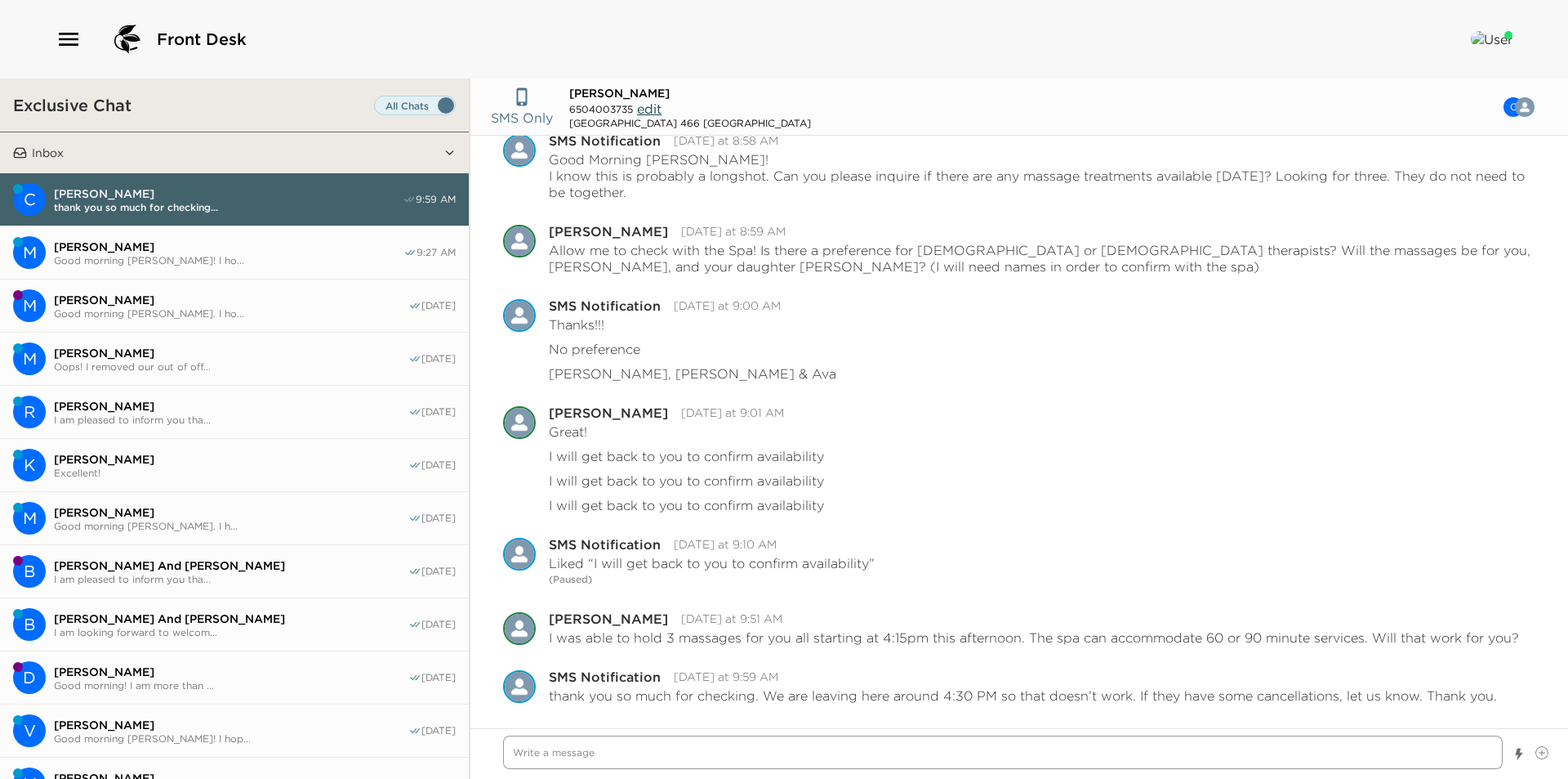
click at [1123, 762] on textarea "Write a message" at bounding box center [1002, 752] width 1000 height 34
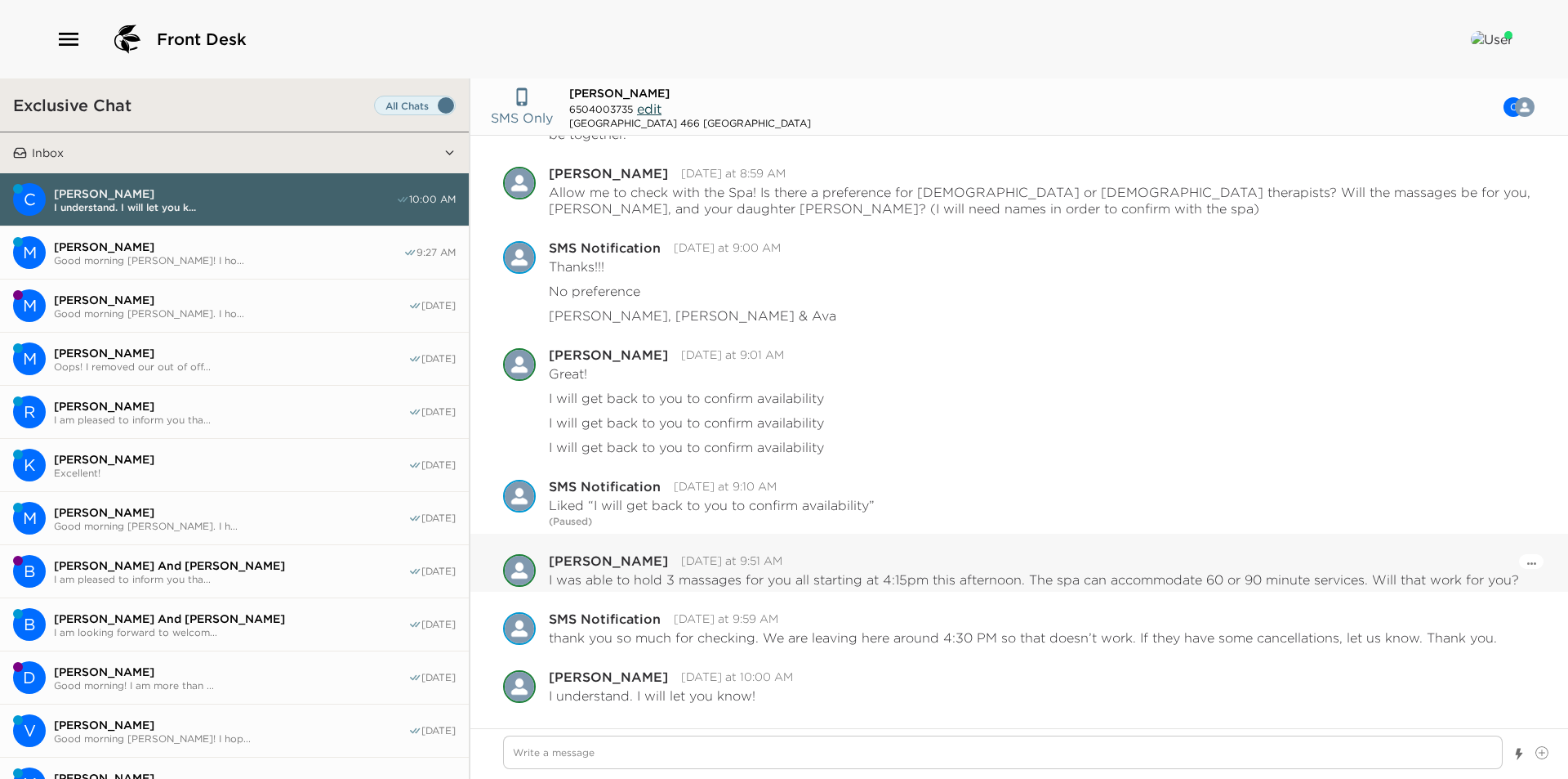
click at [1026, 575] on p "I was able to hold 3 massages for you all starting at 4:15pm this afternoon. Th…" at bounding box center [1034, 579] width 970 height 17
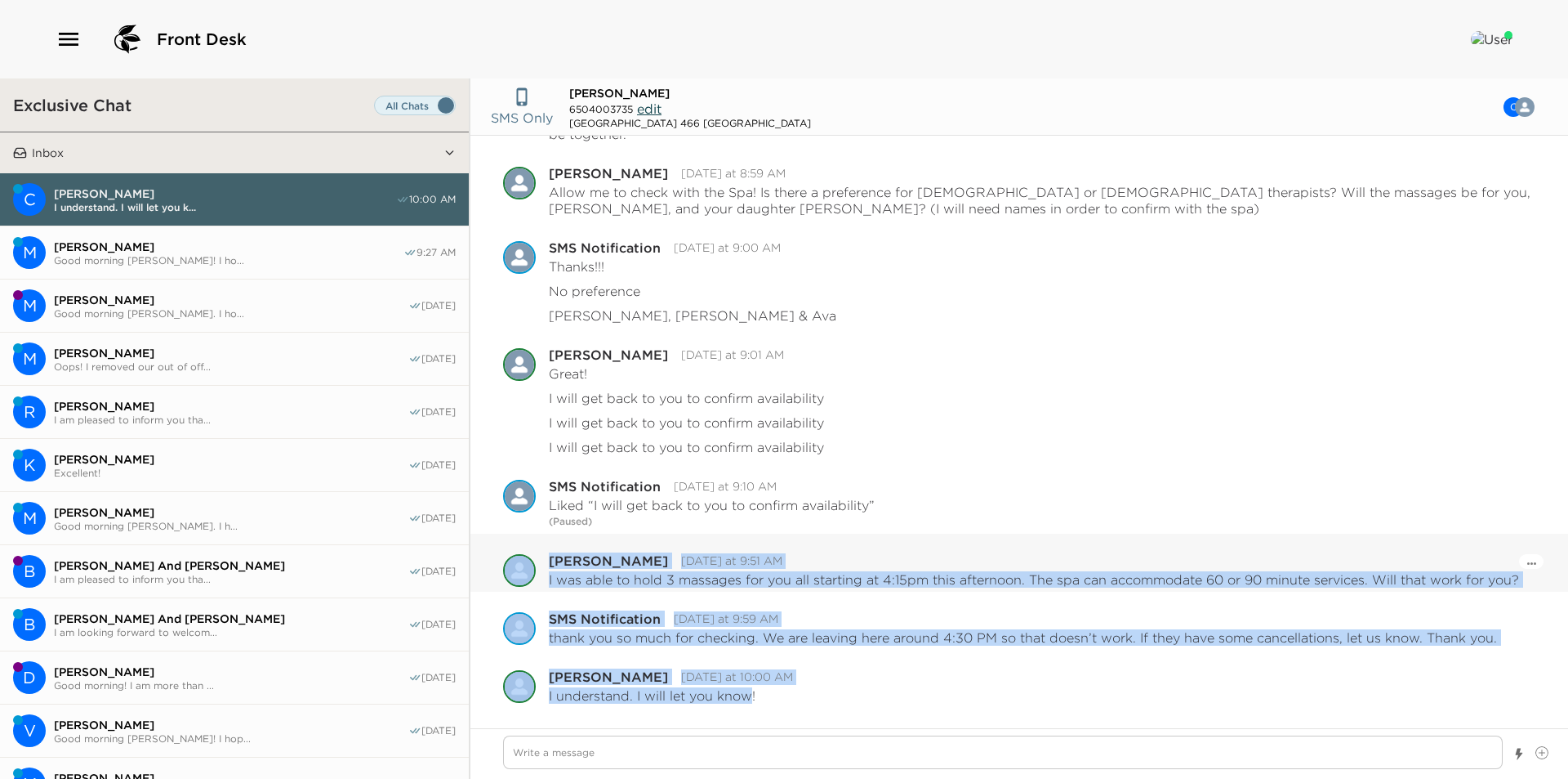
drag, startPoint x: 752, startPoint y: 696, endPoint x: 522, endPoint y: 576, distance: 259.4
click at [522, 576] on div "Pause Escalation SMS Notification [DATE] at 8:58 AM Good Morning [PERSON_NAME]!…" at bounding box center [1020, 158] width 1098 height 1100
click at [590, 579] on p "I was able to hold 3 massages for you all starting at 4:15pm this afternoon. Th…" at bounding box center [1034, 579] width 970 height 17
drag, startPoint x: 552, startPoint y: 562, endPoint x: 783, endPoint y: 704, distance: 271.2
click at [783, 704] on div "Pause Escalation SMS Notification [DATE] at 8:58 AM Good Morning [PERSON_NAME]!…" at bounding box center [1020, 158] width 1098 height 1100
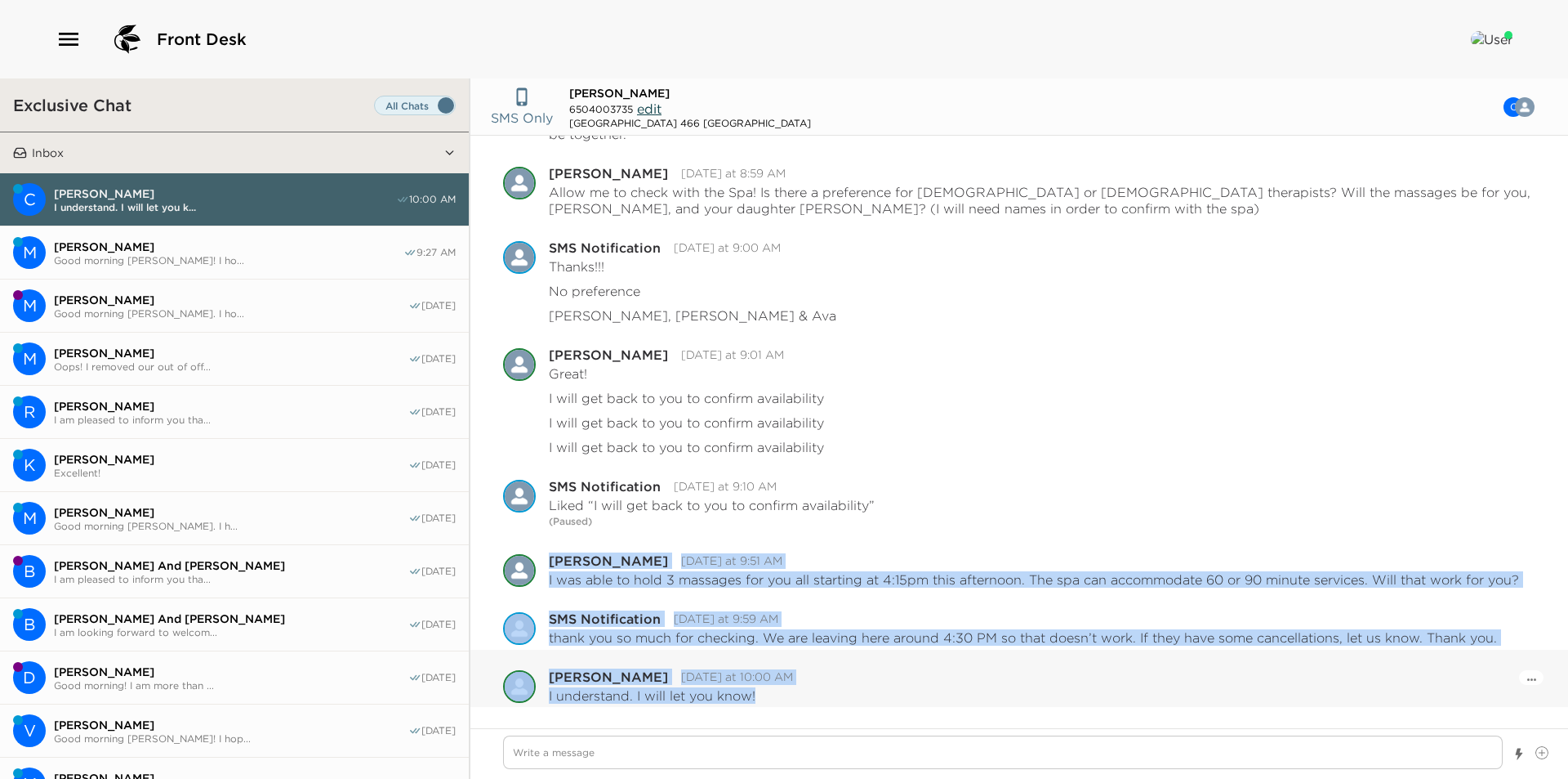
click at [783, 704] on div "Pause Escalation Edit Message Delete [PERSON_NAME] [DATE] at 10:00 AM I underst…" at bounding box center [1020, 678] width 1098 height 58
drag, startPoint x: 812, startPoint y: 696, endPoint x: 509, endPoint y: 548, distance: 337.2
click at [509, 548] on div "Pause Escalation SMS Notification [DATE] at 8:58 AM Good Morning [PERSON_NAME]!…" at bounding box center [1020, 158] width 1098 height 1100
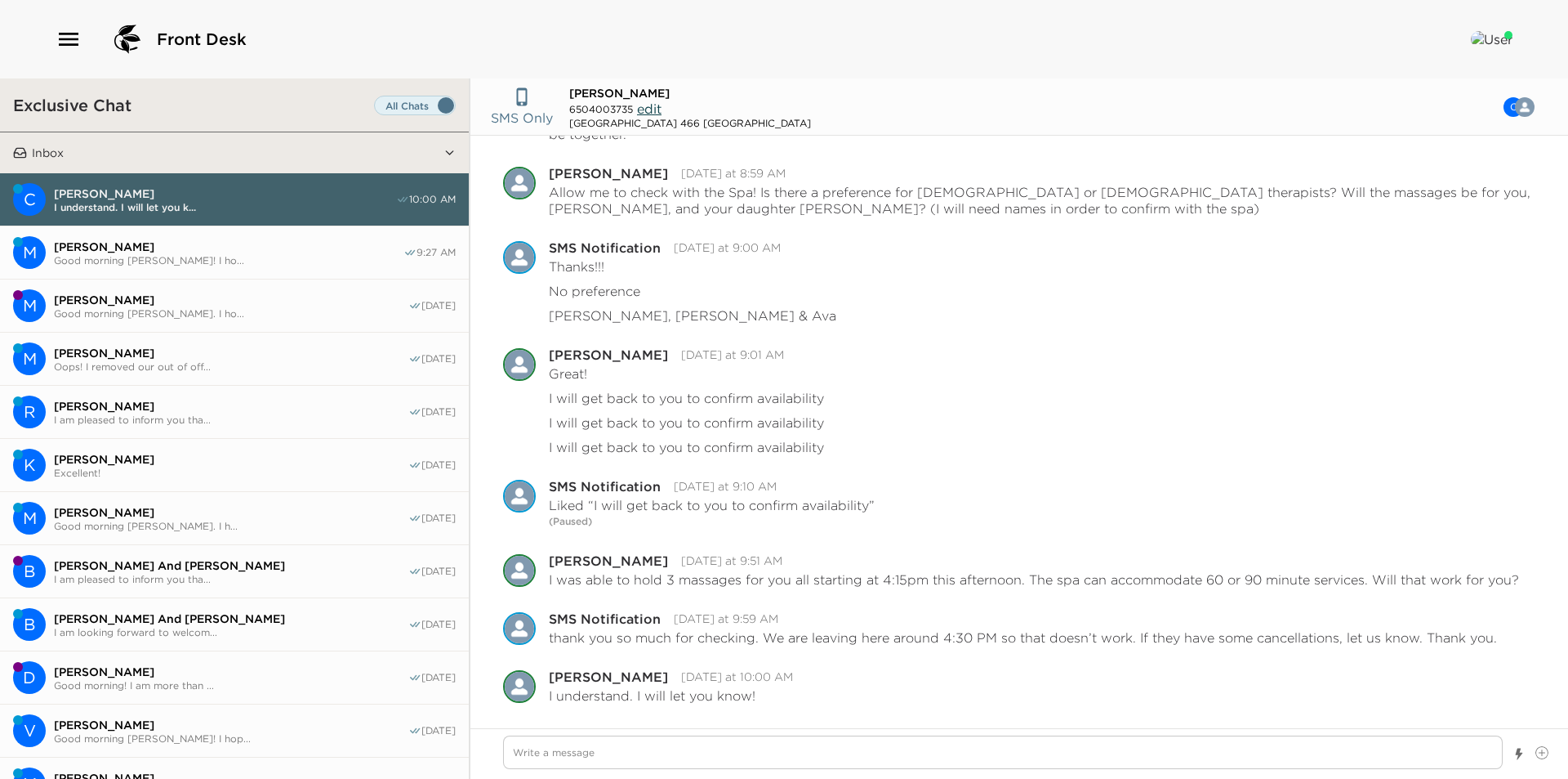
click at [1135, 710] on div "SMS Only [PERSON_NAME] 6504003735 edit [GEOGRAPHIC_DATA] 466 [GEOGRAPHIC_DATA] …" at bounding box center [1020, 429] width 1098 height 701
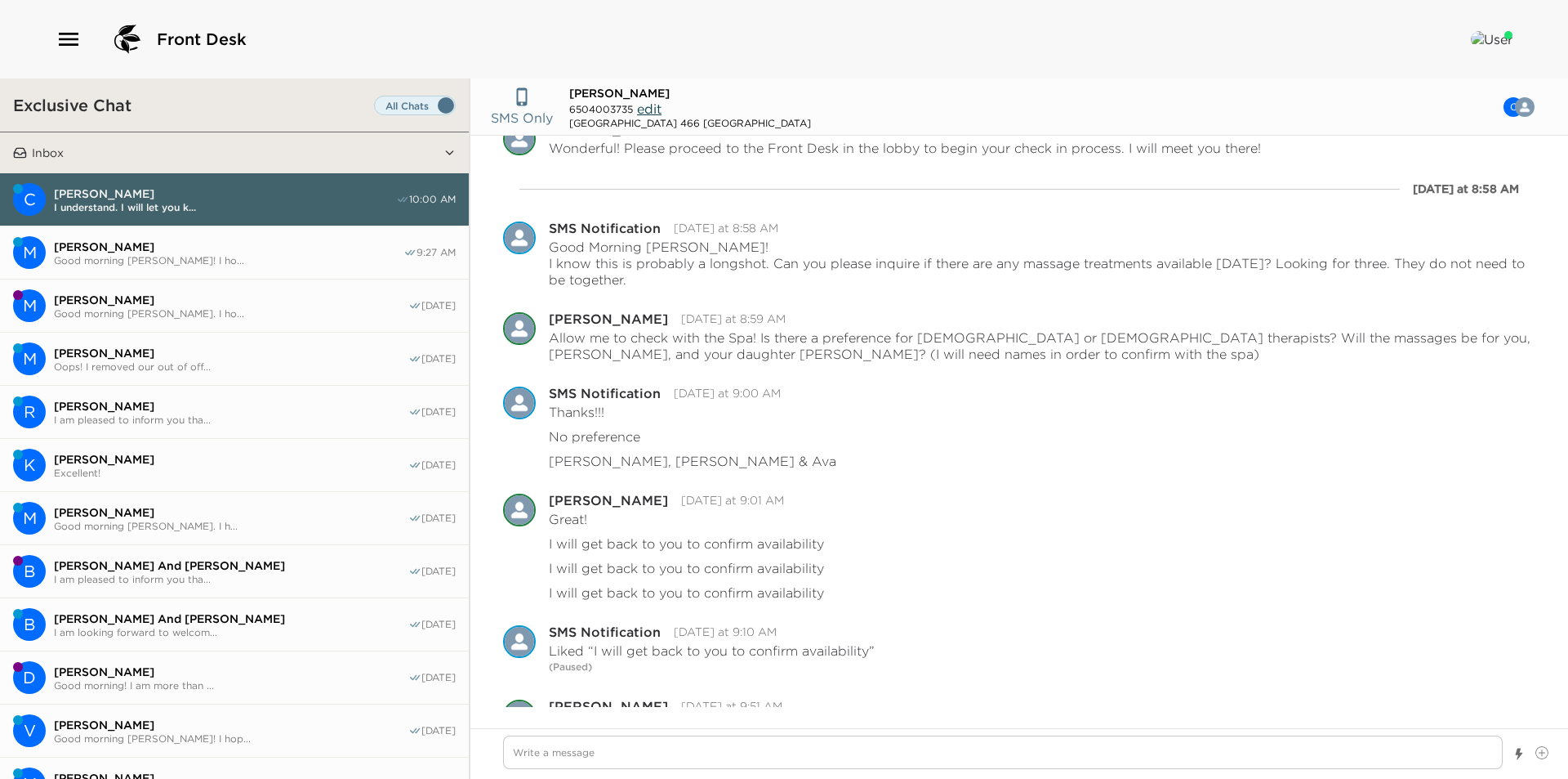
scroll to position [363, 0]
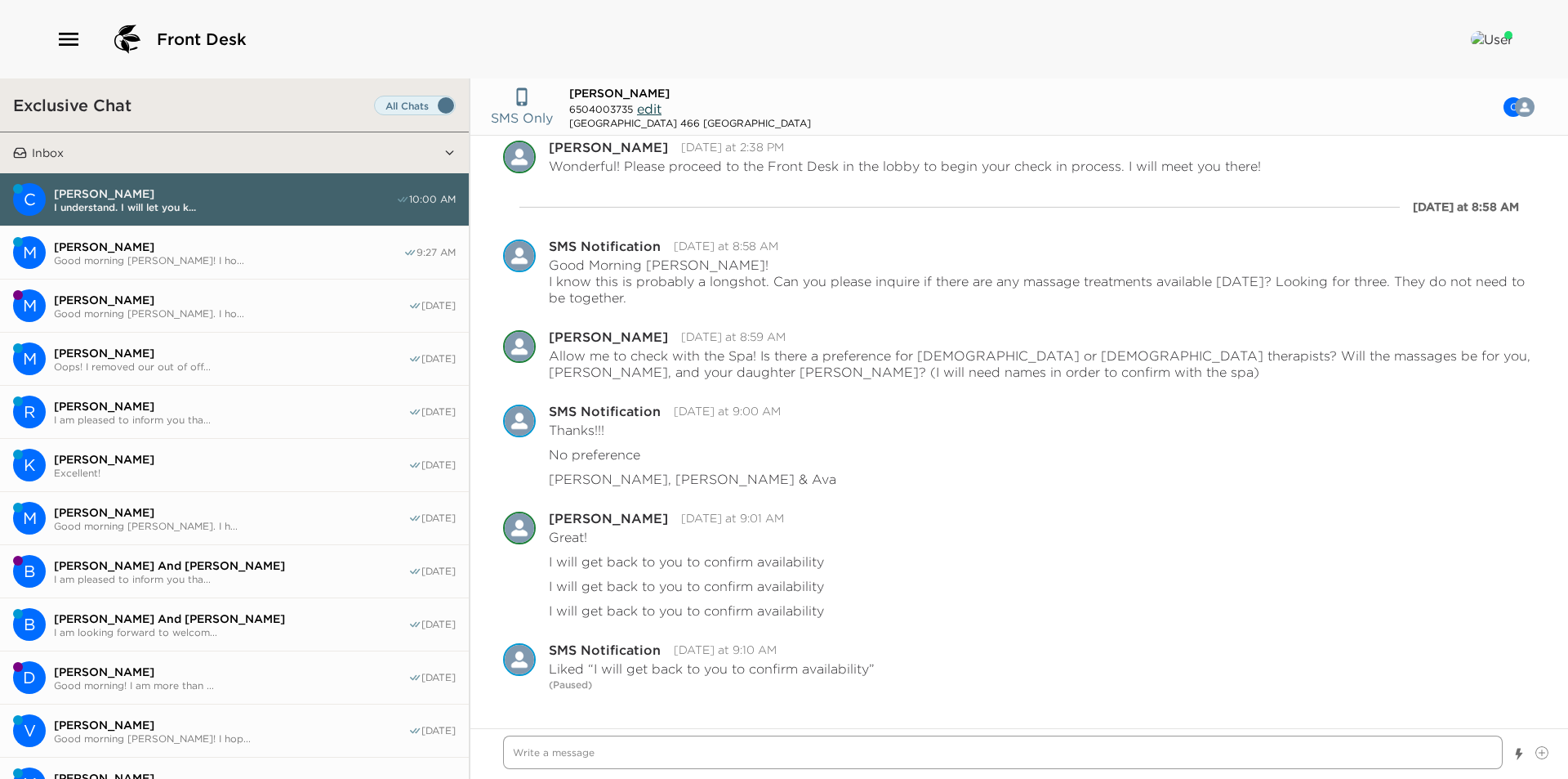
click at [953, 763] on textarea "Write a message" at bounding box center [1002, 752] width 1000 height 34
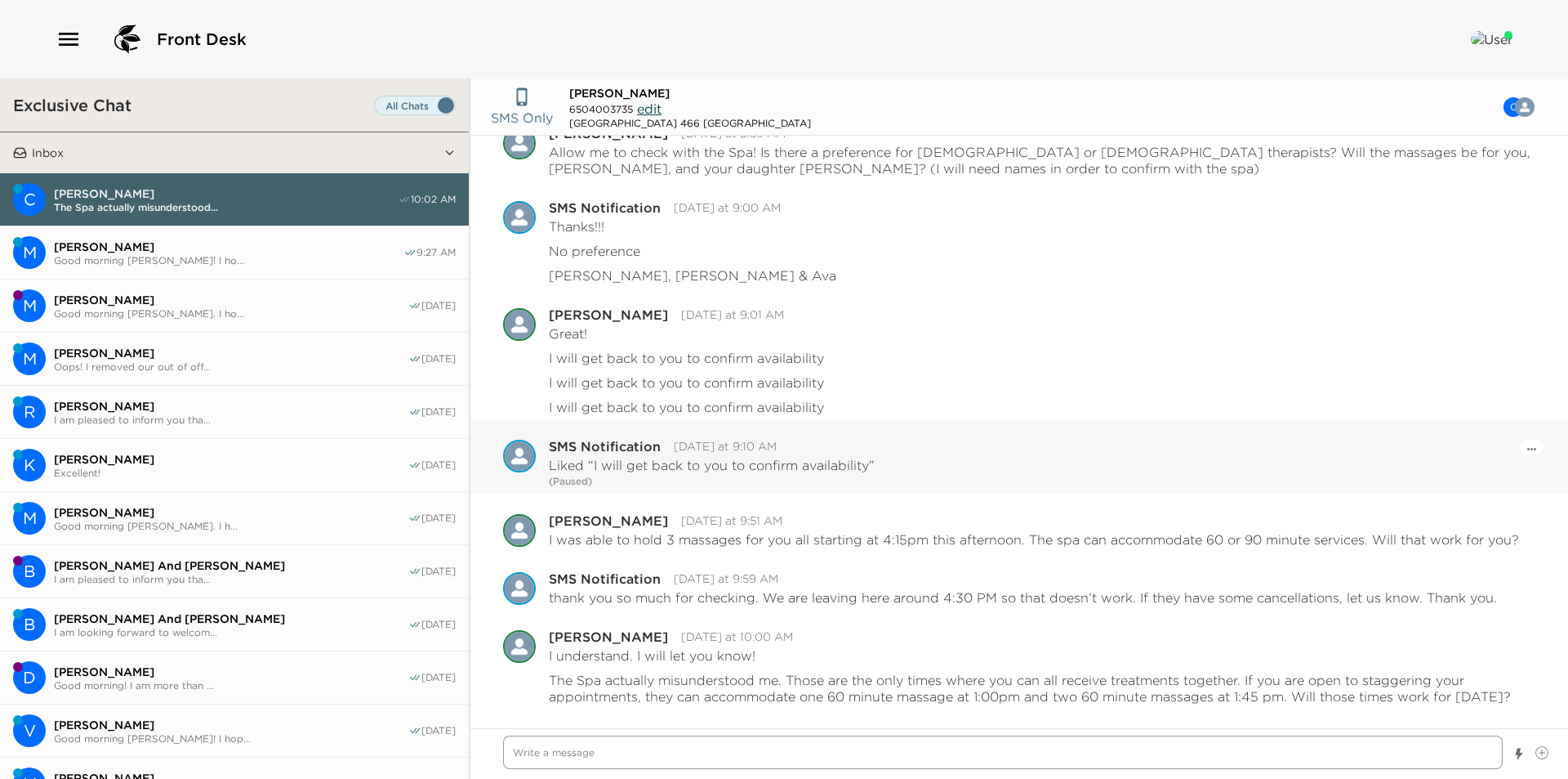
scroll to position [568, 0]
click at [147, 265] on button "M [PERSON_NAME] Good morning [PERSON_NAME]! I ho... 9:27 AM" at bounding box center [234, 253] width 469 height 53
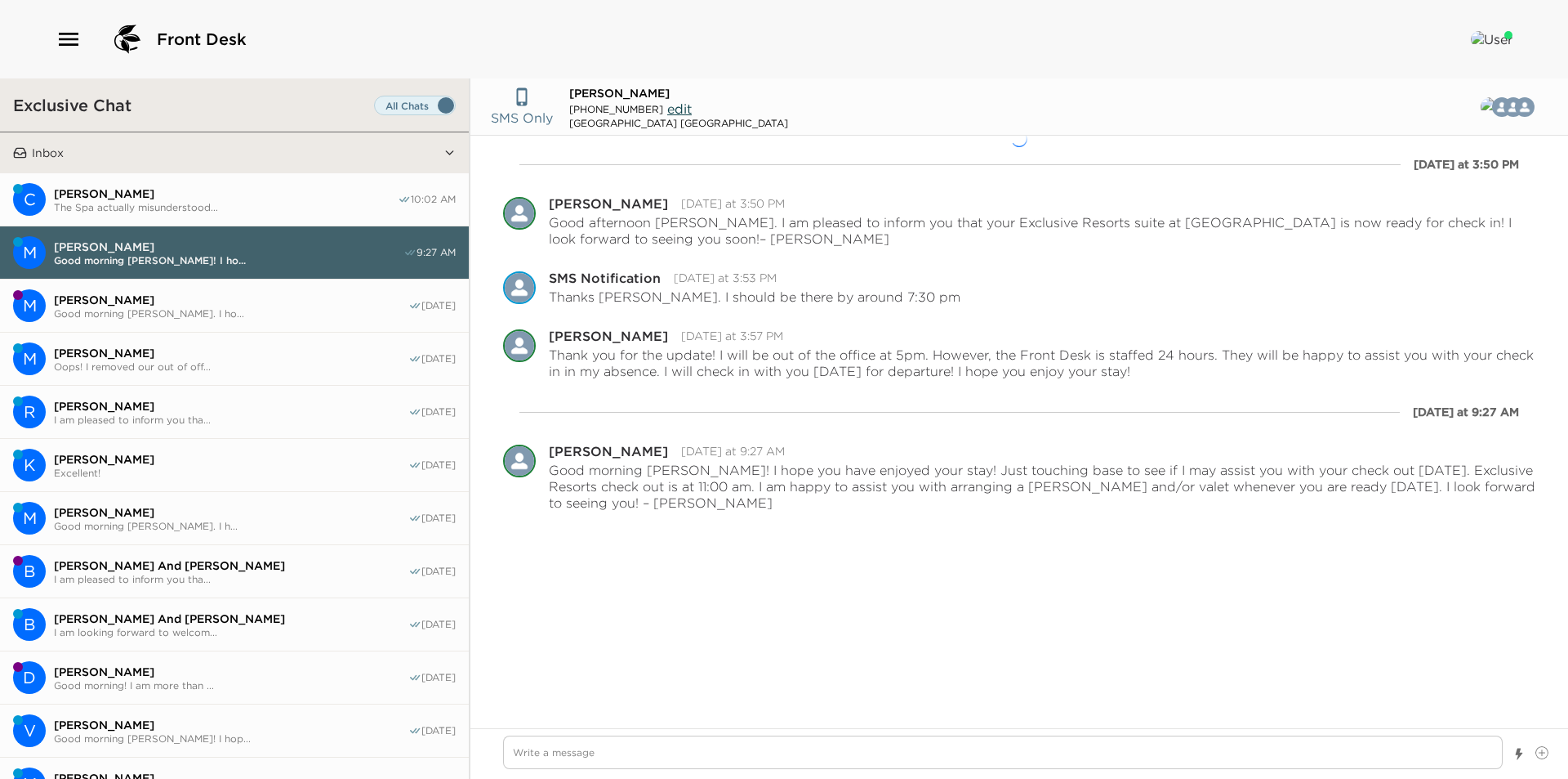
click at [147, 203] on span "The Spa actually misunderstood..." at bounding box center [225, 207] width 343 height 12
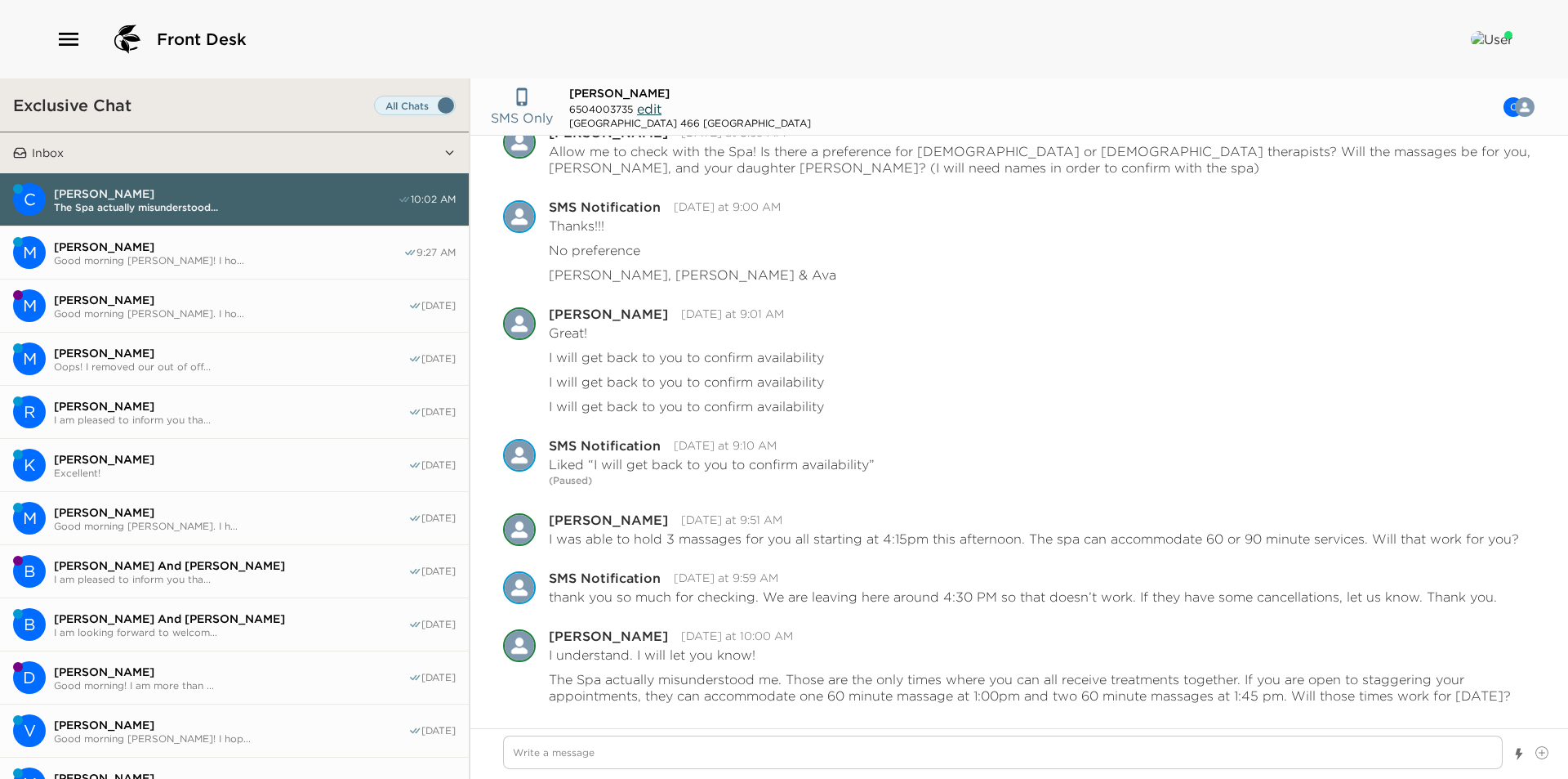
scroll to position [82, 0]
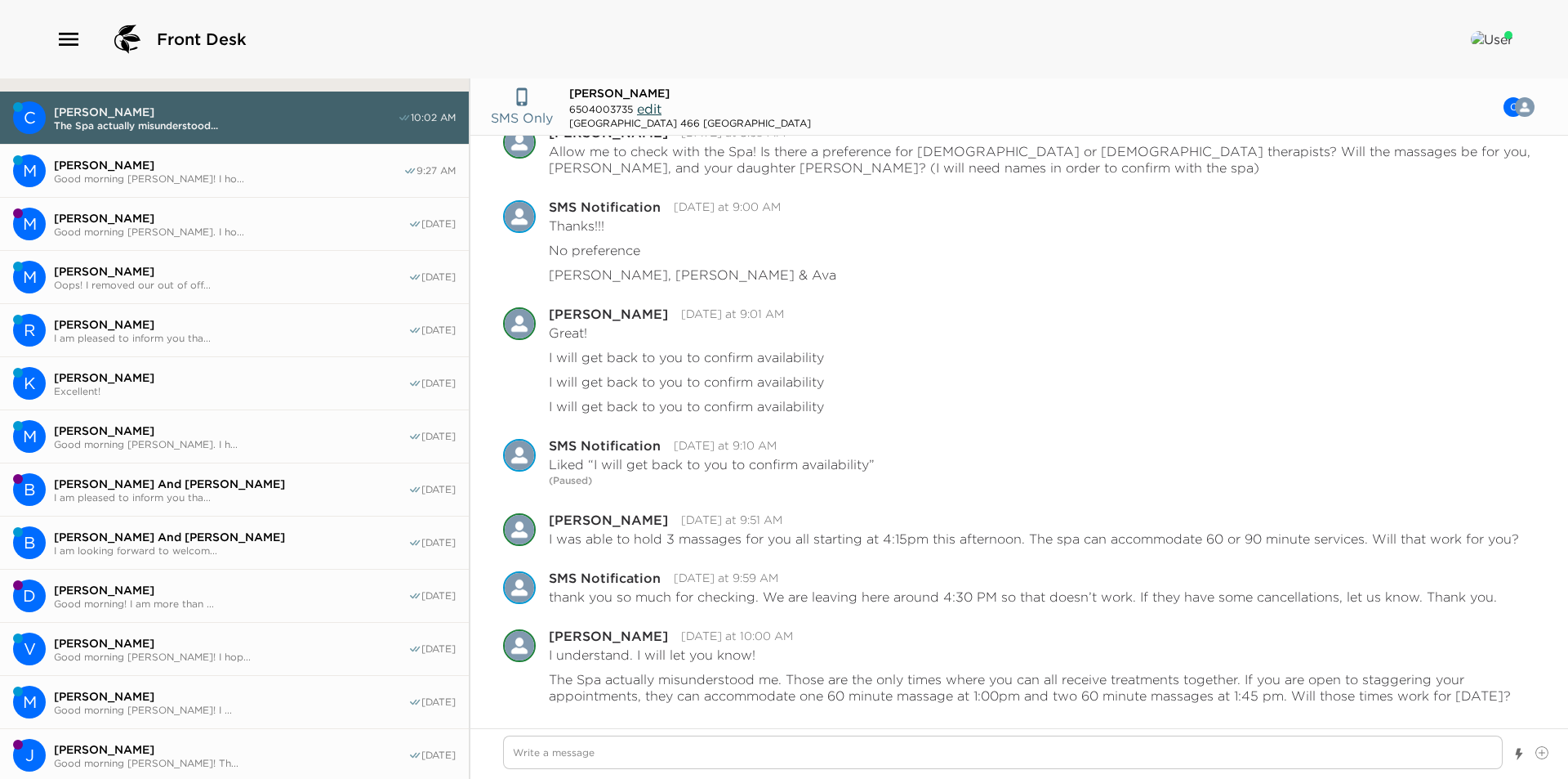
click at [178, 332] on span "I am pleased to inform you tha..." at bounding box center [230, 338] width 354 height 12
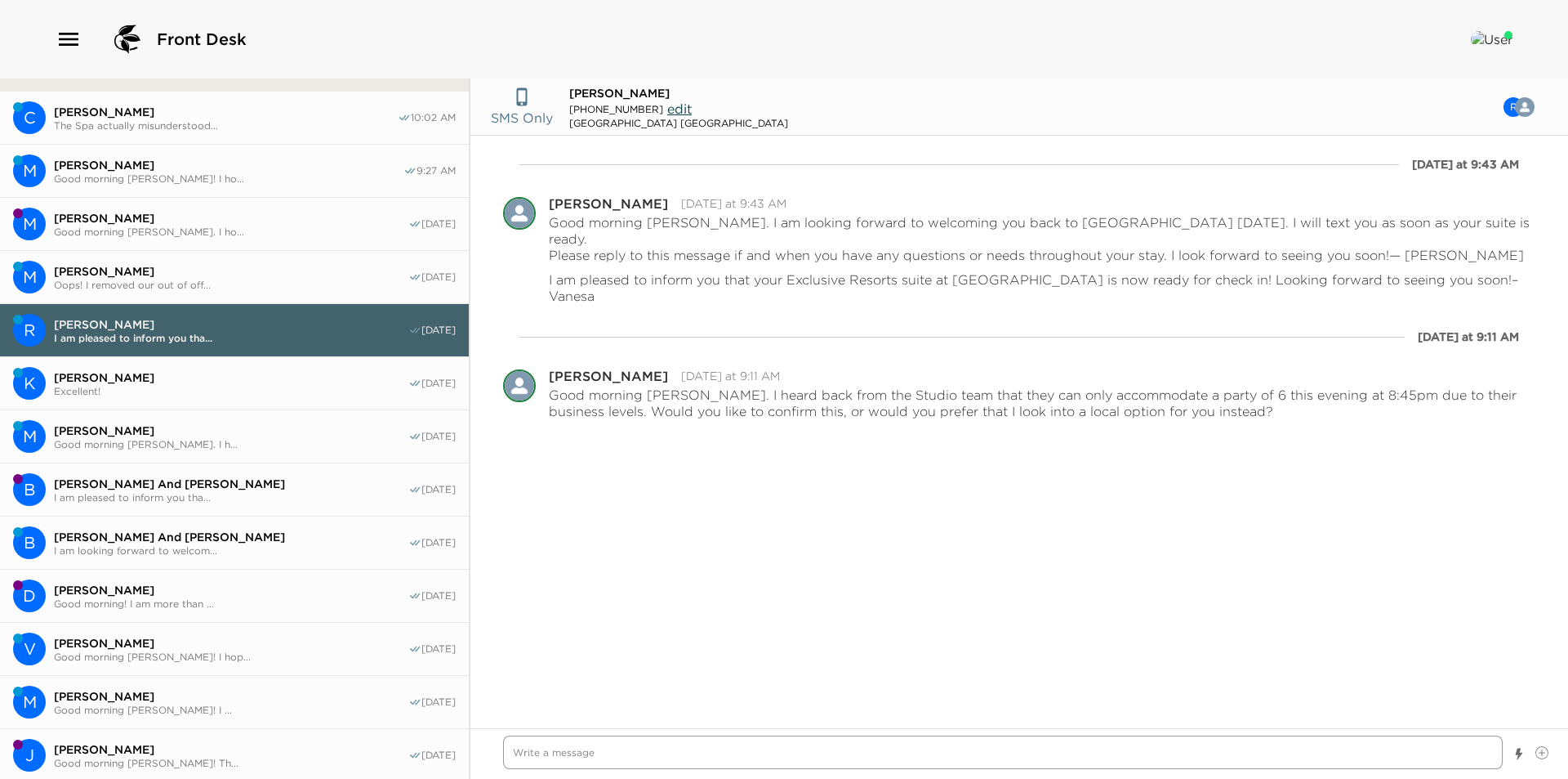
click at [635, 757] on textarea "Write a message" at bounding box center [1002, 752] width 1000 height 34
paste textarea "Good morning! I hope you are enjoying your stay so far! Please do not hesitate …"
click at [220, 395] on span "Excellent!" at bounding box center [230, 391] width 354 height 12
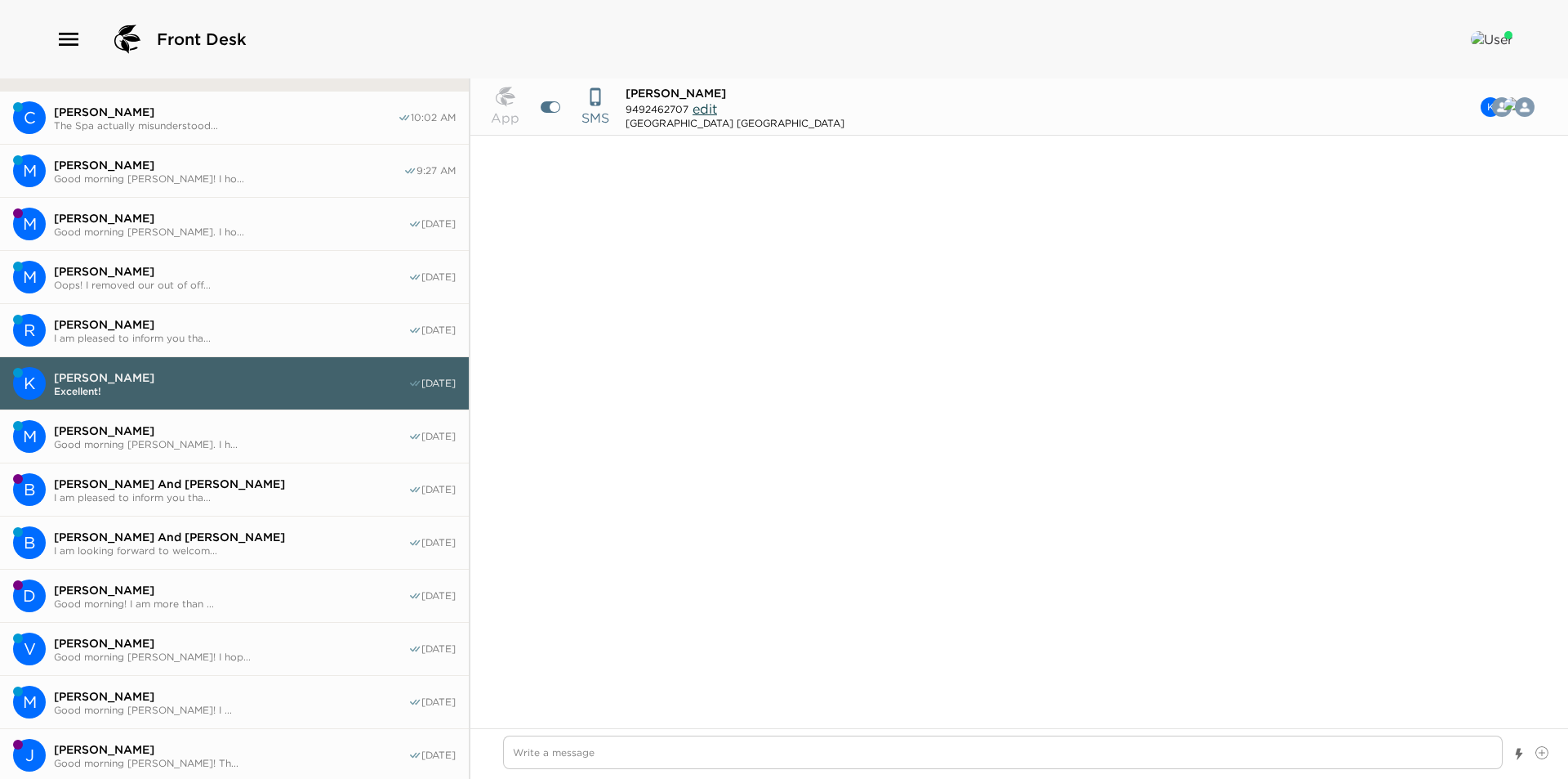
scroll to position [1183, 0]
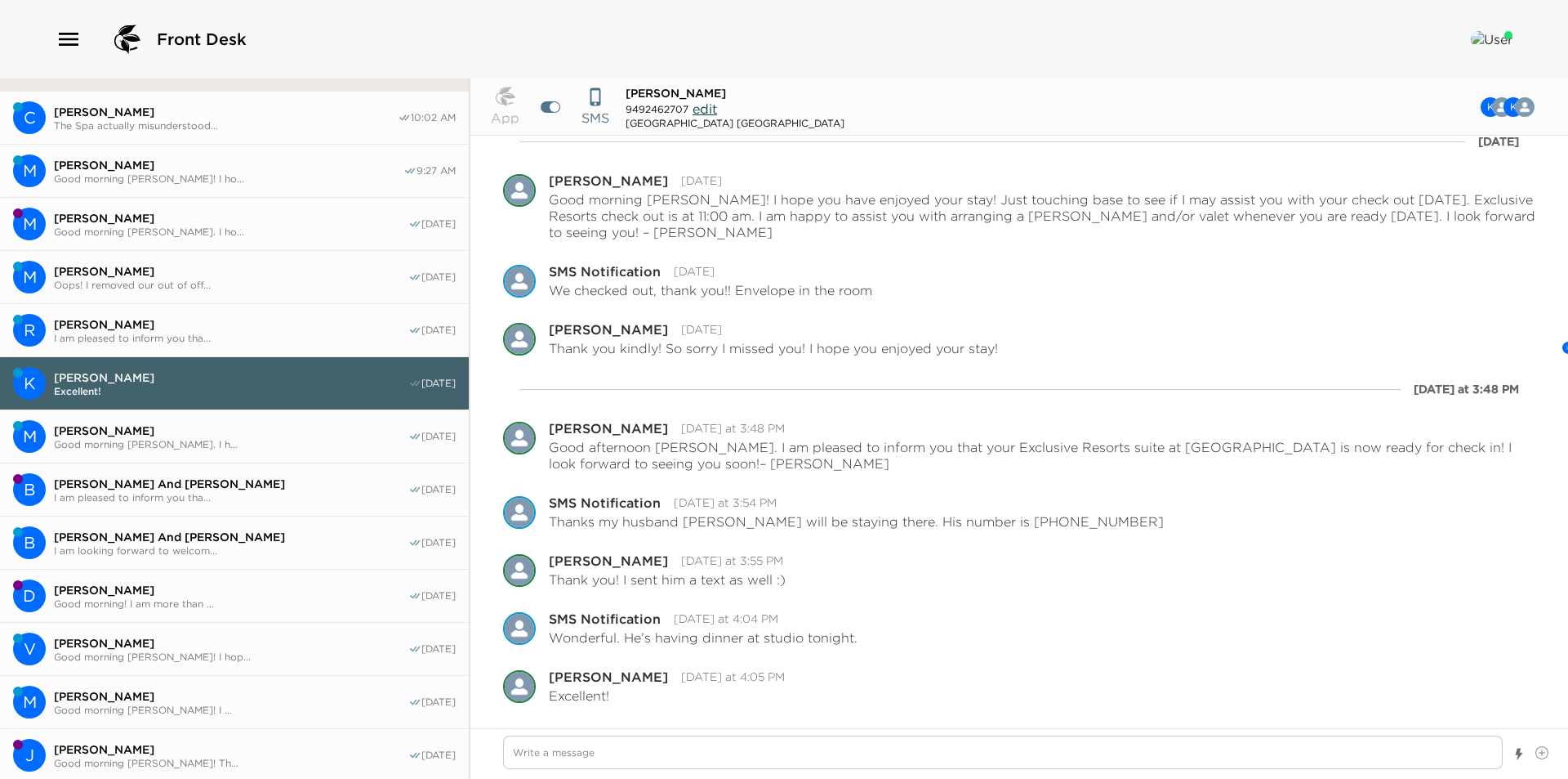
click at [220, 438] on span "Good morning [PERSON_NAME]. I h..." at bounding box center [230, 444] width 354 height 12
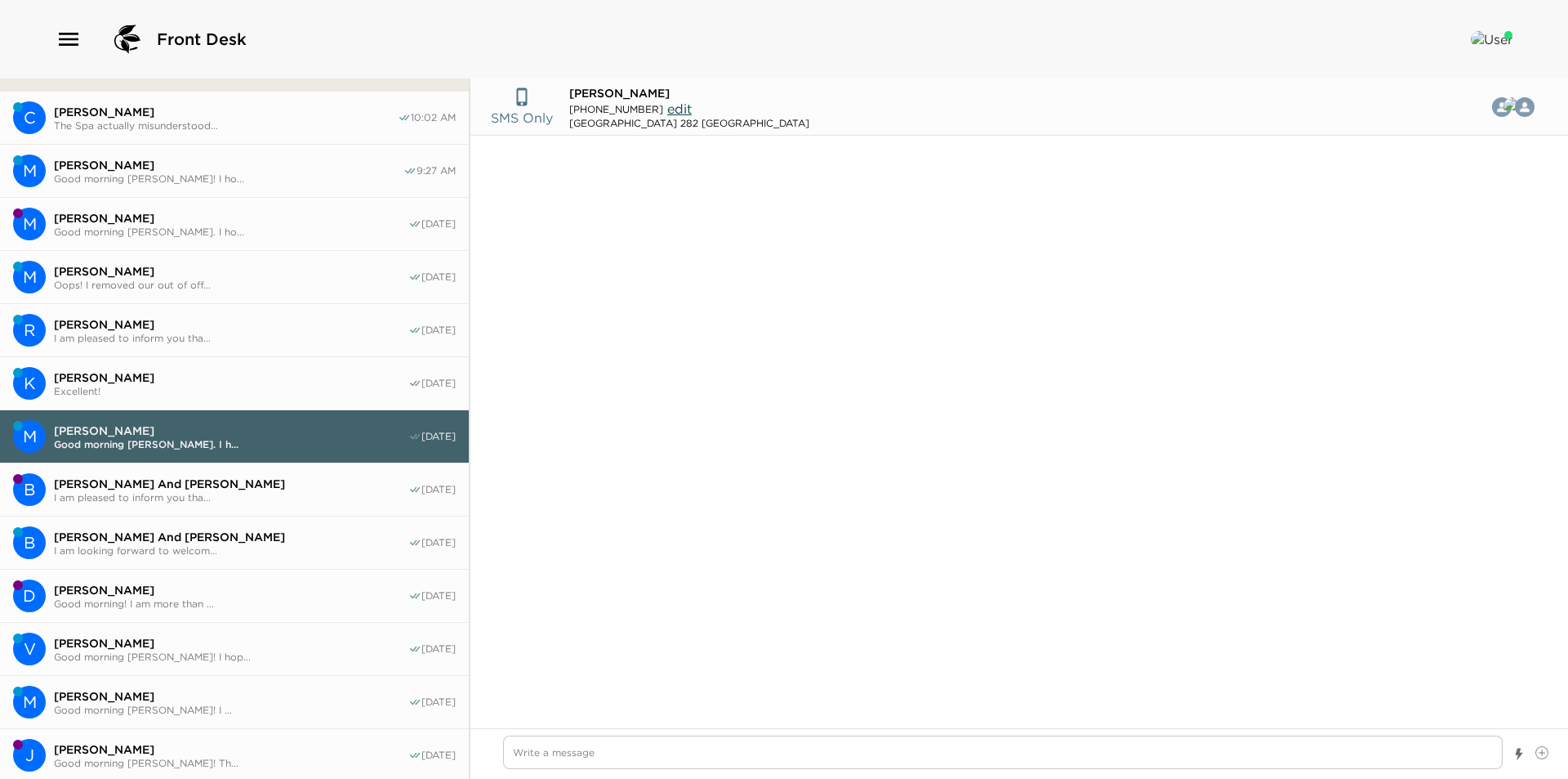
scroll to position [171, 0]
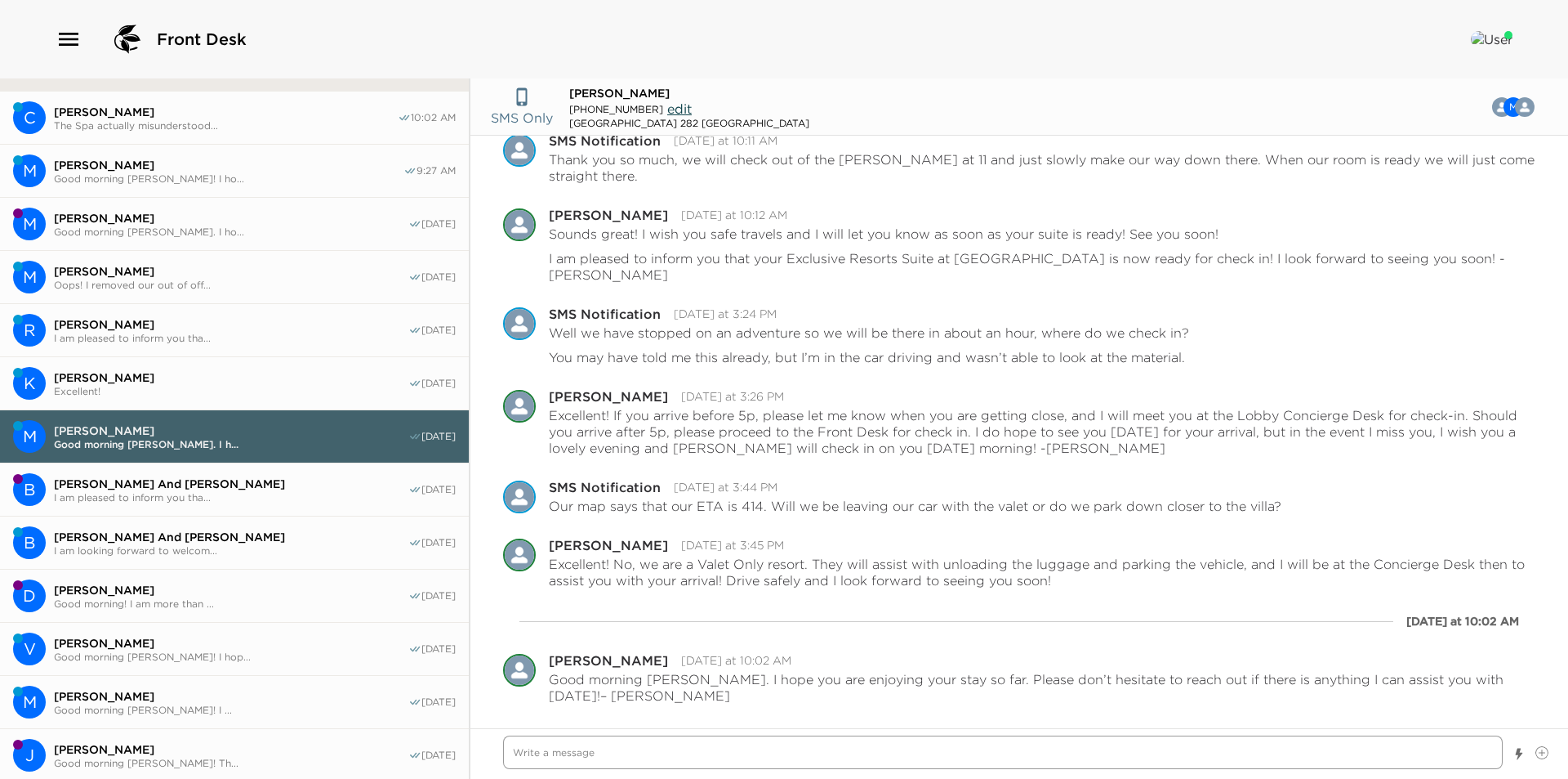
click at [751, 755] on textarea "Write a message" at bounding box center [1002, 752] width 1000 height 34
paste textarea "Good morning! I hope you are enjoying your stay so far! Please do not hesitate …"
click at [580, 755] on textarea "Good morning! I hope you are enjoying your stay so far! Please do not hesitate …" at bounding box center [1002, 752] width 1000 height 34
drag, startPoint x: 728, startPoint y: 749, endPoint x: 846, endPoint y: 753, distance: 118.1
click at [846, 753] on textarea "Good morning [PERSON_NAME]! I hope you are enjoying your stay so far! Please do…" at bounding box center [1002, 752] width 1000 height 34
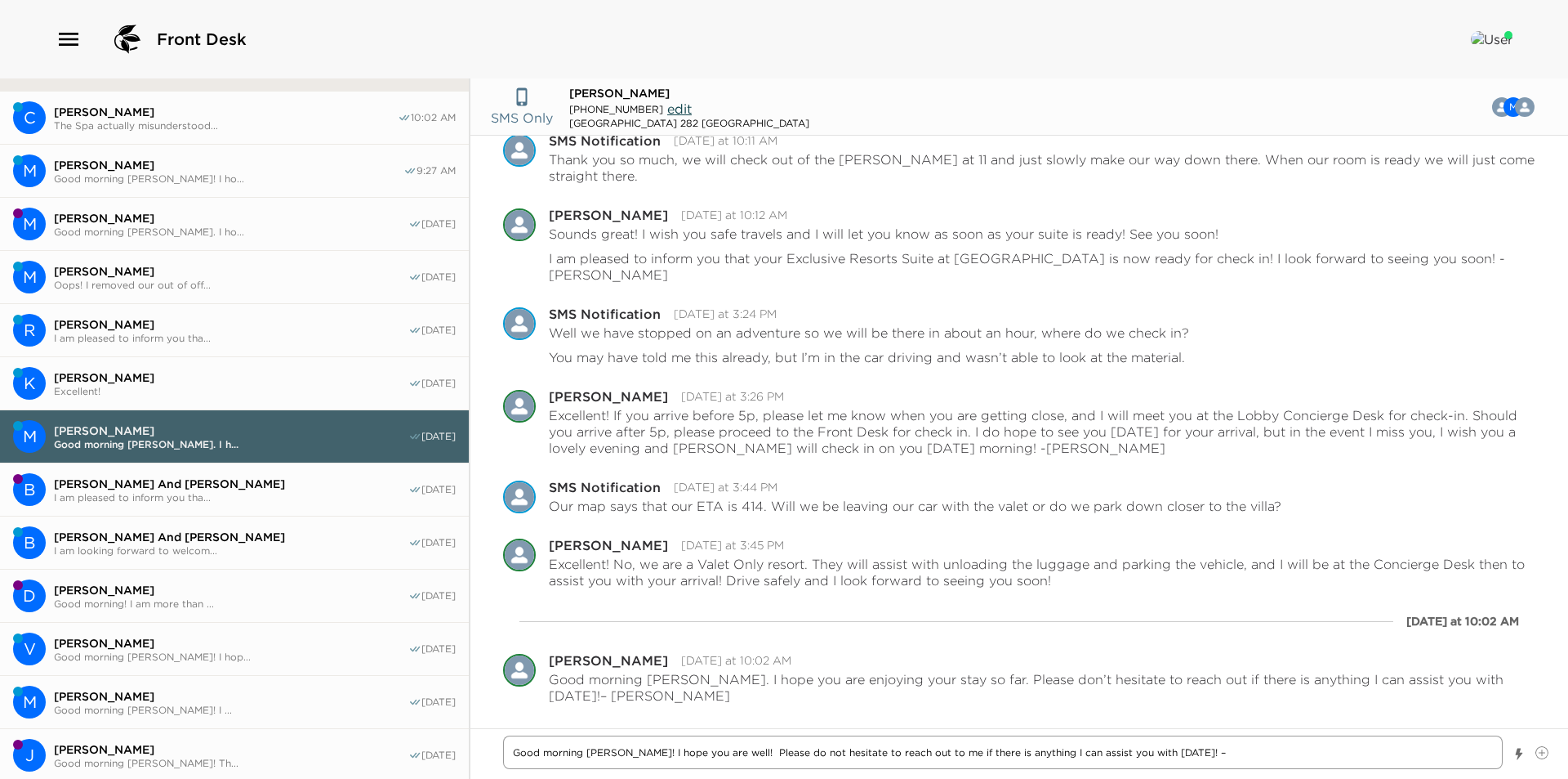
click at [712, 753] on textarea "Good morning [PERSON_NAME]! I hope you are well! Please do not hesitate to reac…" at bounding box center [1002, 752] width 1000 height 34
click at [1329, 759] on textarea "Good morning [PERSON_NAME]! I hope you are doing well! Please do not hesitate t…" at bounding box center [1002, 752] width 1000 height 34
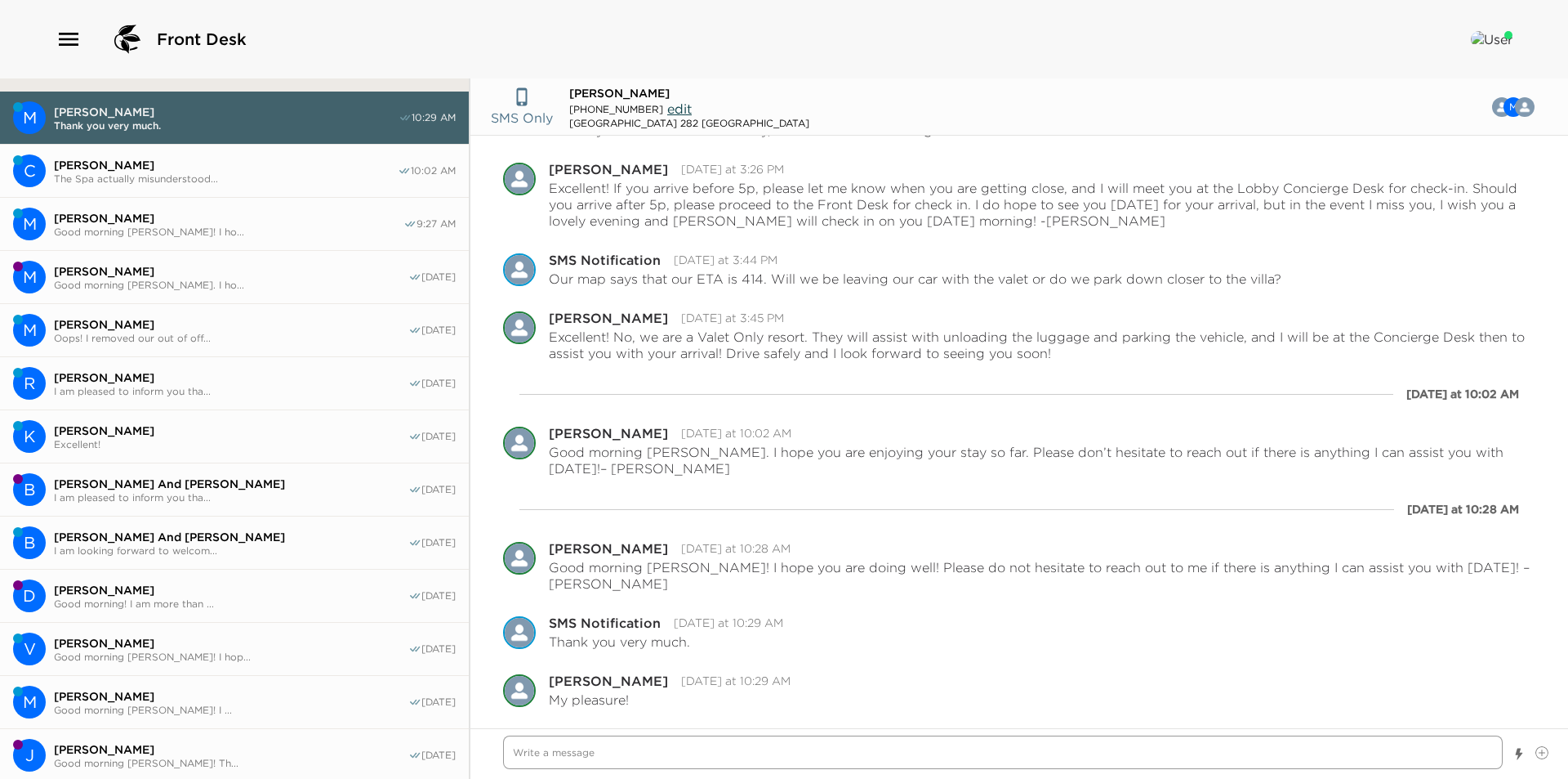
scroll to position [402, 0]
click at [186, 173] on span "The Spa actually misunderstood..." at bounding box center [225, 178] width 343 height 12
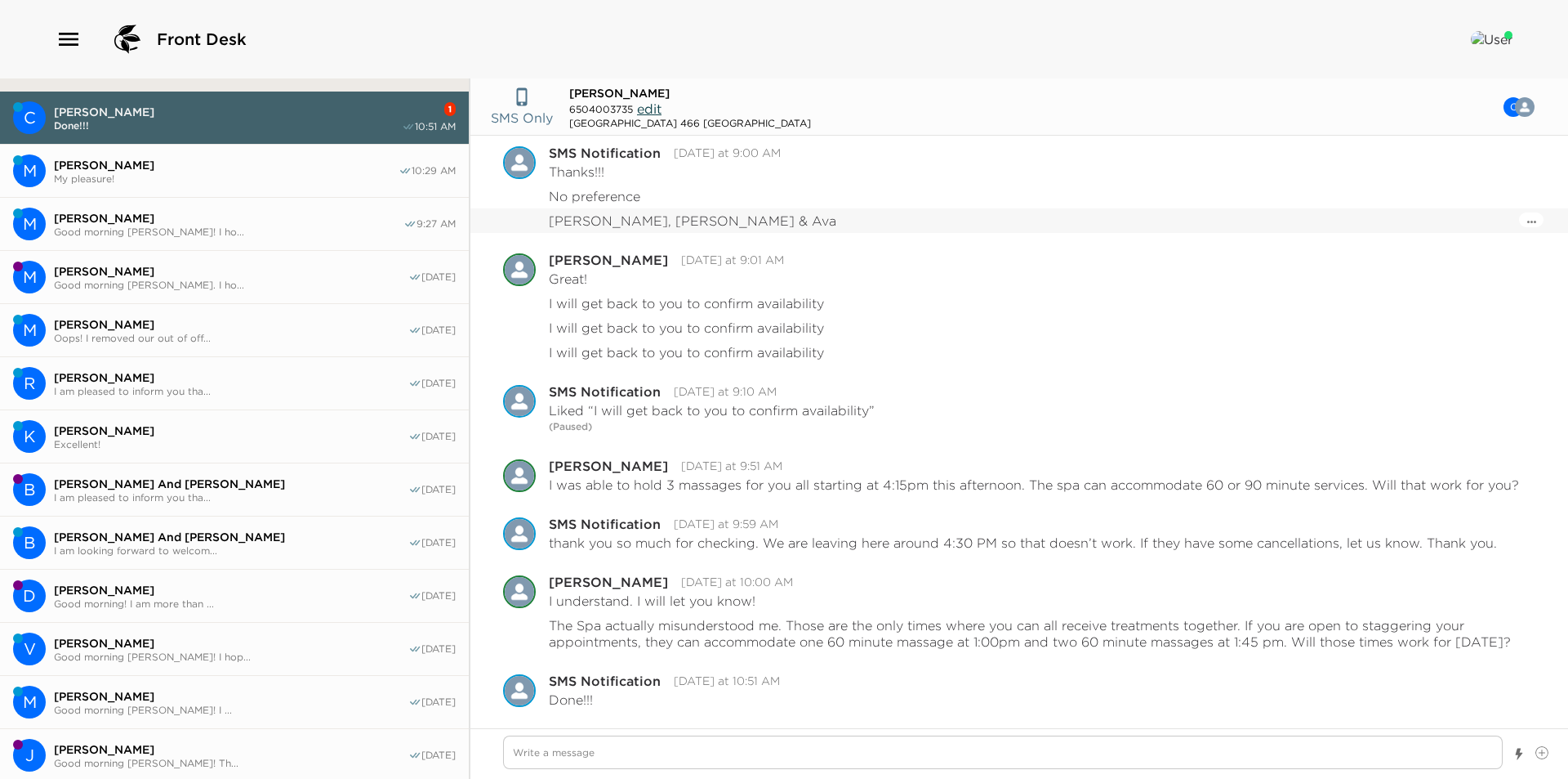
scroll to position [506, 0]
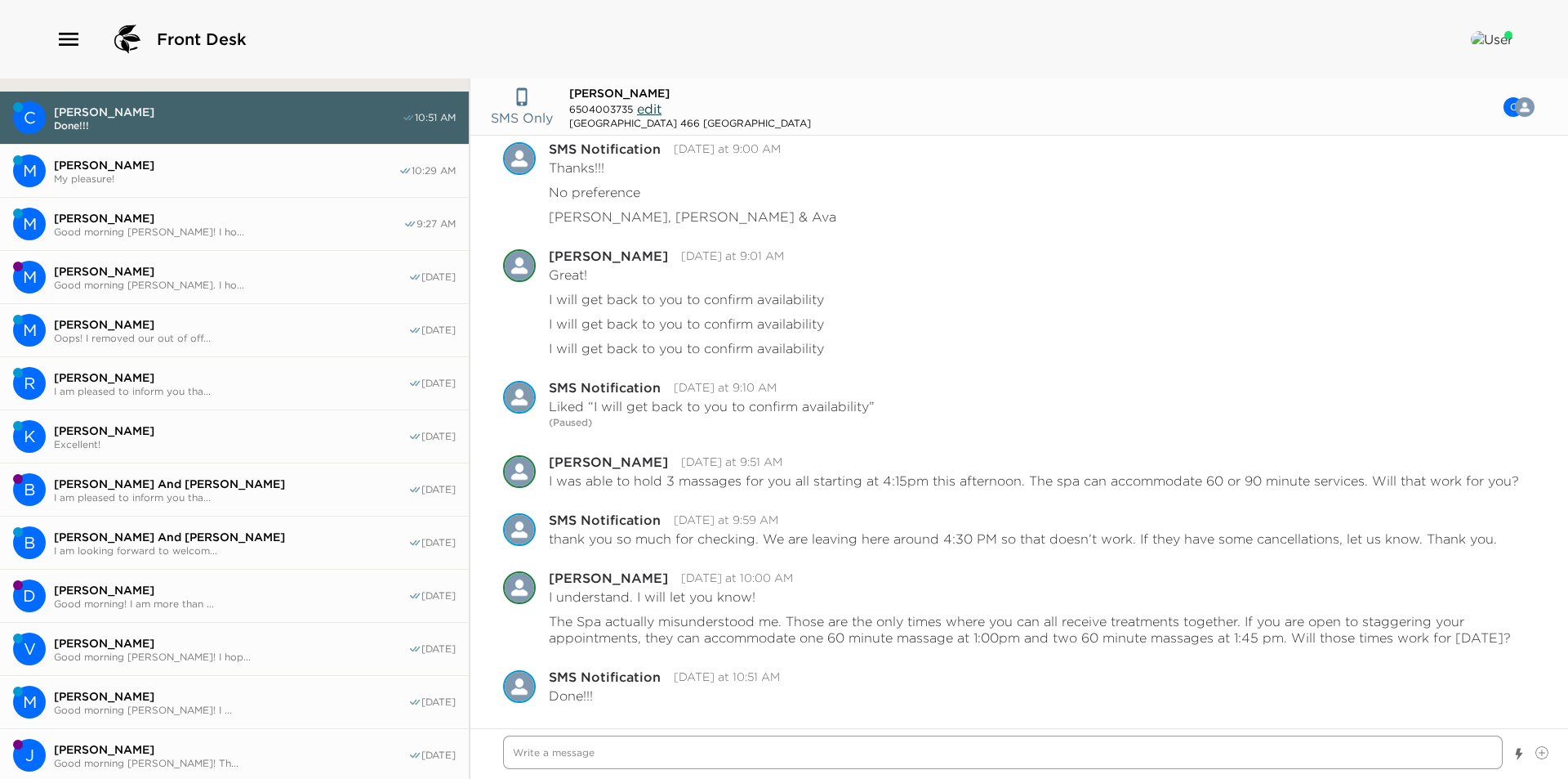
click at [869, 740] on textarea "Write a message" at bounding box center [1002, 752] width 1000 height 34
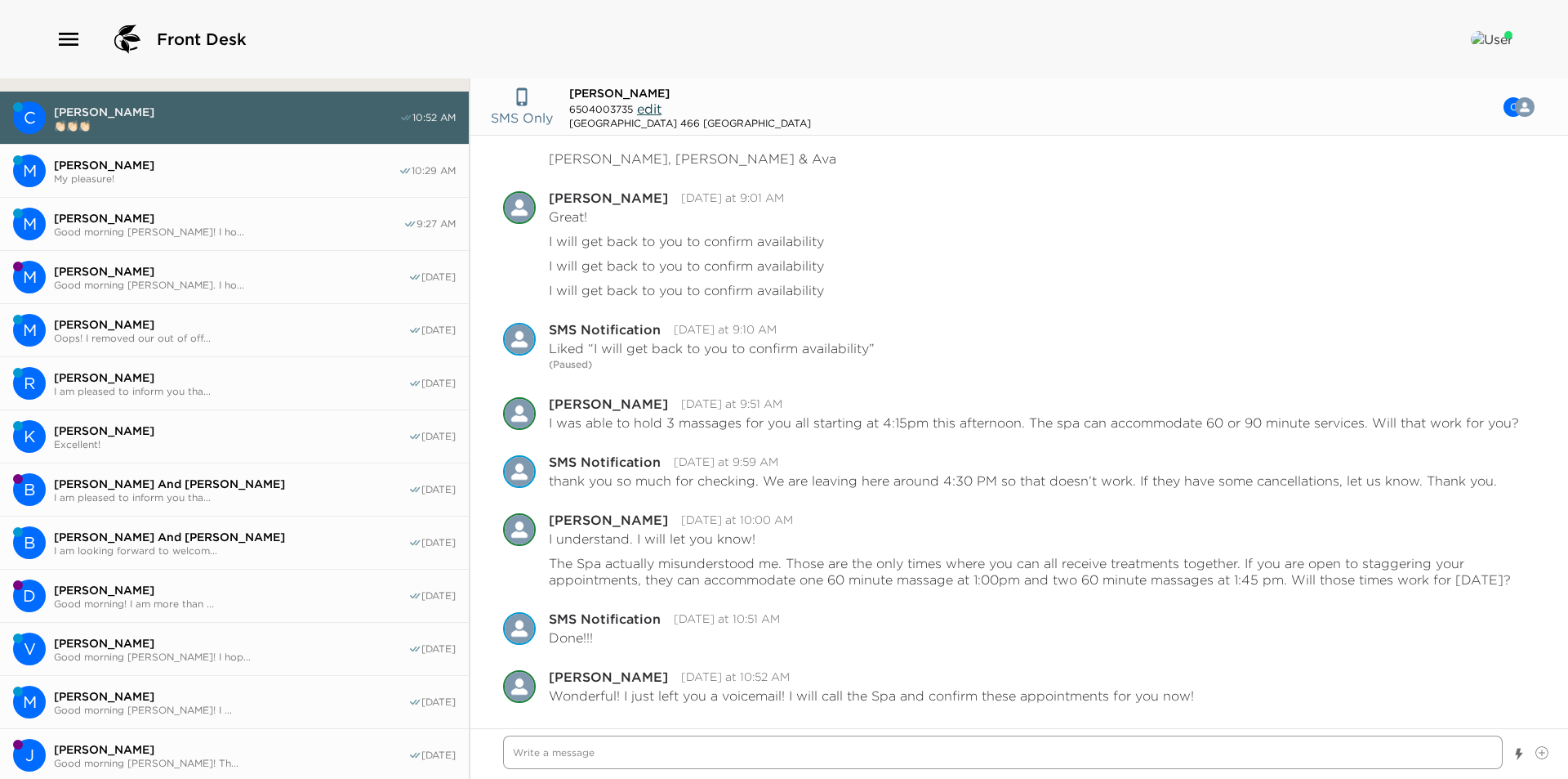
scroll to position [622, 0]
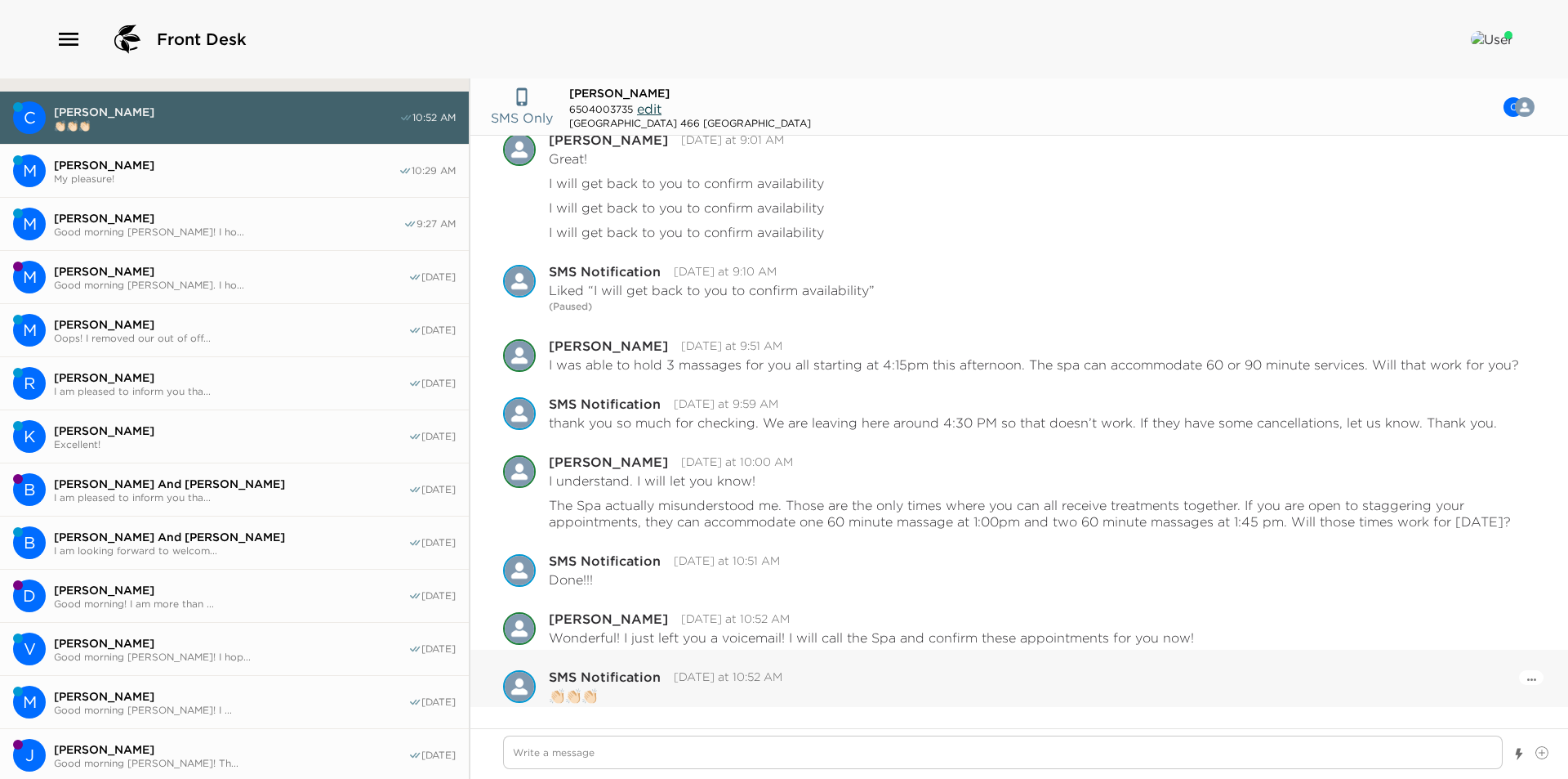
click at [1519, 680] on div "Pause Escalation" at bounding box center [1532, 677] width 25 height 15
click at [1526, 682] on div "Pause Escalation" at bounding box center [1532, 677] width 25 height 15
click at [1528, 680] on icon "Open Message Actions Menu" at bounding box center [1532, 679] width 9 height 2
click at [1504, 659] on button "Pause Escalation" at bounding box center [1487, 656] width 98 height 26
click at [1528, 680] on icon "Open Message Actions Menu" at bounding box center [1532, 679] width 9 height 2
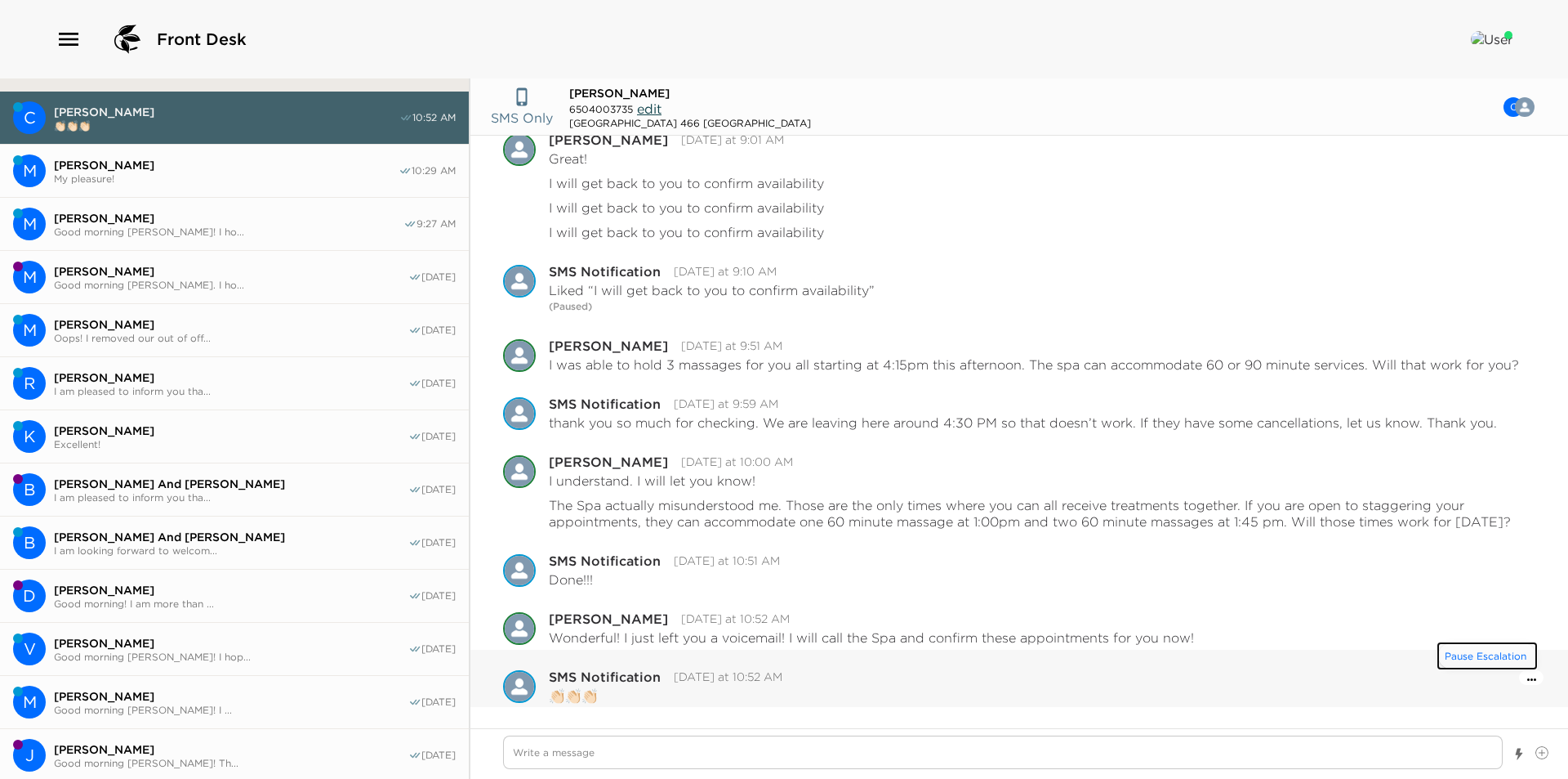
click at [1479, 662] on button "Pause Escalation" at bounding box center [1487, 656] width 98 height 26
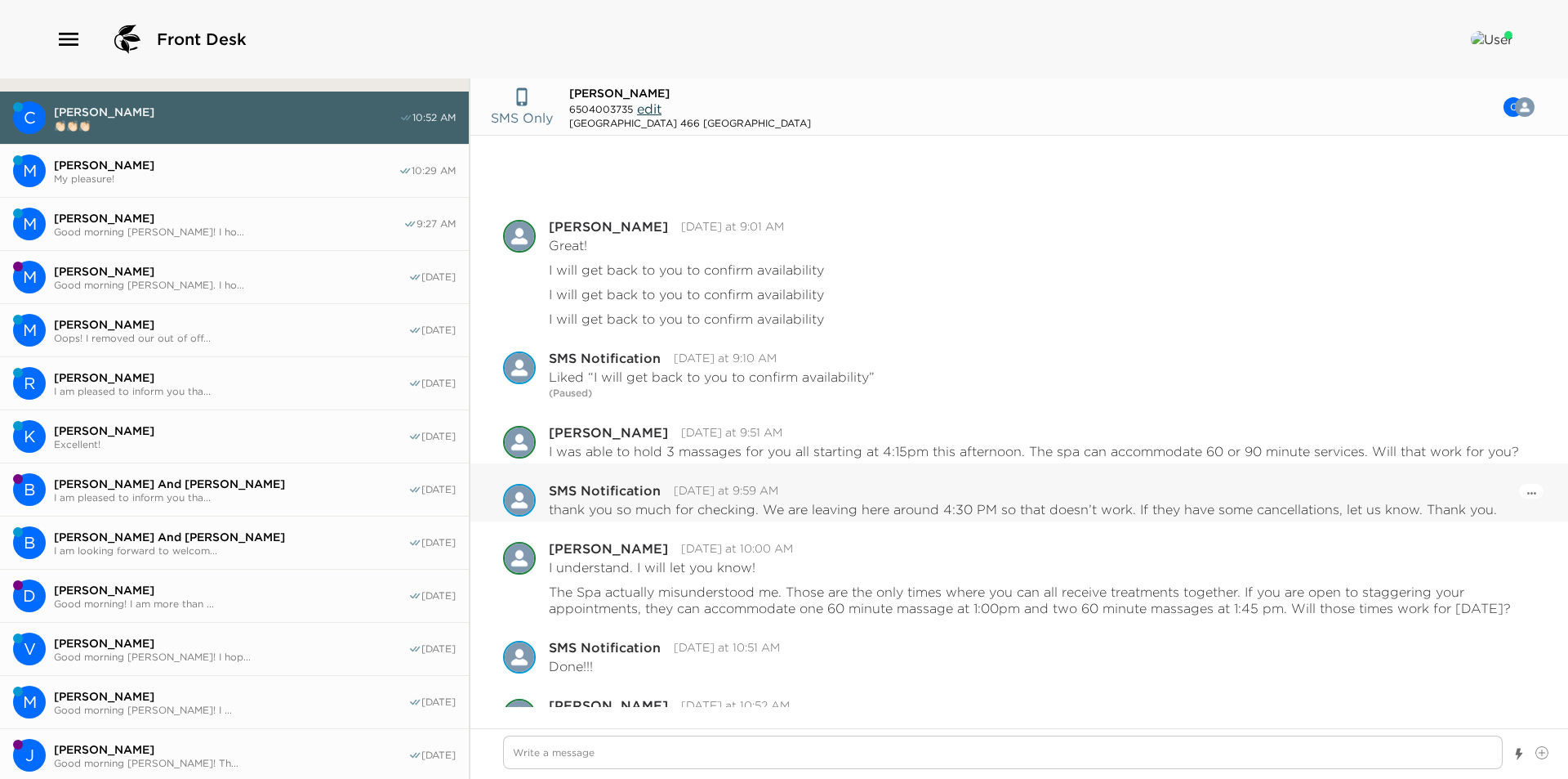
scroll to position [639, 0]
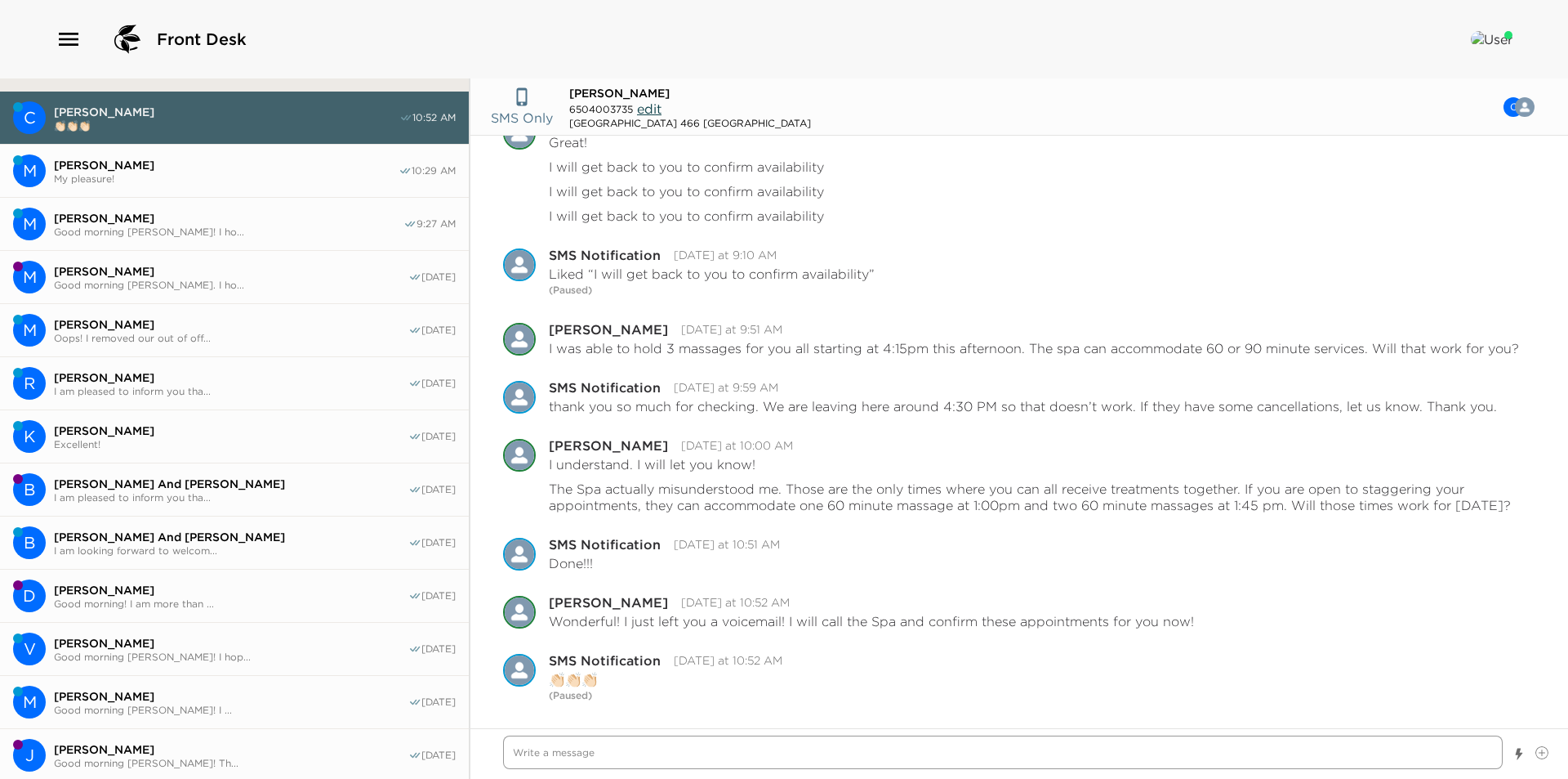
click at [587, 745] on textarea "Write a message" at bounding box center [1002, 752] width 1000 height 34
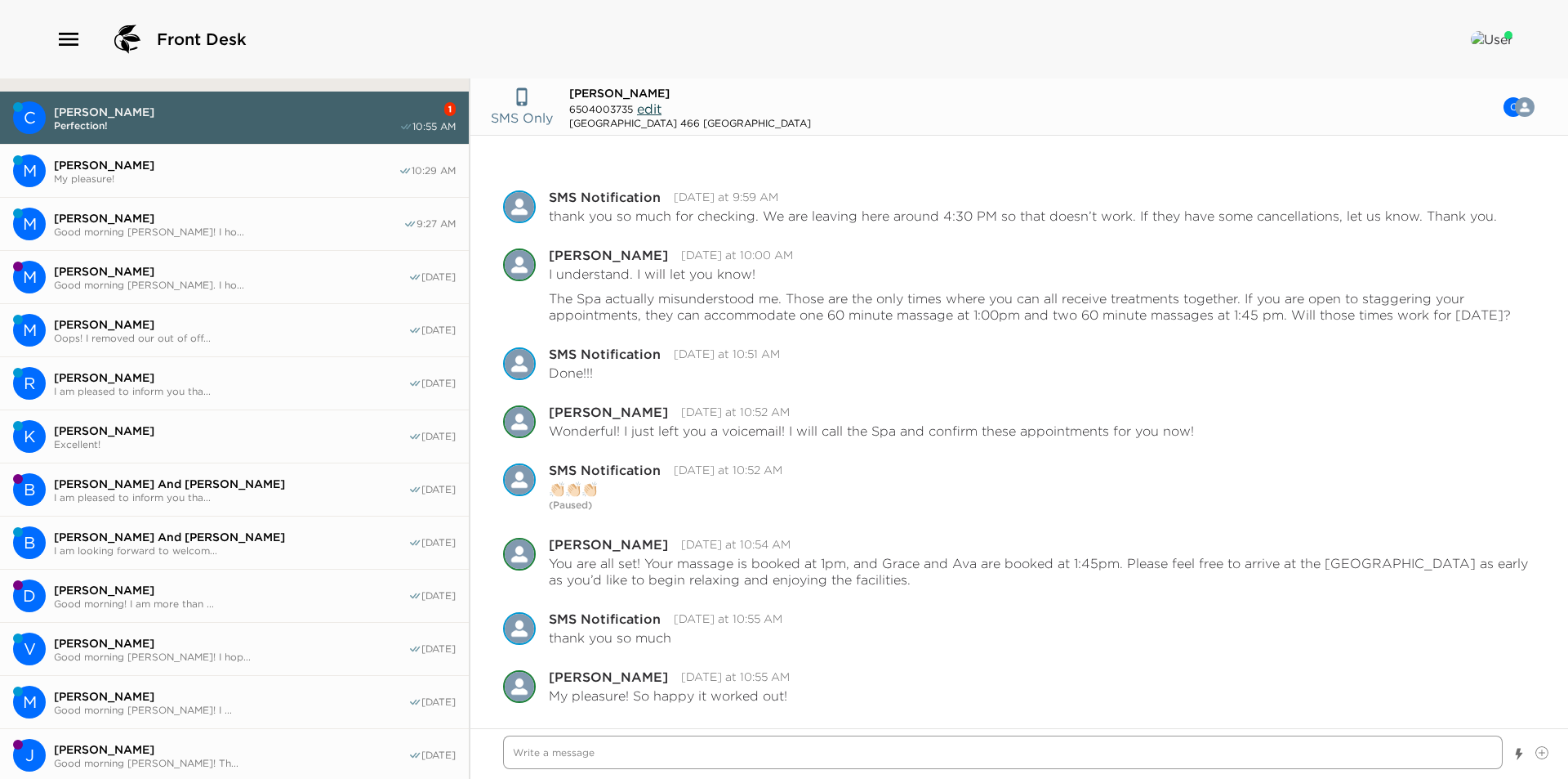
scroll to position [886, 0]
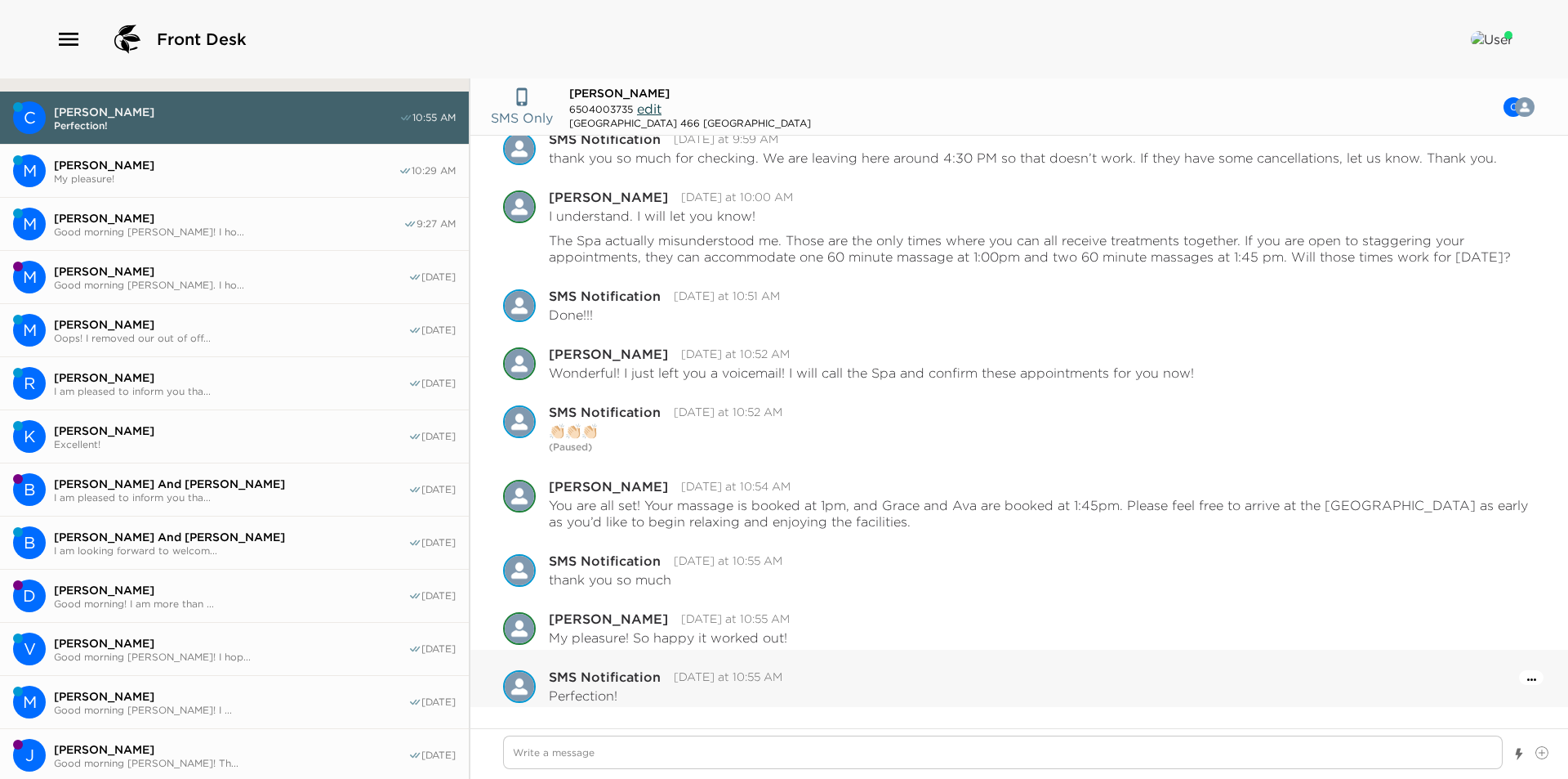
click at [1528, 682] on button "Open Message Actions Menu" at bounding box center [1532, 677] width 9 height 19
click at [1485, 665] on button "Pause Escalation" at bounding box center [1487, 656] width 98 height 26
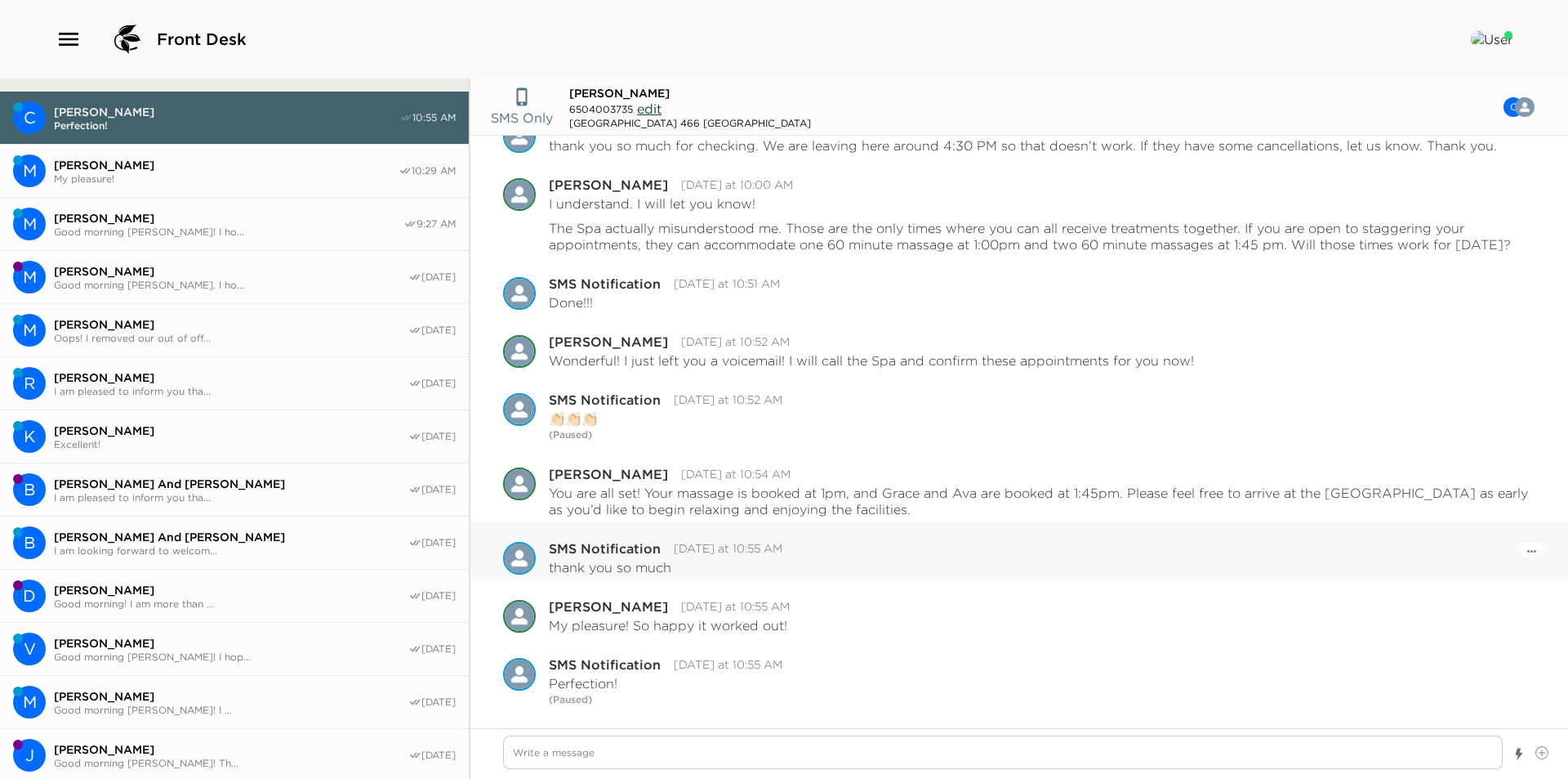
scroll to position [903, 0]
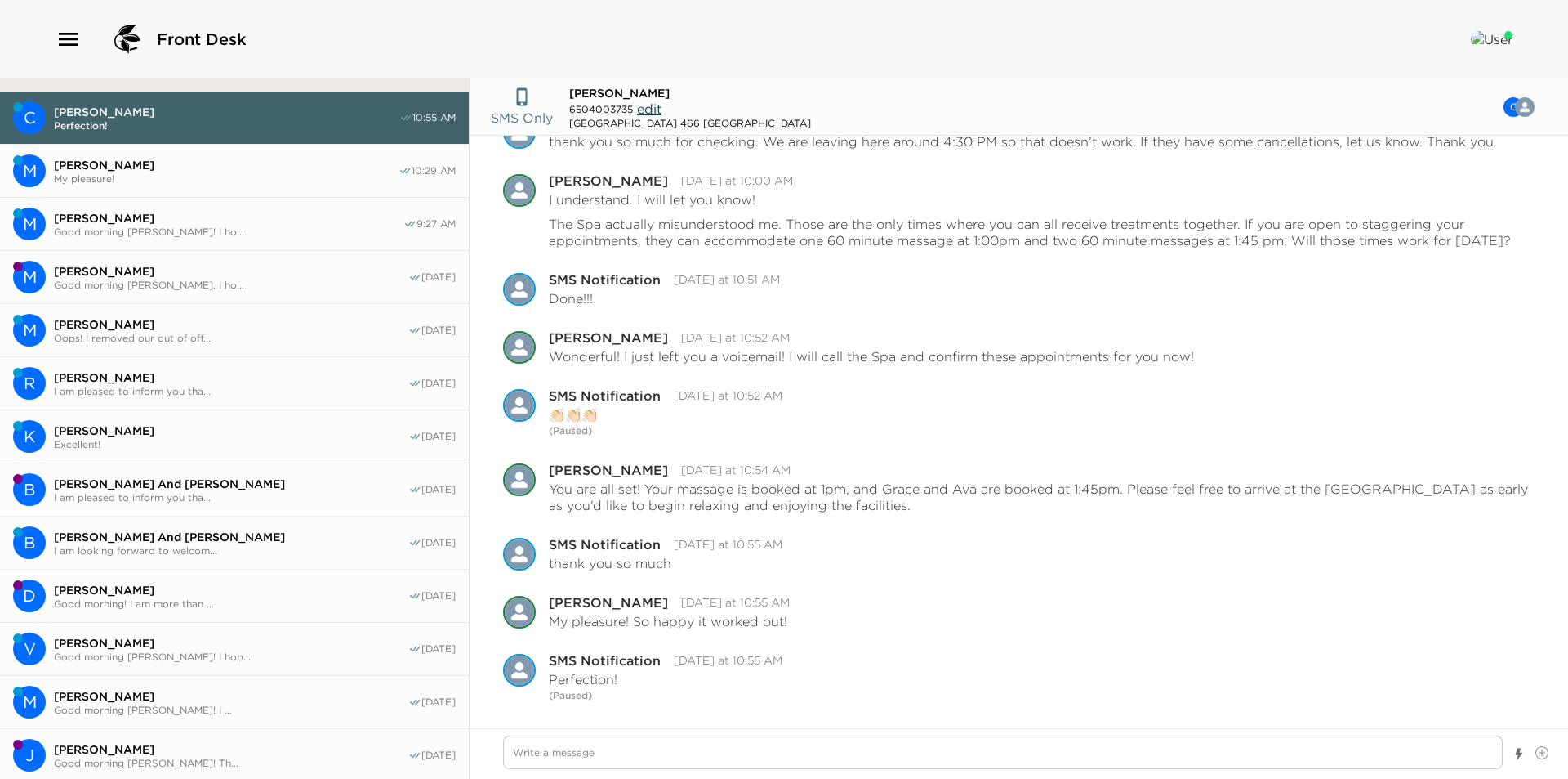
click at [224, 175] on span "My pleasure!" at bounding box center [225, 178] width 344 height 12
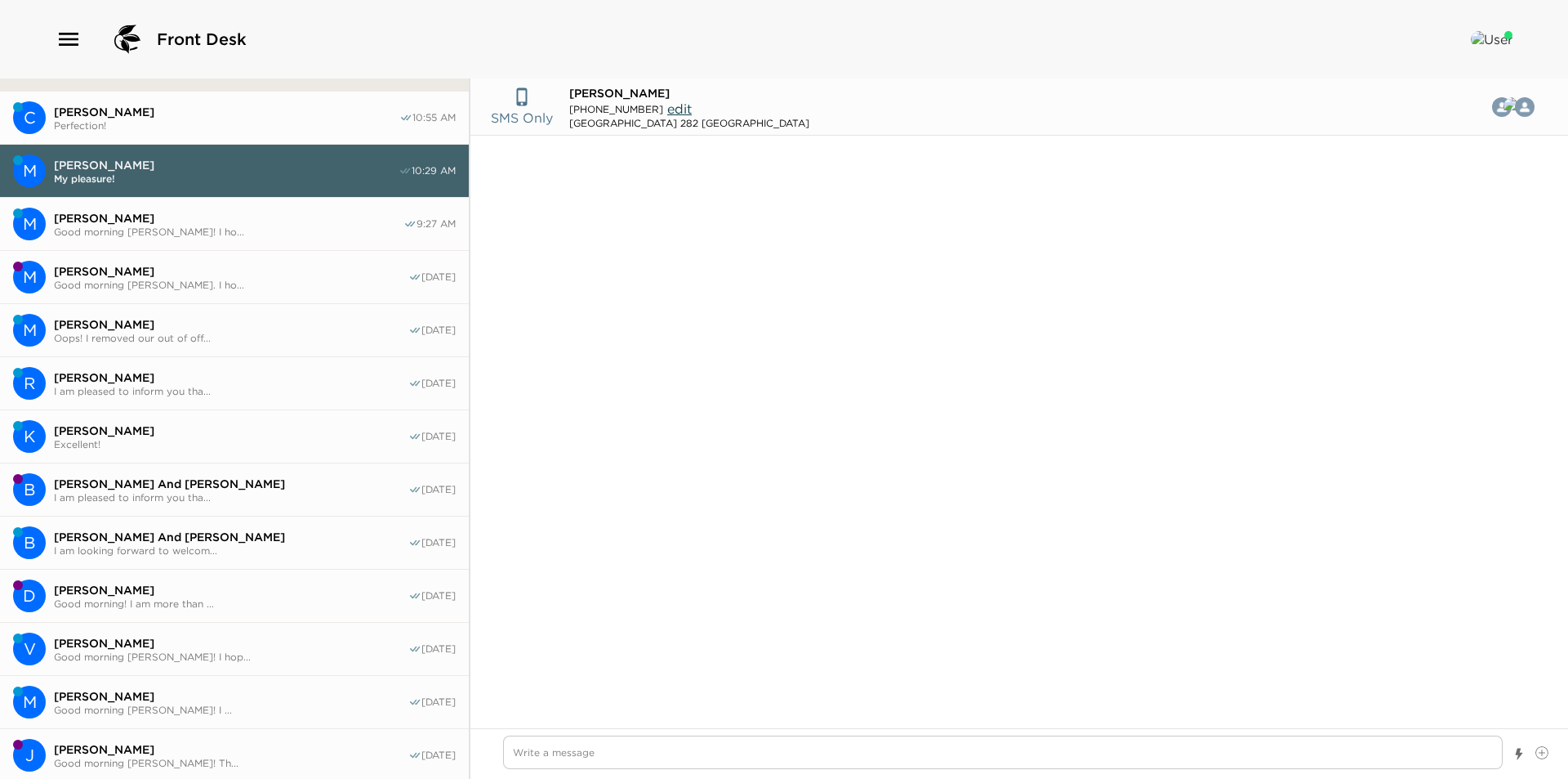
scroll to position [370, 0]
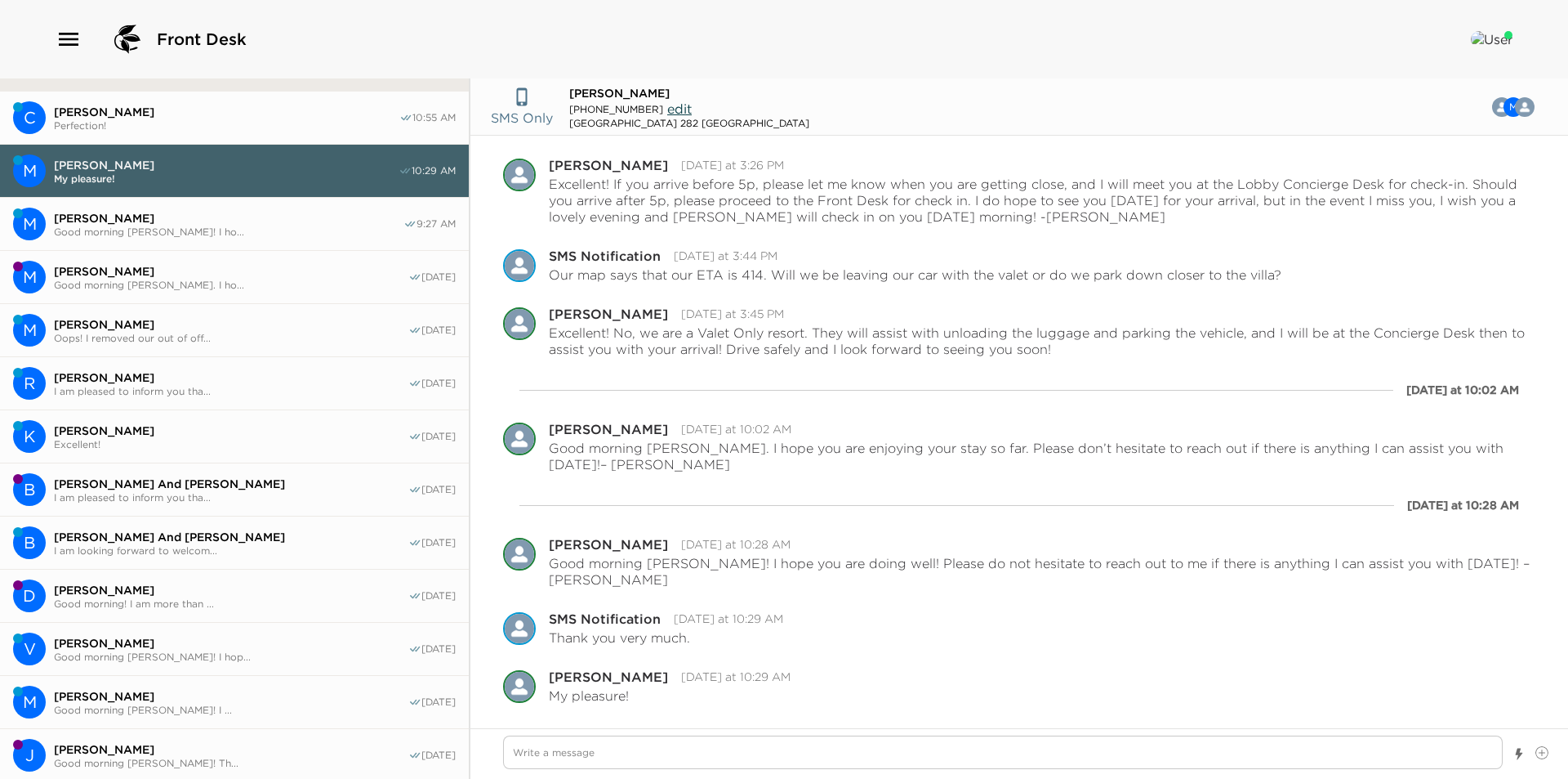
click at [234, 227] on span "Good morning [PERSON_NAME]! I ho..." at bounding box center [228, 231] width 349 height 12
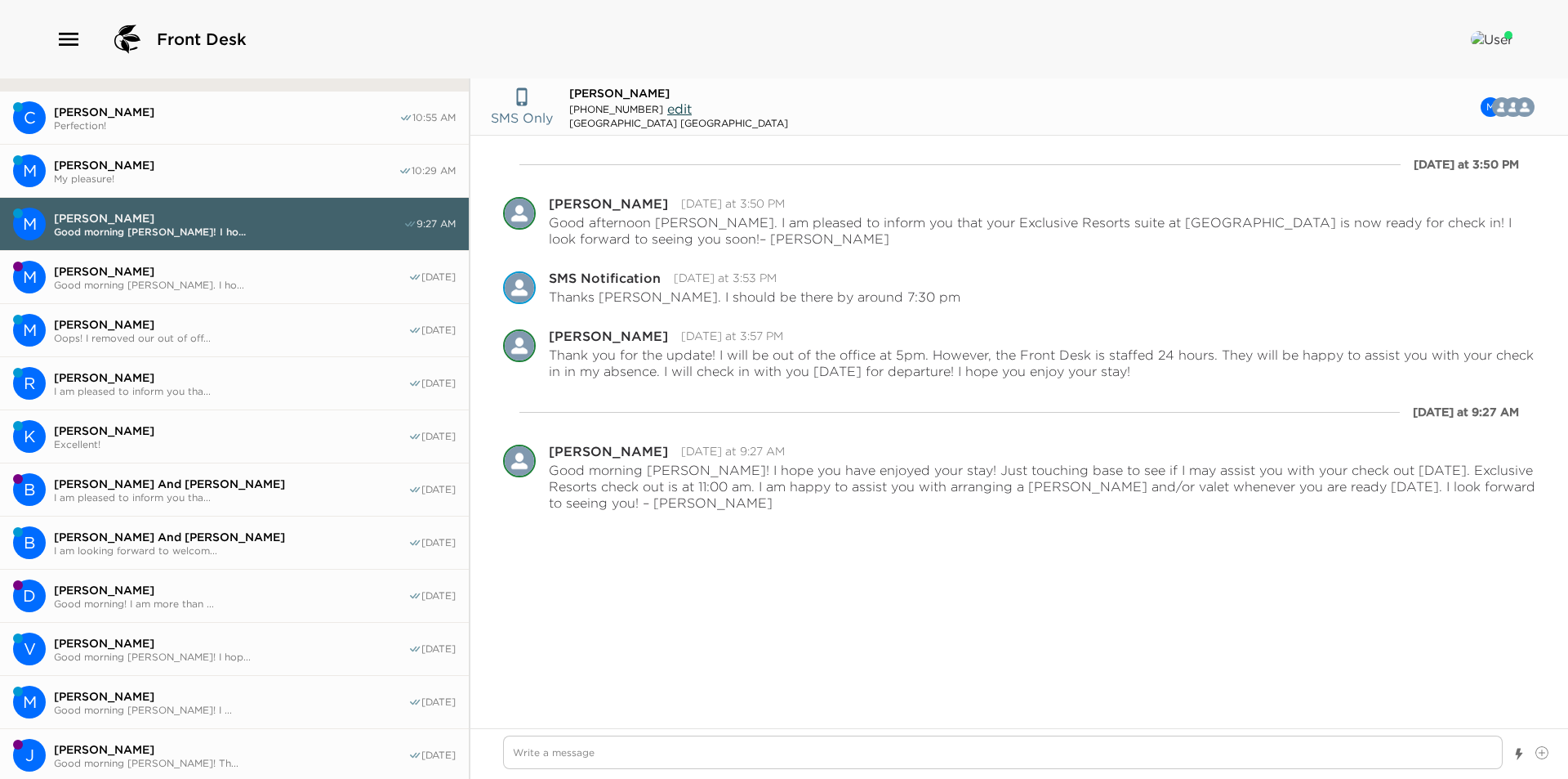
click at [229, 321] on span "[PERSON_NAME]" at bounding box center [230, 325] width 354 height 15
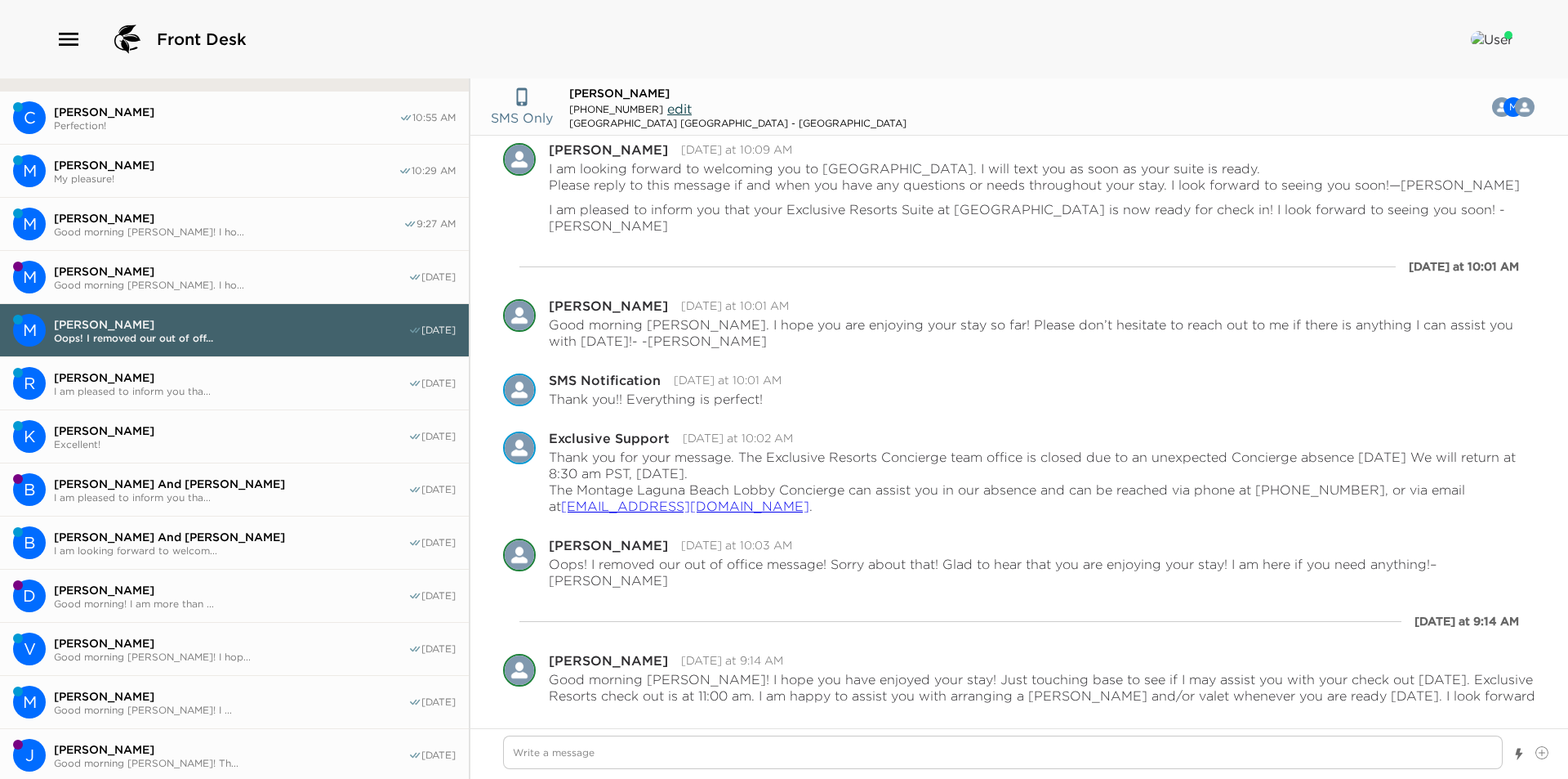
scroll to position [0, 0]
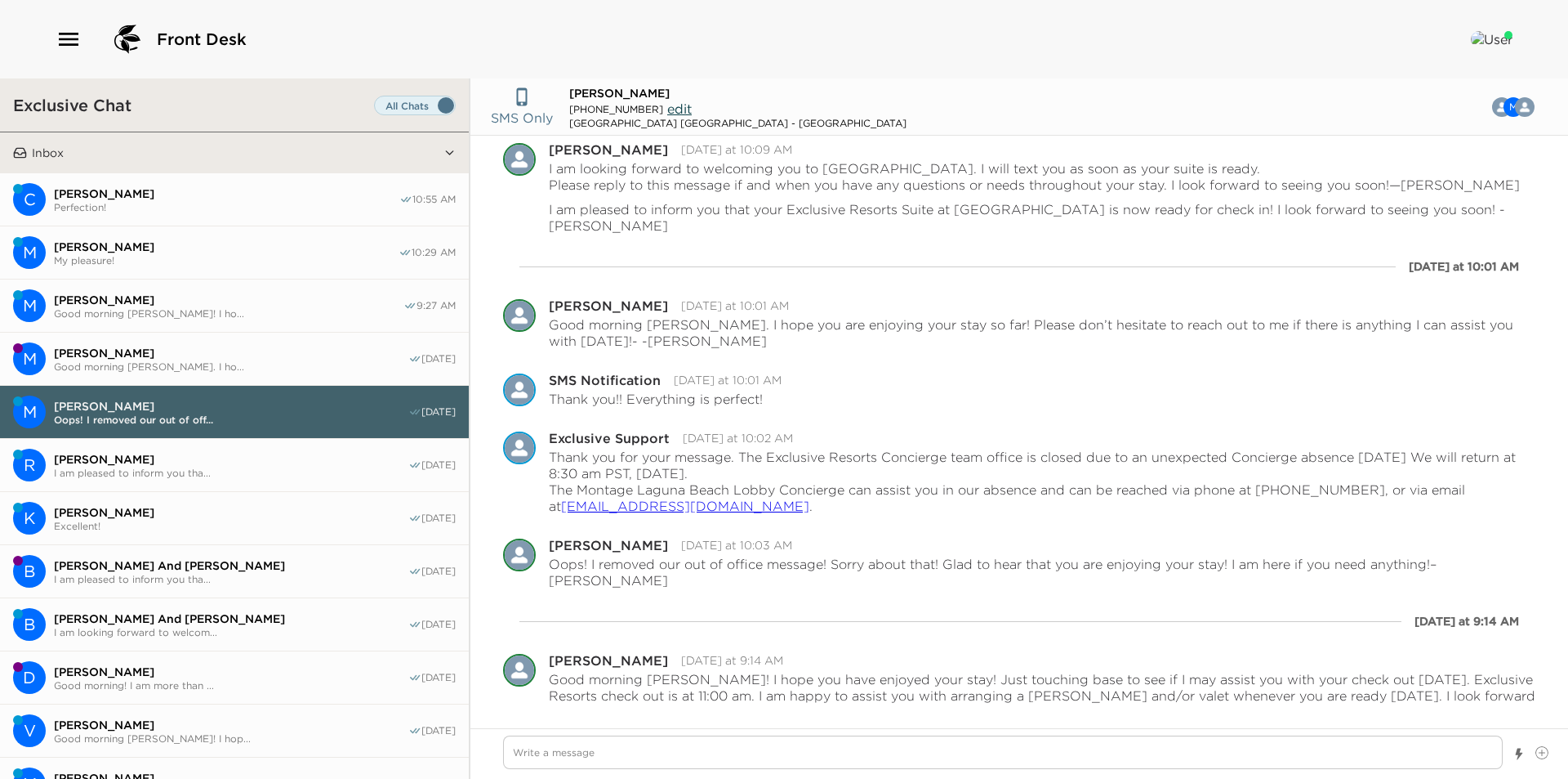
click at [201, 202] on span "Perfection!" at bounding box center [226, 207] width 345 height 12
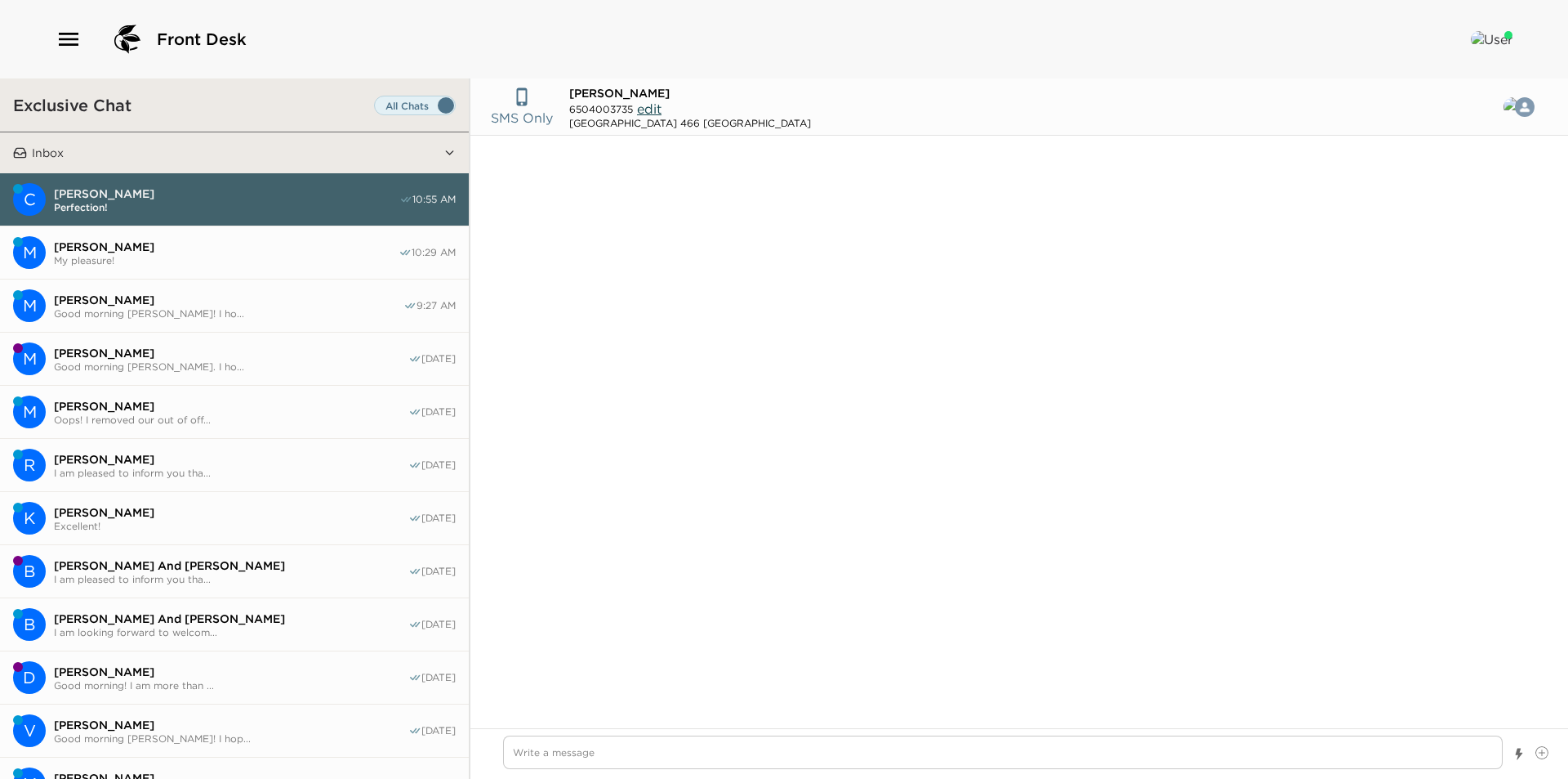
scroll to position [1453, 0]
